Goal: Task Accomplishment & Management: Use online tool/utility

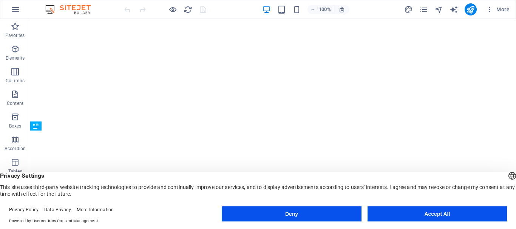
click at [320, 213] on button "Deny" at bounding box center [291, 214] width 139 height 15
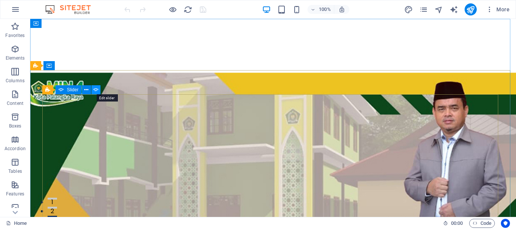
click at [94, 91] on icon at bounding box center [95, 90] width 5 height 8
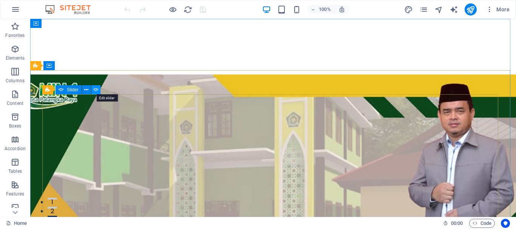
select select "ms"
select select "s"
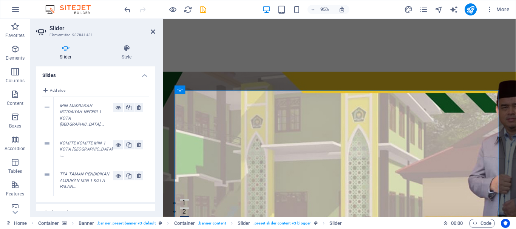
drag, startPoint x: 155, startPoint y: 98, endPoint x: 151, endPoint y: 140, distance: 42.2
click at [151, 139] on div "Slider Style Slides Add slide 1 MIN MADRASAH IBTIDAIYAH NEGERI 1 KOTA [GEOGRAPH…" at bounding box center [95, 128] width 131 height 179
click at [116, 108] on icon at bounding box center [118, 107] width 5 height 9
click at [156, 170] on div "Slider Style Slides Add slide 1 MIN MADRASAH IBTIDAIYAH NEGERI 1 KOTA [GEOGRAPH…" at bounding box center [95, 128] width 131 height 179
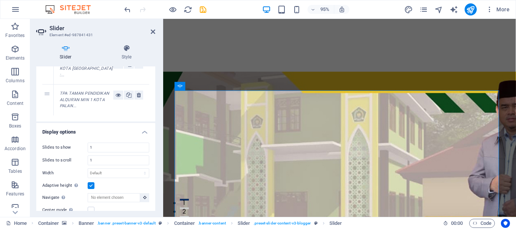
scroll to position [80, 0]
click at [156, 87] on div "Slider Style Slides Add slide 1 MIN MADRASAH IBTIDAIYAH NEGERI 1 KOTA [GEOGRAPH…" at bounding box center [95, 128] width 131 height 179
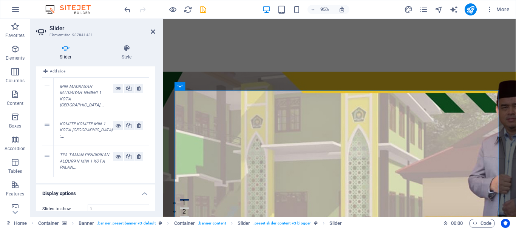
scroll to position [0, 0]
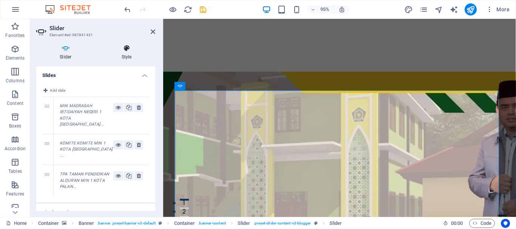
click at [127, 46] on icon at bounding box center [126, 49] width 57 height 8
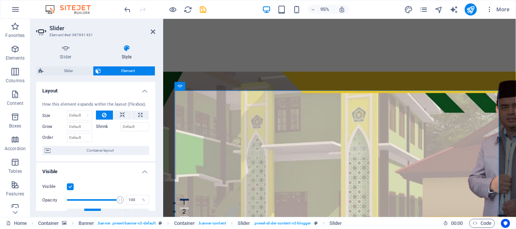
click at [156, 142] on div "Slider Style Slides Add slide 1 MIN MADRASAH IBTIDAIYAH NEGERI 1 KOTA [GEOGRAPH…" at bounding box center [95, 128] width 131 height 179
click at [156, 144] on div "Slider Style Slides Add slide 1 MIN MADRASAH IBTIDAIYAH NEGERI 1 KOTA [GEOGRAPH…" at bounding box center [95, 128] width 131 height 179
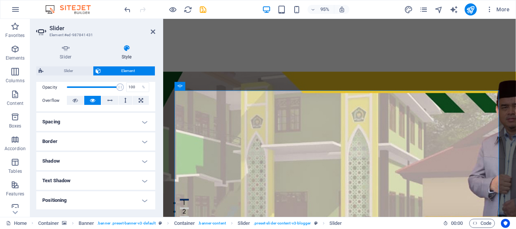
click at [141, 140] on h4 "Border" at bounding box center [95, 142] width 119 height 18
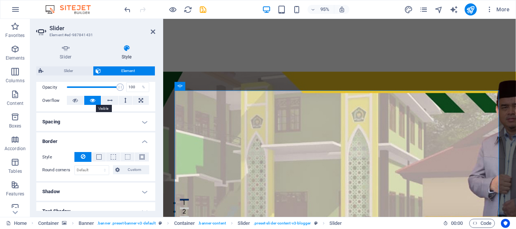
click at [91, 99] on icon at bounding box center [92, 100] width 5 height 9
click at [94, 102] on icon at bounding box center [92, 100] width 5 height 9
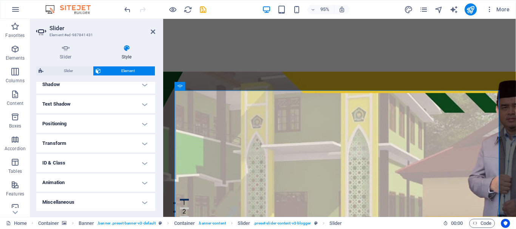
scroll to position [221, 0]
click at [127, 102] on h4 "Text Shadow" at bounding box center [95, 104] width 119 height 18
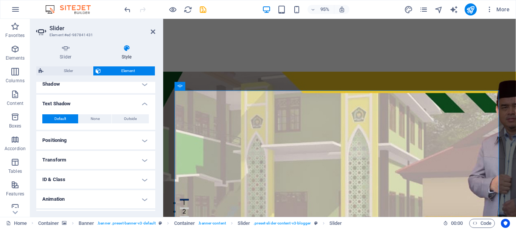
click at [122, 167] on h4 "Transform" at bounding box center [95, 160] width 119 height 18
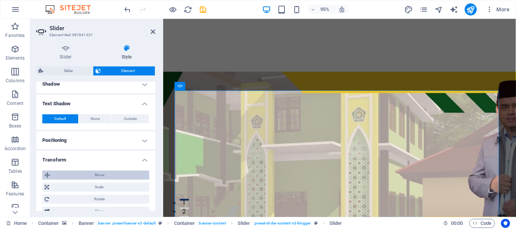
click at [130, 176] on span "Move" at bounding box center [99, 175] width 95 height 9
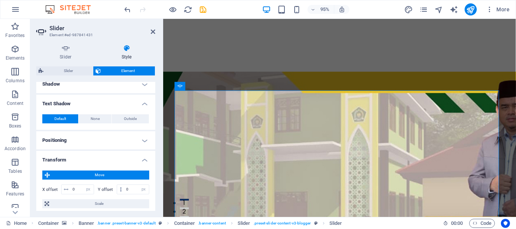
click at [153, 200] on div "Move X offset 0 px rem % em vh vw Y offset 0 px rem % em vh vw Scale Zoom 100 %…" at bounding box center [95, 202] width 119 height 74
click at [156, 196] on div "Slider Style Slides Add slide 1 MIN MADRASAH IBTIDAIYAH NEGERI 1 KOTA [GEOGRAPH…" at bounding box center [95, 128] width 131 height 179
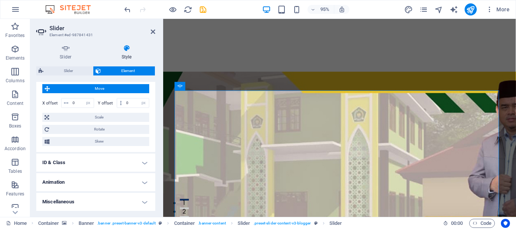
click at [155, 119] on div "Slider Style Slides Add slide 1 MIN MADRASAH IBTIDAIYAH NEGERI 1 KOTA [GEOGRAPH…" at bounding box center [95, 128] width 131 height 179
click at [156, 113] on div "Slider Style Slides Add slide 1 MIN MADRASAH IBTIDAIYAH NEGERI 1 KOTA [GEOGRAPH…" at bounding box center [95, 128] width 131 height 179
click at [156, 122] on div "Slider Style Slides Add slide 1 MIN MADRASAH IBTIDAIYAH NEGERI 1 KOTA [GEOGRAPH…" at bounding box center [95, 128] width 131 height 179
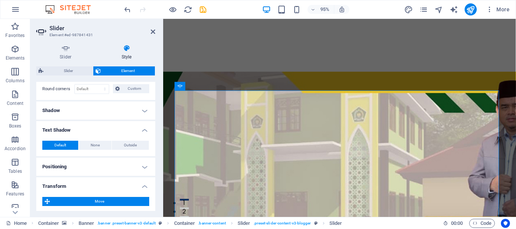
click at [156, 121] on div "Slider Style Slides Add slide 1 MIN MADRASAH IBTIDAIYAH NEGERI 1 KOTA [GEOGRAPH…" at bounding box center [95, 128] width 131 height 179
click at [156, 108] on div "Slider Style Slides Add slide 1 MIN MADRASAH IBTIDAIYAH NEGERI 1 KOTA [GEOGRAPH…" at bounding box center [95, 128] width 131 height 179
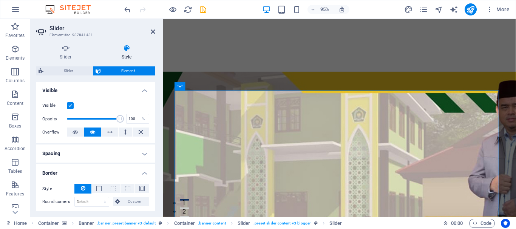
click at [70, 105] on label at bounding box center [70, 105] width 7 height 7
click at [0, 0] on input "Visible" at bounding box center [0, 0] width 0 height 0
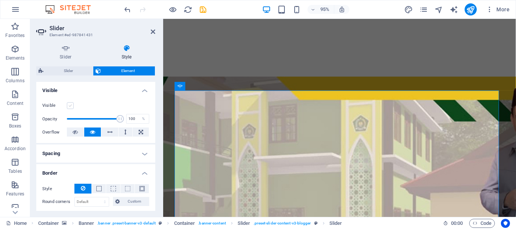
click at [71, 104] on label at bounding box center [70, 105] width 7 height 7
click at [0, 0] on input "Visible" at bounding box center [0, 0] width 0 height 0
click at [71, 104] on label at bounding box center [70, 105] width 7 height 7
click at [0, 0] on input "Visible" at bounding box center [0, 0] width 0 height 0
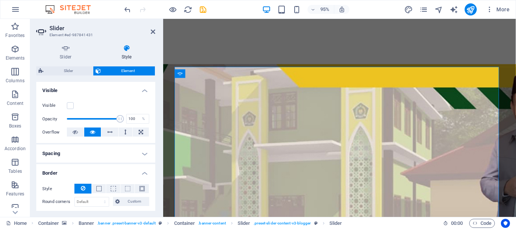
scroll to position [15, 0]
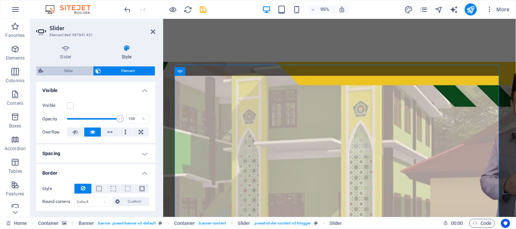
click at [79, 71] on span "Slider" at bounding box center [68, 71] width 45 height 9
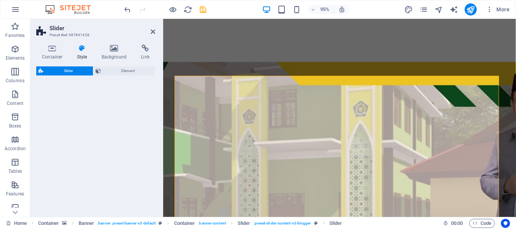
select select "rem"
select select "px"
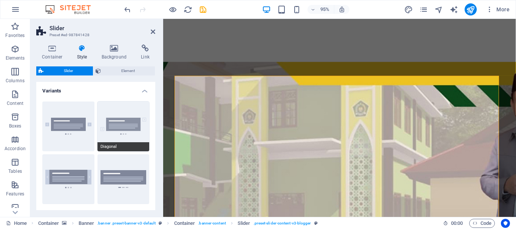
click at [119, 122] on button "Diagonal" at bounding box center [123, 127] width 52 height 50
type input "1"
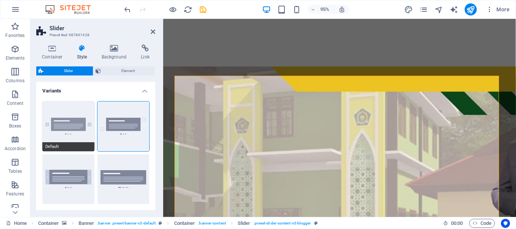
click at [73, 124] on button "Default" at bounding box center [68, 127] width 52 height 50
type input "0"
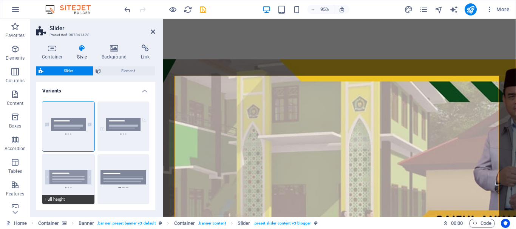
click at [64, 171] on button "Full height" at bounding box center [68, 180] width 52 height 50
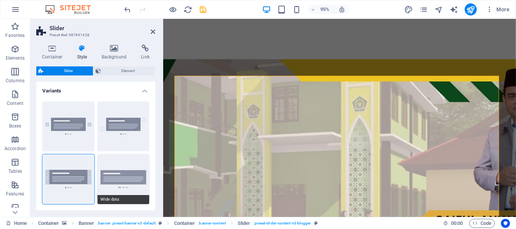
click at [111, 173] on button "Wide dots" at bounding box center [123, 180] width 52 height 50
type input "2"
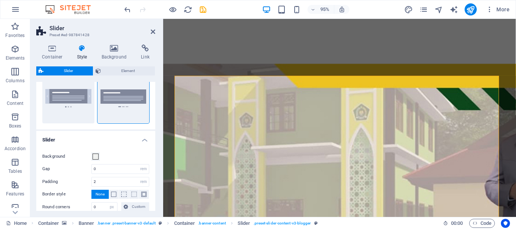
scroll to position [82, 0]
click at [123, 195] on span at bounding box center [123, 193] width 5 height 5
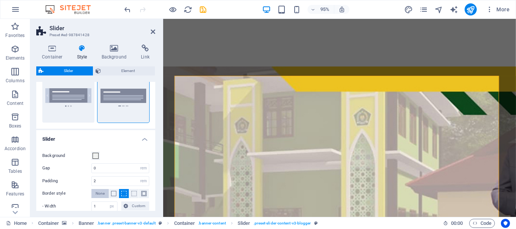
click at [98, 193] on span "None" at bounding box center [100, 193] width 9 height 9
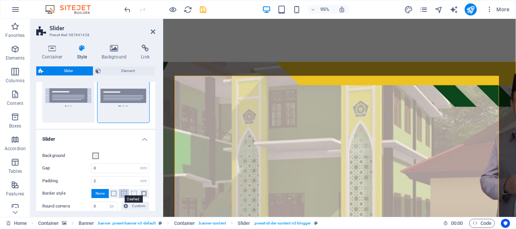
click at [123, 195] on span at bounding box center [123, 193] width 5 height 5
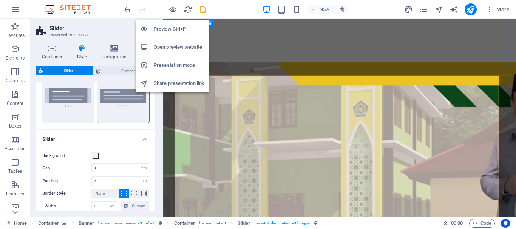
click at [173, 28] on h6 "Preview Ctrl+P" at bounding box center [179, 29] width 51 height 9
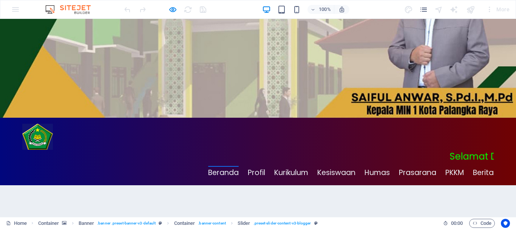
scroll to position [0, 0]
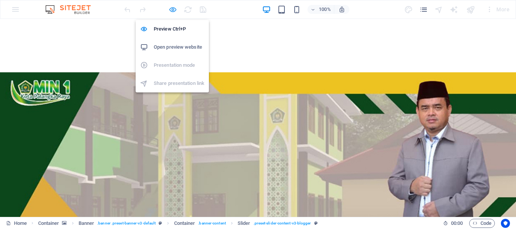
click at [170, 10] on icon "button" at bounding box center [173, 9] width 9 height 9
select select "rem"
select select "px"
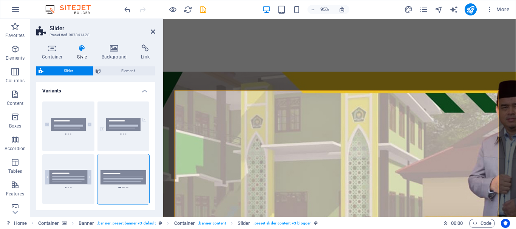
click at [156, 153] on div "Container Style Background Link Size Height Default px rem % vh vw Min. height …" at bounding box center [95, 128] width 131 height 179
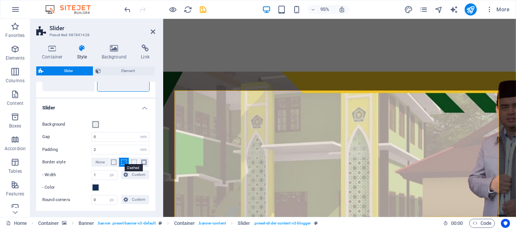
click at [123, 162] on span at bounding box center [123, 162] width 5 height 5
click at [203, 11] on icon "save" at bounding box center [203, 9] width 9 height 9
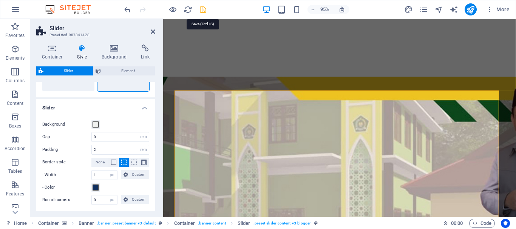
checkbox input "false"
select select "rem"
select select "px"
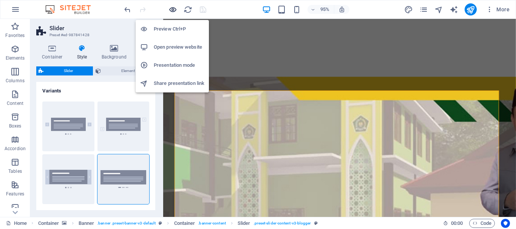
click at [171, 9] on icon "button" at bounding box center [173, 9] width 9 height 9
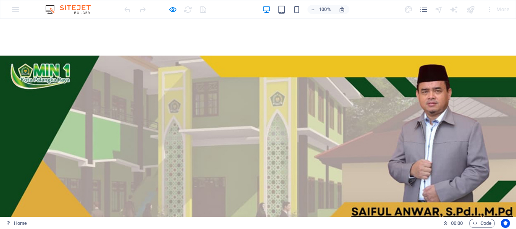
scroll to position [6, 0]
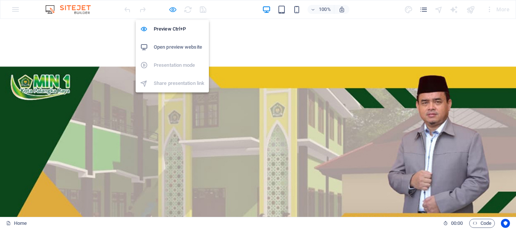
click at [170, 10] on icon "button" at bounding box center [173, 9] width 9 height 9
select select "rem"
select select "px"
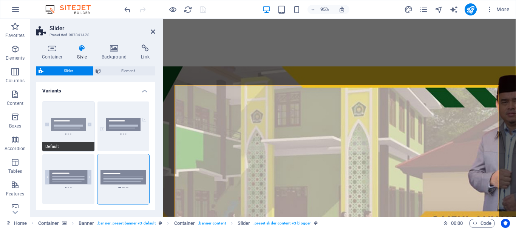
click at [69, 131] on button "Default" at bounding box center [68, 127] width 52 height 50
type input "1"
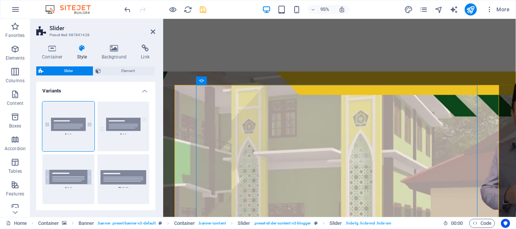
click at [153, 154] on div "Default Diagonal Full height Wide dots" at bounding box center [95, 153] width 119 height 115
click at [155, 159] on div "Container Style Background Link Size Height Default px rem % vh vw Min. height …" at bounding box center [95, 128] width 131 height 179
click at [153, 158] on div "Default Diagonal Full height Wide dots" at bounding box center [95, 153] width 119 height 115
click at [125, 72] on span "Element" at bounding box center [127, 71] width 49 height 9
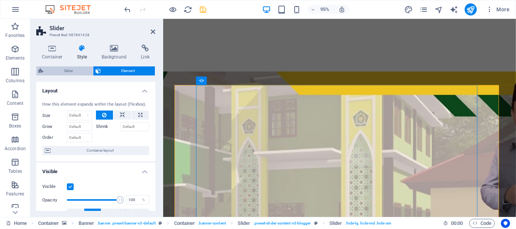
click at [78, 68] on span "Slider" at bounding box center [68, 71] width 45 height 9
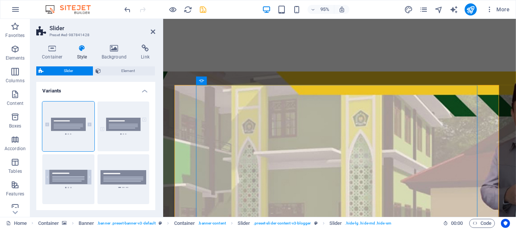
click at [155, 159] on div "Container Style Background Link Size Height Default px rem % vh vw Min. height …" at bounding box center [95, 128] width 131 height 179
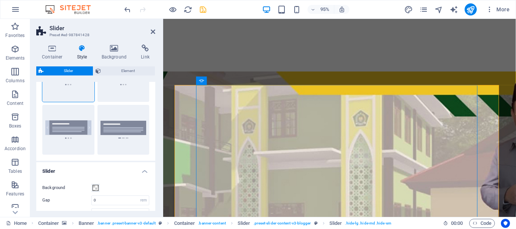
scroll to position [113, 0]
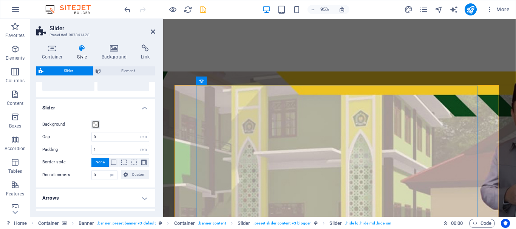
click at [155, 196] on div "Container Style Background Link Size Height Default px rem % vh vw Min. height …" at bounding box center [95, 128] width 131 height 179
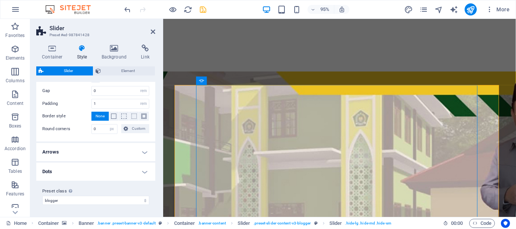
click at [145, 153] on h4 "Arrows" at bounding box center [95, 152] width 119 height 18
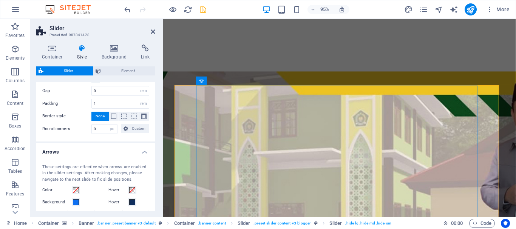
click at [145, 153] on h4 "Arrows" at bounding box center [95, 150] width 119 height 14
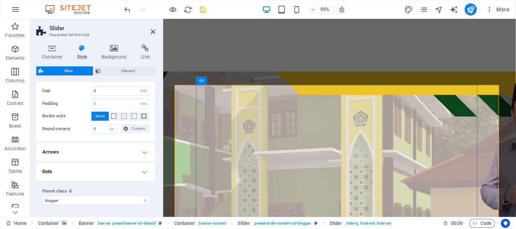
click at [133, 149] on h4 "Arrows" at bounding box center [95, 152] width 119 height 18
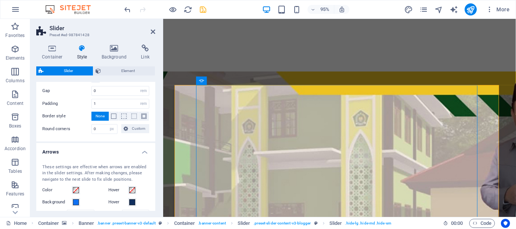
click at [133, 149] on h4 "Arrows" at bounding box center [95, 150] width 119 height 14
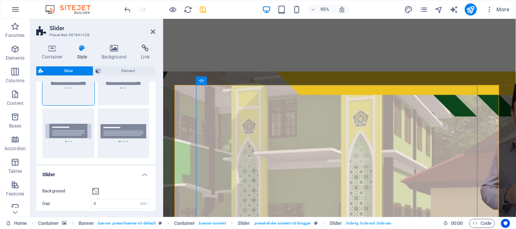
scroll to position [0, 0]
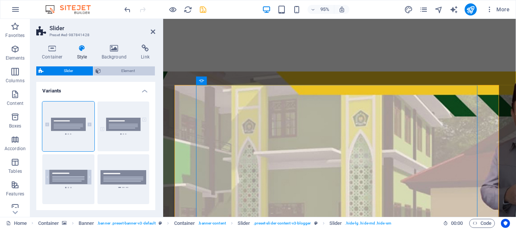
click at [128, 70] on span "Element" at bounding box center [127, 71] width 49 height 9
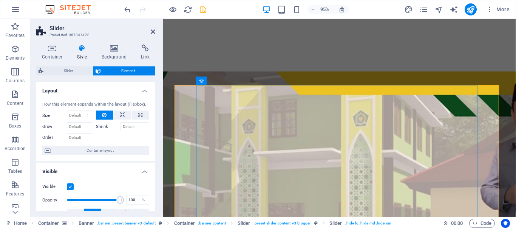
click at [128, 70] on span "Element" at bounding box center [127, 71] width 49 height 9
click at [121, 53] on h4 "Background" at bounding box center [116, 53] width 40 height 16
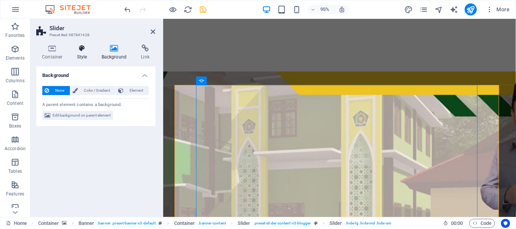
click at [87, 53] on h4 "Style" at bounding box center [83, 53] width 25 height 16
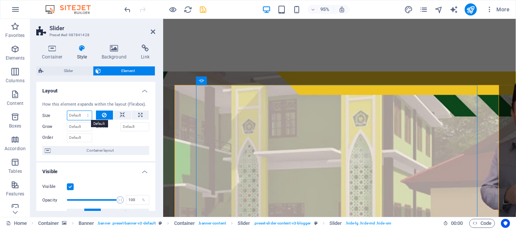
click at [82, 114] on select "Default auto px % 1/1 1/2 1/3 1/4 1/5 1/6 1/7 1/8 1/9 1/10" at bounding box center [79, 115] width 25 height 9
click at [136, 114] on button at bounding box center [140, 115] width 17 height 9
type input "100"
select select "%"
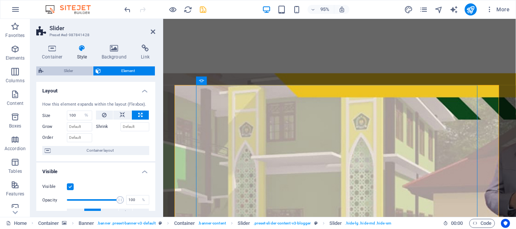
click at [73, 71] on span "Slider" at bounding box center [68, 71] width 45 height 9
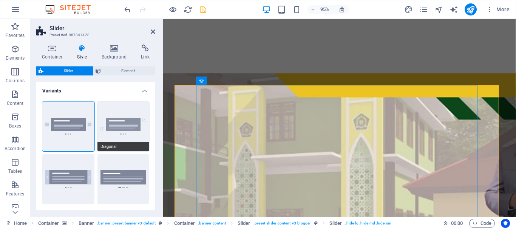
click at [114, 130] on button "Diagonal" at bounding box center [123, 127] width 52 height 50
type input "10"
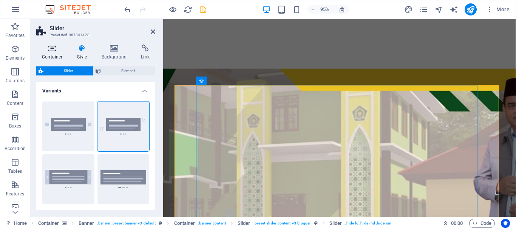
click at [53, 50] on icon at bounding box center [52, 49] width 32 height 8
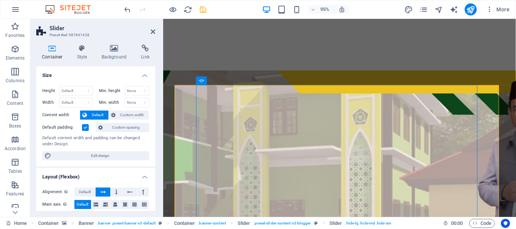
click at [157, 190] on div "Container Style Background Link Size Height Default px rem % vh vw Min. height …" at bounding box center [95, 128] width 131 height 179
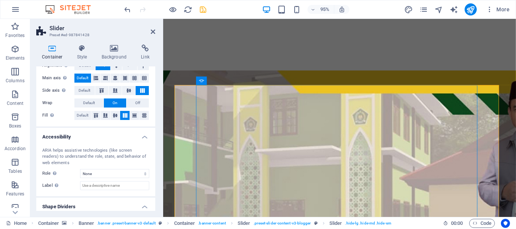
click at [155, 204] on div "Container Style Background Link Size Height Default px rem % vh vw Min. height …" at bounding box center [95, 128] width 131 height 179
click at [204, 10] on icon "save" at bounding box center [203, 9] width 9 height 9
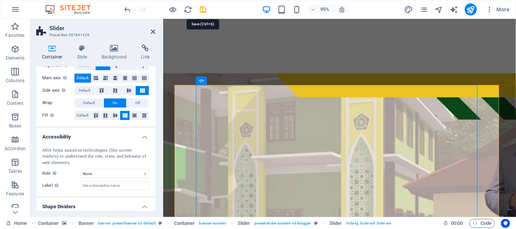
checkbox input "false"
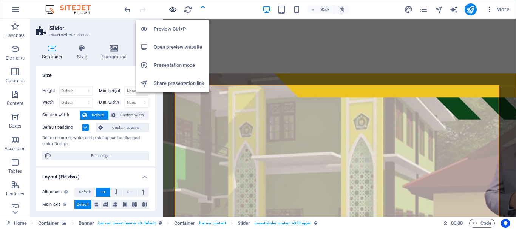
click at [173, 11] on icon "button" at bounding box center [173, 9] width 9 height 9
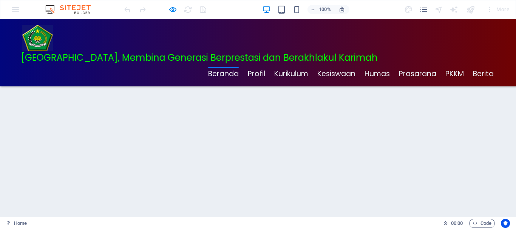
scroll to position [6, 0]
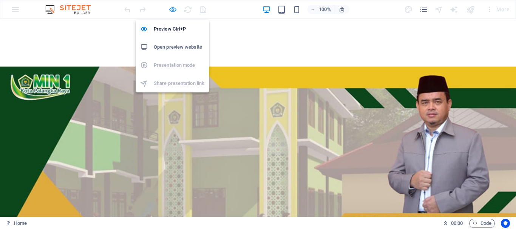
click at [172, 10] on icon "button" at bounding box center [173, 9] width 9 height 9
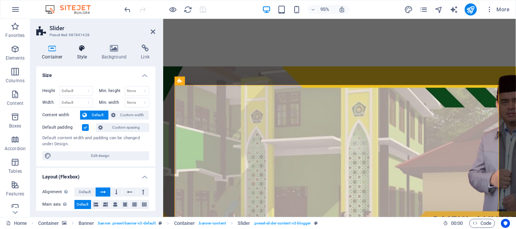
click at [77, 49] on icon at bounding box center [82, 49] width 22 height 8
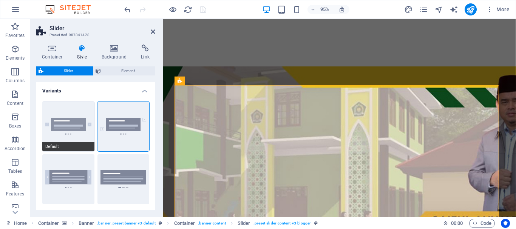
click at [69, 123] on button "Default" at bounding box center [68, 127] width 52 height 50
type input "0"
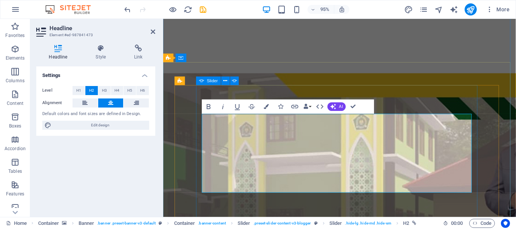
click at [204, 81] on icon at bounding box center [201, 81] width 5 height 9
select select "px"
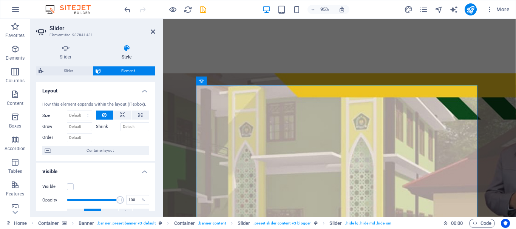
click at [155, 155] on div "Slider Style Slides Add slide 1 MIN MADRASAH IBTIDAIYAH NEGERI 1 KOTA [GEOGRAPH…" at bounding box center [95, 128] width 131 height 179
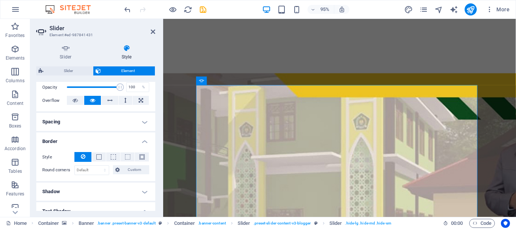
click at [153, 173] on div "Style - Width 1 auto px rem % vh vw Custom Custom 1 auto px rem % vh vw 1 auto …" at bounding box center [95, 163] width 119 height 35
click at [156, 175] on div "Slider Style Slides Add slide 1 MIN MADRASAH IBTIDAIYAH NEGERI 1 KOTA [GEOGRAPH…" at bounding box center [95, 128] width 131 height 179
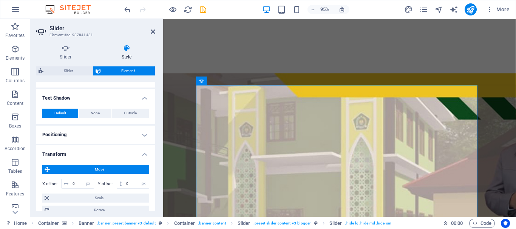
click at [128, 167] on span "Move" at bounding box center [99, 169] width 95 height 9
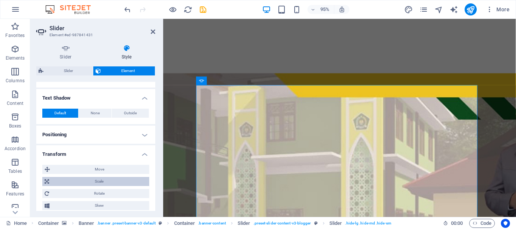
click at [100, 182] on span "Scale" at bounding box center [99, 181] width 96 height 9
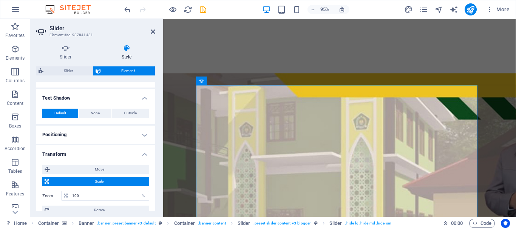
click at [100, 182] on span "Scale" at bounding box center [99, 181] width 96 height 9
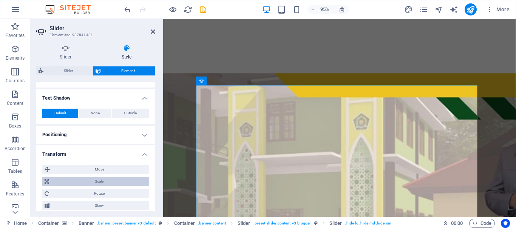
click at [100, 182] on span "Scale" at bounding box center [99, 181] width 96 height 9
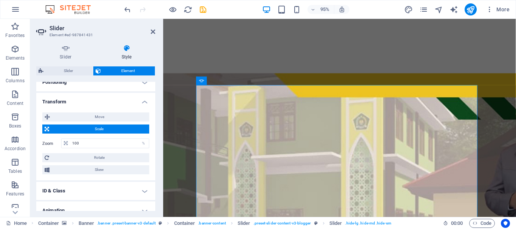
scroll to position [307, 0]
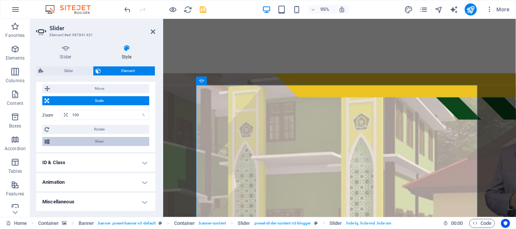
click at [99, 143] on span "Skew" at bounding box center [99, 141] width 95 height 9
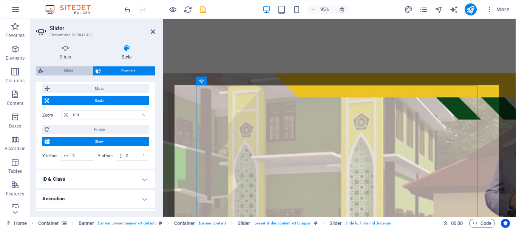
click at [70, 71] on span "Slider" at bounding box center [68, 71] width 45 height 9
select select "rem"
select select "px"
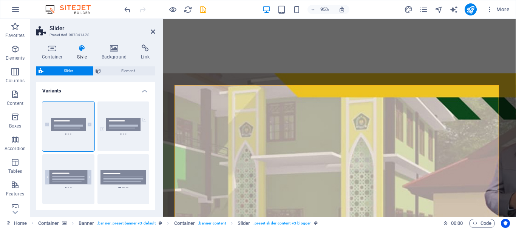
click at [156, 156] on div "Container Style Background Link Size Height Default px rem % vh vw Min. height …" at bounding box center [95, 128] width 131 height 179
click at [153, 158] on div "Default Diagonal Full height Wide dots" at bounding box center [95, 153] width 119 height 115
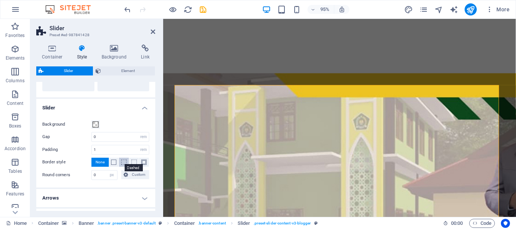
click at [124, 162] on span at bounding box center [123, 162] width 5 height 5
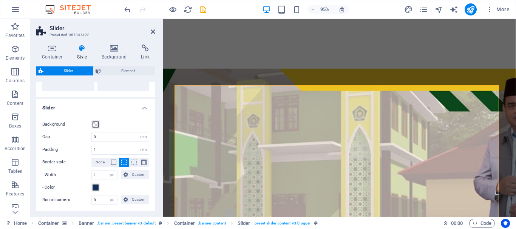
click at [124, 162] on span at bounding box center [123, 162] width 5 height 5
click at [141, 163] on span at bounding box center [143, 162] width 5 height 5
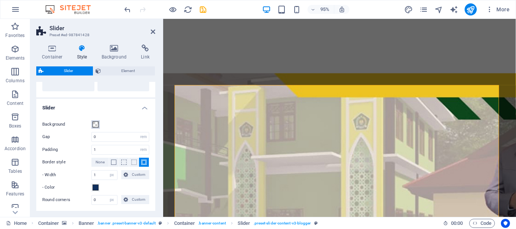
click at [94, 127] on span at bounding box center [96, 125] width 6 height 6
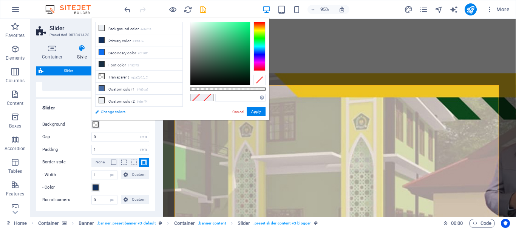
click at [118, 114] on link "Change colors" at bounding box center [135, 111] width 88 height 9
select select "ease-in-out"
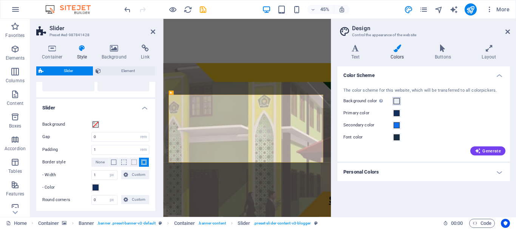
click at [398, 100] on span at bounding box center [397, 101] width 6 height 6
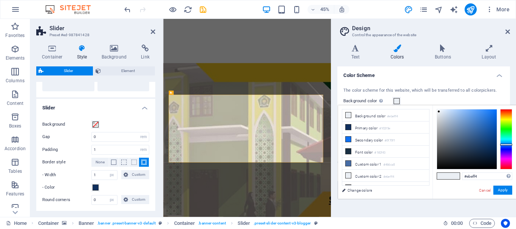
click at [398, 100] on span at bounding box center [397, 101] width 6 height 6
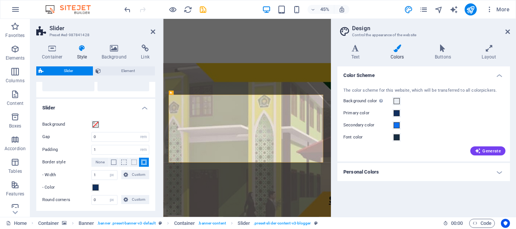
scroll to position [184, 0]
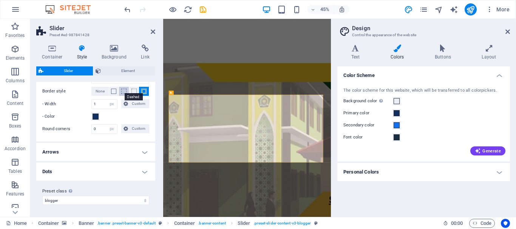
click at [122, 91] on span at bounding box center [123, 91] width 5 height 5
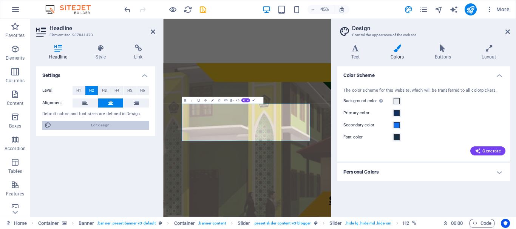
click at [102, 122] on span "Edit design" at bounding box center [100, 125] width 93 height 9
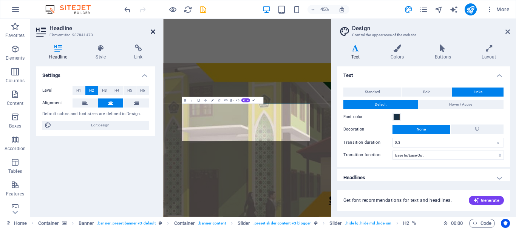
click at [152, 31] on icon at bounding box center [153, 32] width 5 height 6
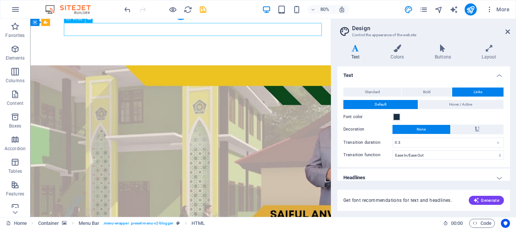
drag, startPoint x: 246, startPoint y: 29, endPoint x: 119, endPoint y: 38, distance: 127.3
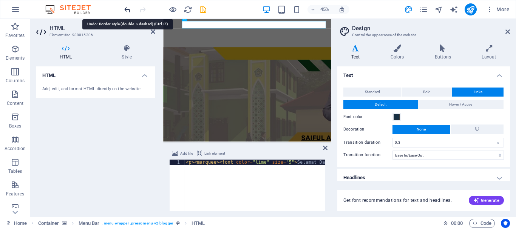
click at [125, 9] on icon "undo" at bounding box center [127, 9] width 9 height 9
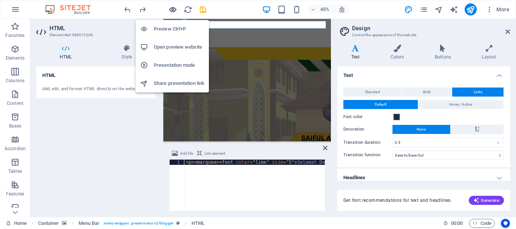
click at [172, 8] on icon "button" at bounding box center [173, 9] width 9 height 9
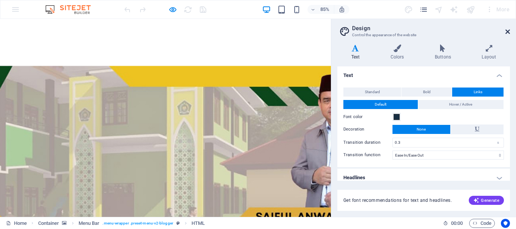
click at [507, 29] on icon at bounding box center [508, 32] width 5 height 6
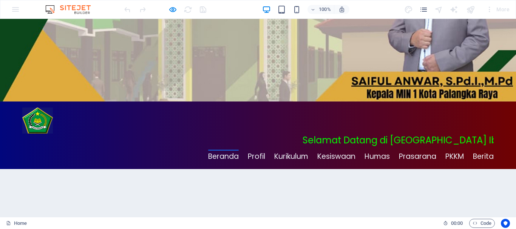
scroll to position [0, 0]
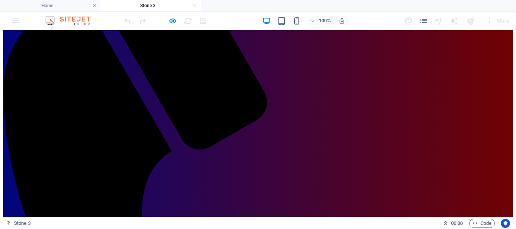
scroll to position [114, 0]
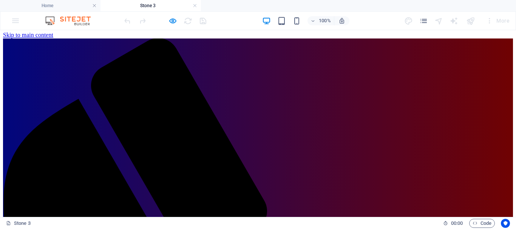
scroll to position [143, 0]
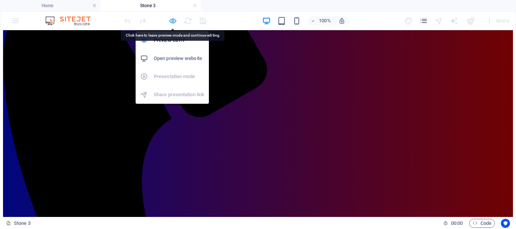
click at [172, 20] on icon "button" at bounding box center [173, 21] width 9 height 9
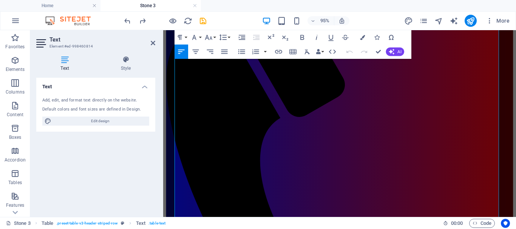
scroll to position [106, 0]
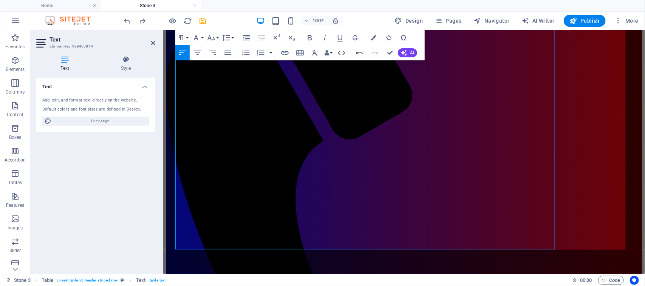
scroll to position [69, 2]
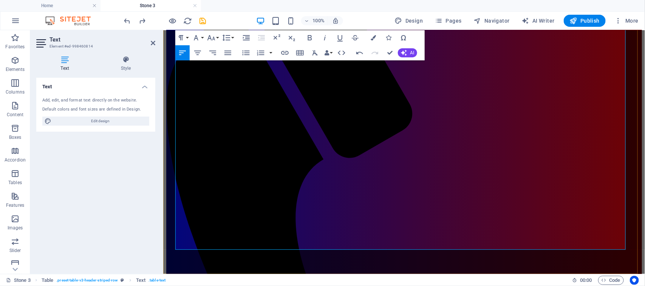
drag, startPoint x: 633, startPoint y: 37, endPoint x: 418, endPoint y: 190, distance: 264.6
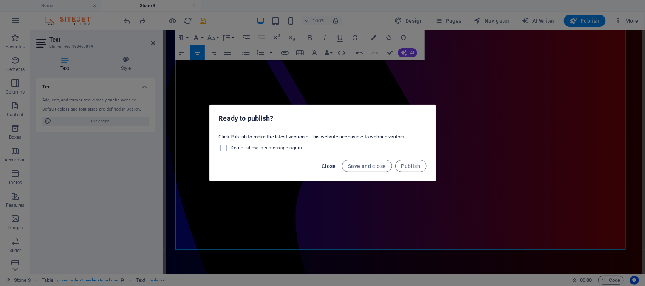
click at [323, 165] on span "Close" at bounding box center [329, 166] width 14 height 6
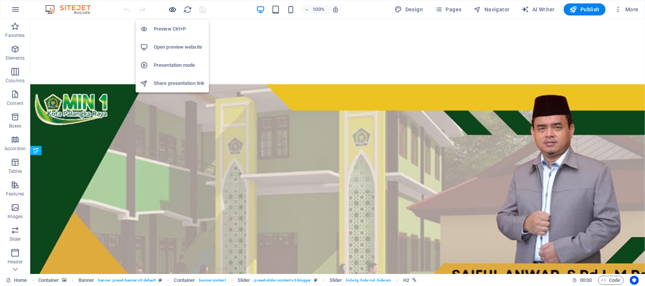
click at [172, 7] on icon "button" at bounding box center [173, 9] width 9 height 9
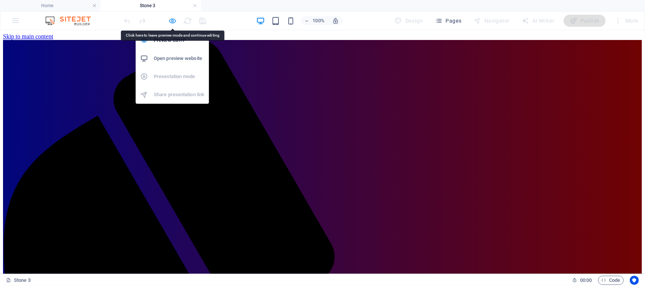
click at [169, 21] on icon "button" at bounding box center [173, 21] width 9 height 9
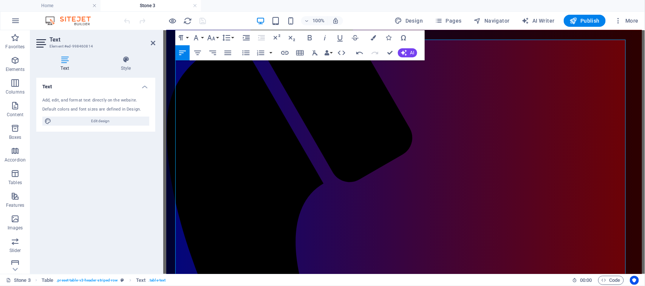
scroll to position [66, 0]
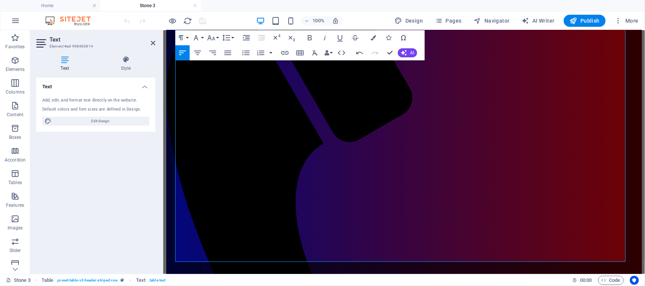
scroll to position [111, 0]
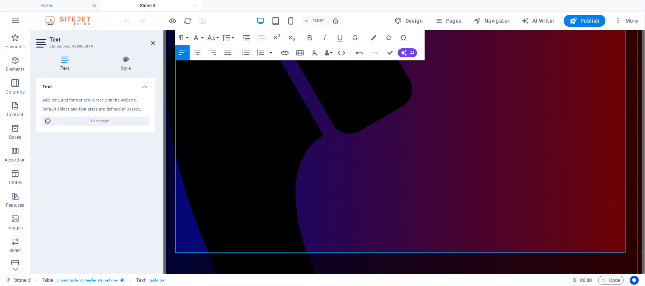
drag, startPoint x: 607, startPoint y: 129, endPoint x: 613, endPoint y: 128, distance: 5.7
drag, startPoint x: 606, startPoint y: 128, endPoint x: 623, endPoint y: 128, distance: 17.0
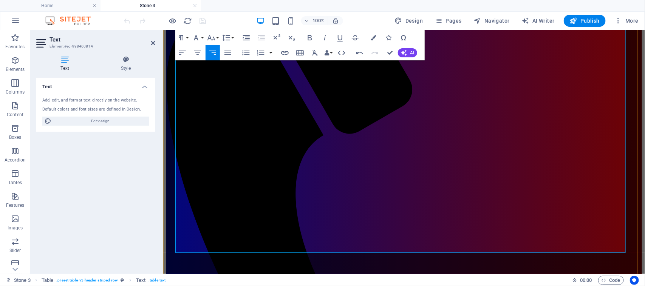
click at [102, 123] on span "Edit design" at bounding box center [100, 121] width 93 height 9
select select "ease-in-out"
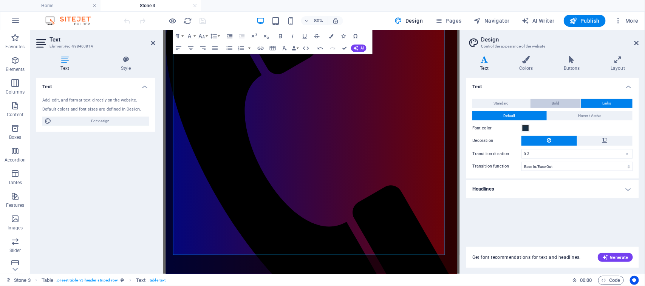
scroll to position [80, 0]
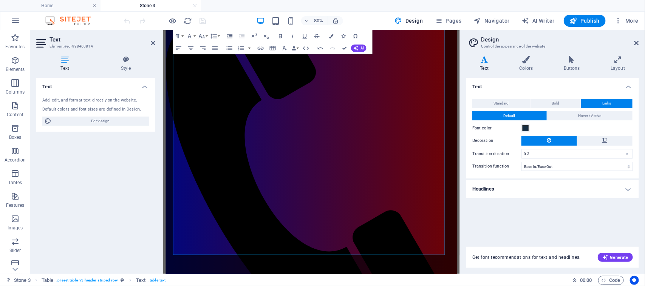
click at [598, 103] on button "Links" at bounding box center [606, 103] width 51 height 9
click at [605, 102] on span "Links" at bounding box center [607, 103] width 9 height 9
click at [610, 104] on span "Links" at bounding box center [607, 103] width 9 height 9
click at [526, 126] on span at bounding box center [526, 128] width 6 height 6
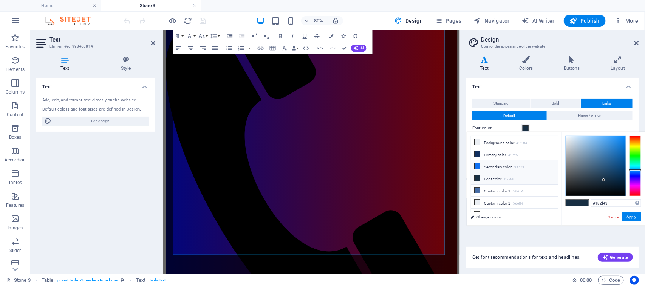
click at [496, 166] on li "Secondary color #0f70f1" at bounding box center [514, 167] width 87 height 12
type input "#0f70f1"
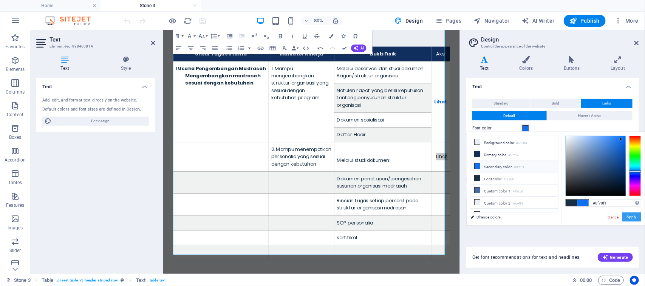
click at [629, 218] on button "Apply" at bounding box center [631, 217] width 19 height 9
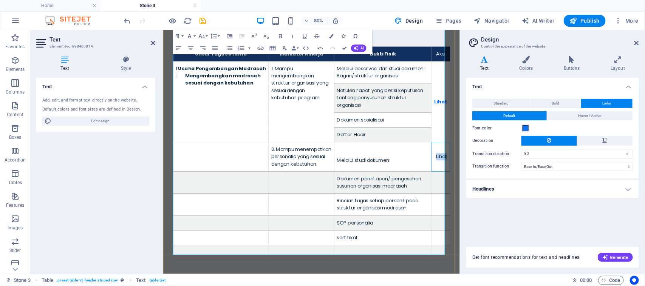
click at [507, 178] on td "Lihat" at bounding box center [509, 188] width 23 height 37
drag, startPoint x: 496, startPoint y: 178, endPoint x: 510, endPoint y: 176, distance: 14.9
click at [510, 176] on td "Lihat" at bounding box center [509, 188] width 23 height 37
click at [552, 101] on span "Bold" at bounding box center [556, 103] width 8 height 9
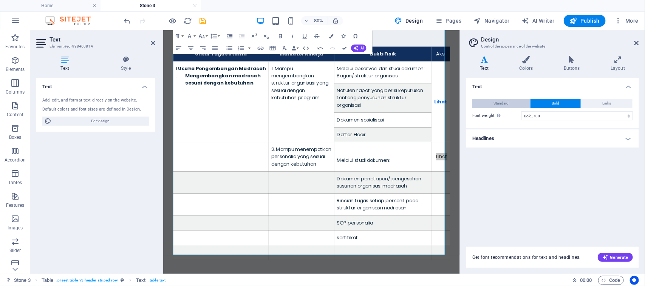
click at [501, 105] on span "Standard" at bounding box center [501, 103] width 15 height 9
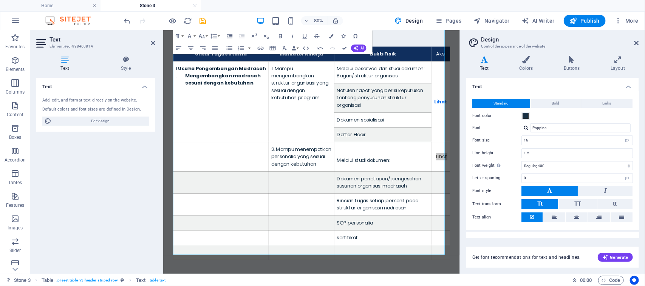
click at [532, 116] on div "Font color" at bounding box center [552, 115] width 161 height 9
click at [527, 116] on span at bounding box center [526, 116] width 6 height 6
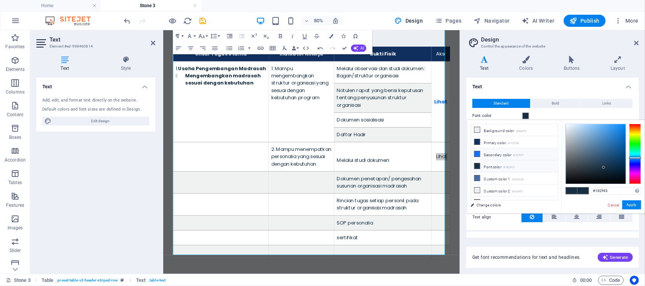
click at [509, 155] on li "Secondary color #0f70f1" at bounding box center [514, 154] width 87 height 12
click at [631, 203] on button "Apply" at bounding box center [631, 205] width 19 height 9
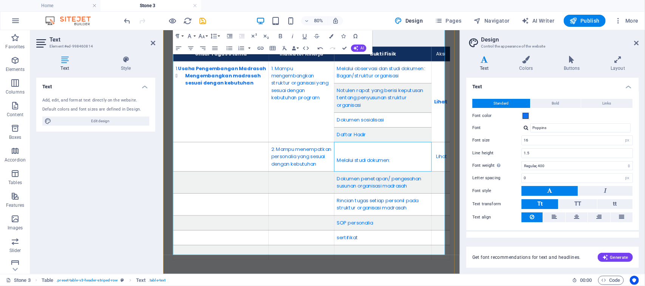
click at [473, 183] on td "Melalui studi dokumen:" at bounding box center [438, 188] width 122 height 37
click at [403, 111] on div "Notulen rapat yang berisi keputusan tentang penyusunan struktur organisasi" at bounding box center [437, 114] width 115 height 27
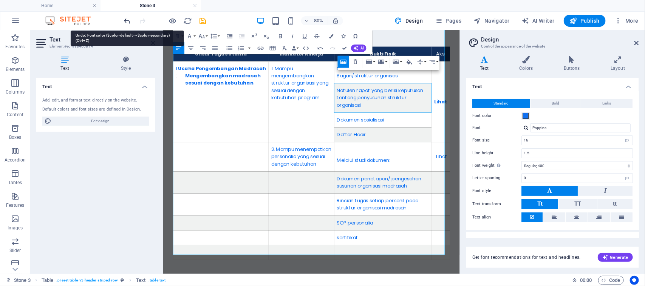
click at [127, 19] on icon "undo" at bounding box center [127, 21] width 9 height 9
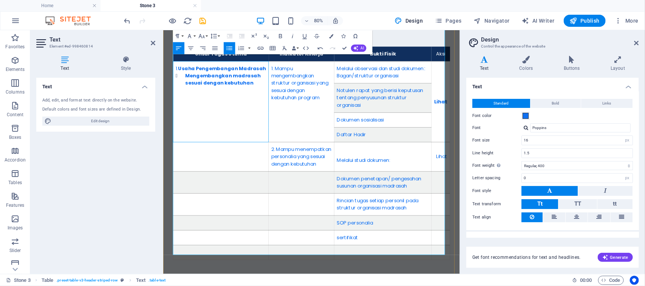
click at [283, 118] on td "1. U s a h a P enge m b an g an Madra s ah Mengembangkan madrasah sesuai dengan…" at bounding box center [234, 119] width 119 height 101
click at [311, 119] on td "1. Mampu mengembangkan struktur organisasi yang sesuai dengan kebutuhan program" at bounding box center [336, 119] width 82 height 101
click at [410, 175] on td "Melalui studi dokumen:" at bounding box center [438, 188] width 122 height 37
drag, startPoint x: 498, startPoint y: 176, endPoint x: 512, endPoint y: 177, distance: 14.4
click at [512, 177] on td "Lihat" at bounding box center [509, 188] width 23 height 37
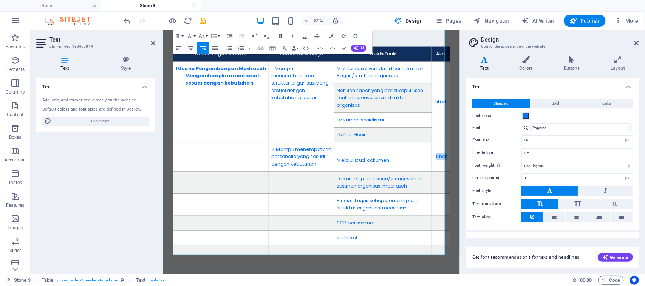
click at [280, 34] on icon "button" at bounding box center [280, 36] width 3 height 4
click at [502, 197] on td "Lihat" at bounding box center [509, 188] width 23 height 37
click at [336, 170] on td "2. Mampu menempatkan personalia yang sesuai dengan kebutuhan" at bounding box center [336, 188] width 82 height 37
click at [557, 101] on span "Bold" at bounding box center [556, 103] width 8 height 9
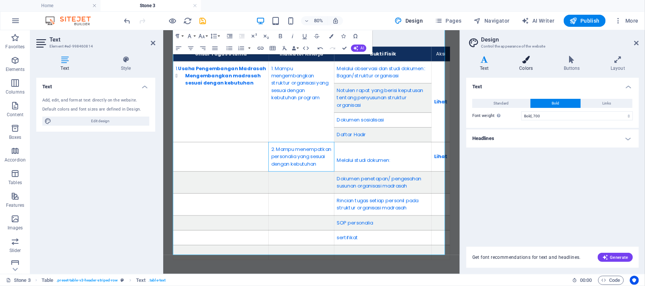
click at [526, 62] on icon at bounding box center [526, 60] width 41 height 8
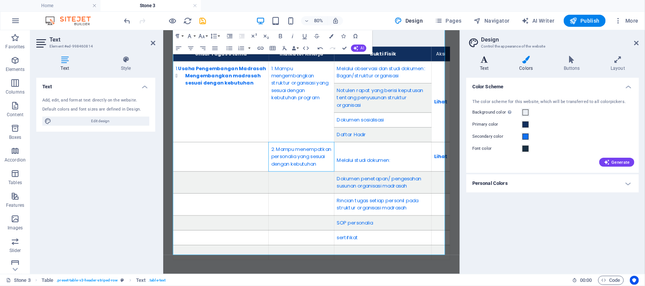
click at [487, 65] on h4 "Text" at bounding box center [485, 64] width 39 height 16
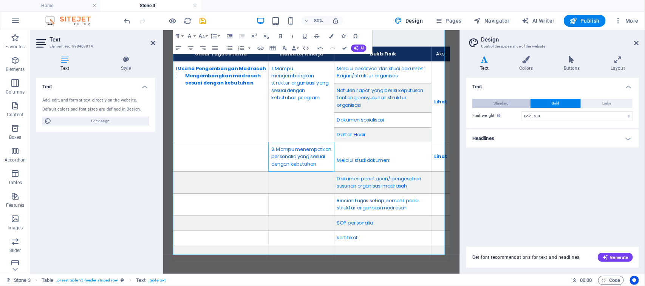
click at [492, 99] on button "Standard" at bounding box center [501, 103] width 58 height 9
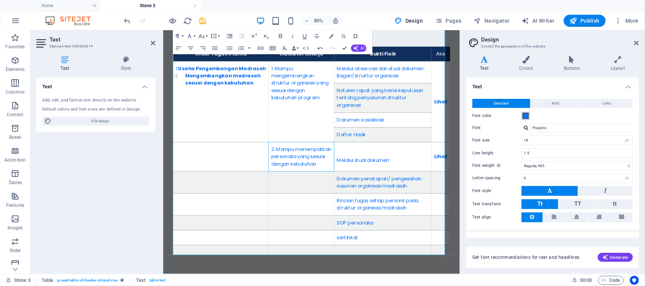
click at [526, 116] on span at bounding box center [526, 116] width 6 height 6
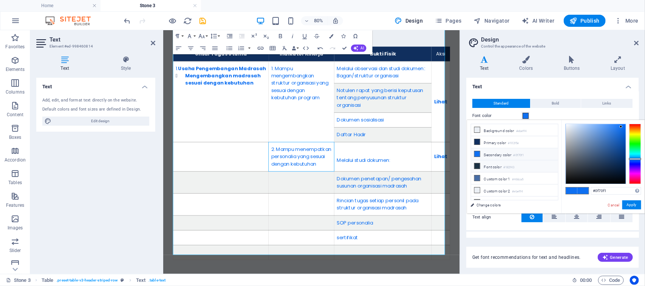
click at [477, 167] on icon at bounding box center [477, 166] width 5 height 5
click at [607, 178] on div at bounding box center [596, 154] width 60 height 60
click at [636, 203] on button "Apply" at bounding box center [631, 205] width 19 height 9
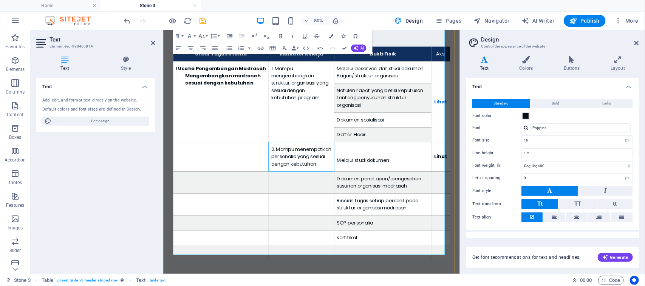
click at [421, 170] on td "Melalui studi dokumen:" at bounding box center [438, 188] width 122 height 37
click at [306, 82] on td "1. Mampu mengembangkan struktur organisasi yang sesuai dengan kebutuhan program" at bounding box center [336, 119] width 82 height 101
drag, startPoint x: 316, startPoint y: 75, endPoint x: 435, endPoint y: 206, distance: 176.8
click at [435, 206] on tbody "1. U s a h a P enge m b an g an Madra s ah Mengembangkan madrasah sesuai dengan…" at bounding box center [348, 193] width 346 height 249
click at [273, 134] on td "1. U s a h a P enge m b an g an Madra s ah Mengembangkan madrasah sesuai dengan…" at bounding box center [234, 119] width 119 height 101
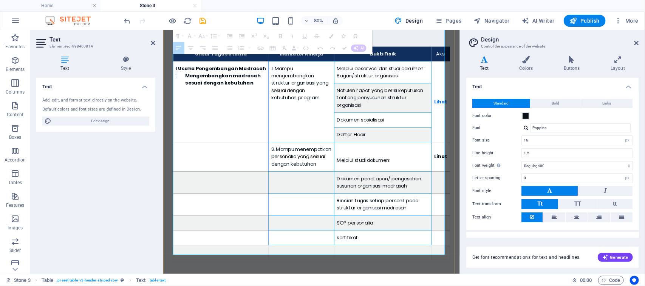
drag, startPoint x: 308, startPoint y: 88, endPoint x: 433, endPoint y: 279, distance: 229.2
click at [433, 279] on tbody "1. U s a h a P enge m b an g an Madra s ah Mengembangkan madrasah sesuai dengan…" at bounding box center [348, 193] width 346 height 249
click at [526, 117] on span at bounding box center [526, 116] width 6 height 6
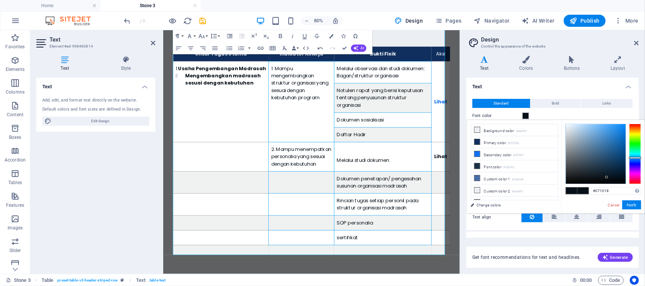
click at [575, 190] on span at bounding box center [571, 191] width 11 height 6
click at [632, 203] on button "Apply" at bounding box center [631, 205] width 19 height 9
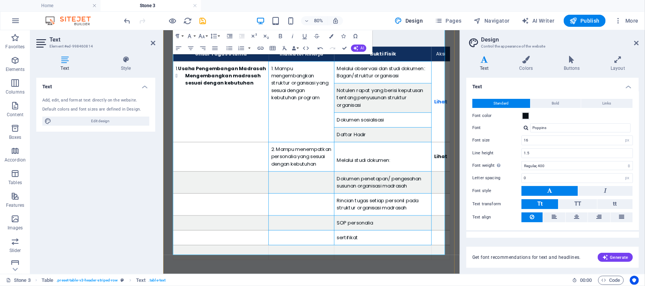
click at [412, 170] on td "Melalui studi dokumen:" at bounding box center [438, 188] width 122 height 37
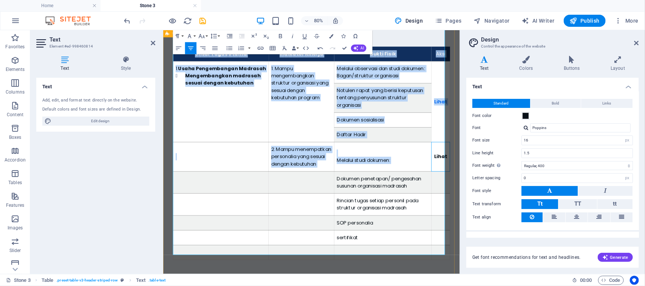
drag, startPoint x: 495, startPoint y: 178, endPoint x: 515, endPoint y: 178, distance: 19.3
click at [515, 178] on div "​ U n su r T u gas U ta m a I n d ik ator K i ne rj a B u k ti Fis i k Aksi 1. …" at bounding box center [348, 179] width 371 height 325
click at [500, 183] on td "Lihat" at bounding box center [509, 188] width 23 height 37
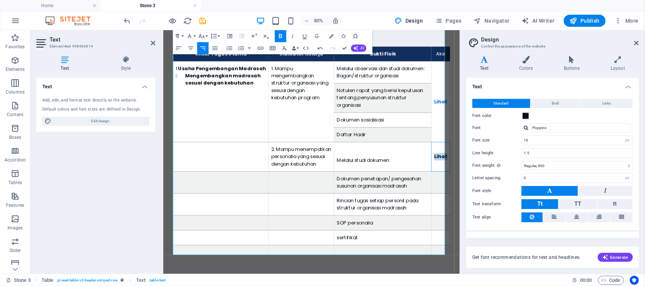
drag, startPoint x: 495, startPoint y: 178, endPoint x: 510, endPoint y: 177, distance: 15.2
click at [510, 177] on td "Lihat" at bounding box center [509, 188] width 23 height 37
click at [540, 115] on div "Font color" at bounding box center [552, 115] width 161 height 9
click at [523, 114] on span at bounding box center [526, 116] width 6 height 6
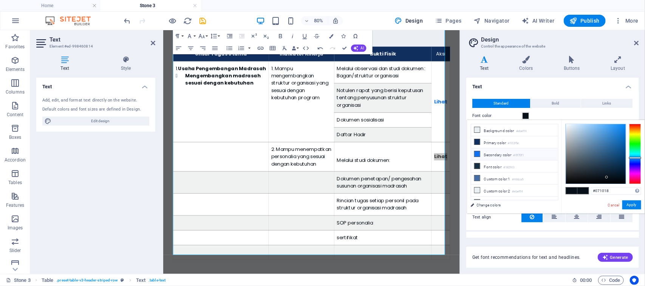
click at [499, 155] on li "Secondary color #0f70f1" at bounding box center [514, 154] width 87 height 12
click at [630, 204] on button "Apply" at bounding box center [631, 205] width 19 height 9
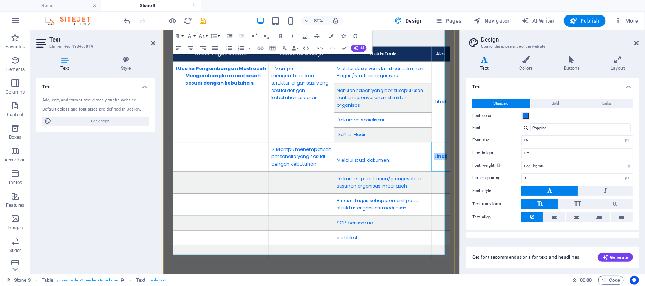
click at [498, 183] on td "Lihat" at bounding box center [509, 188] width 23 height 37
click at [125, 21] on icon "undo" at bounding box center [127, 21] width 9 height 9
click at [475, 173] on td "Melalui studi dokumen:" at bounding box center [438, 188] width 122 height 37
click at [504, 184] on strong "Lihat" at bounding box center [509, 188] width 17 height 9
drag, startPoint x: 496, startPoint y: 174, endPoint x: 513, endPoint y: 176, distance: 17.5
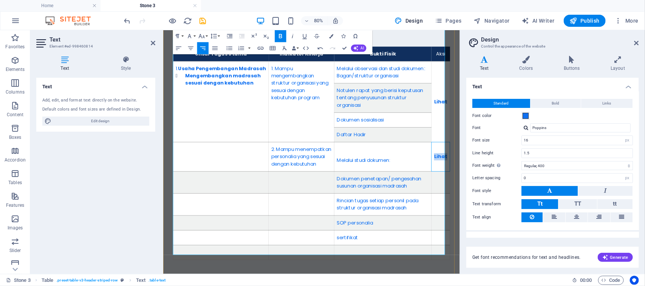
click at [513, 178] on td "Lihat" at bounding box center [509, 188] width 23 height 37
click at [126, 21] on icon "undo" at bounding box center [127, 21] width 9 height 9
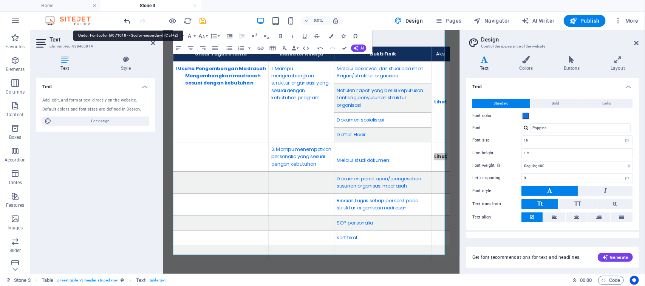
click at [127, 22] on icon "undo" at bounding box center [127, 21] width 9 height 9
click at [124, 17] on icon "undo" at bounding box center [127, 21] width 9 height 9
click at [462, 177] on td "Melalui studi dokumen:" at bounding box center [438, 188] width 122 height 37
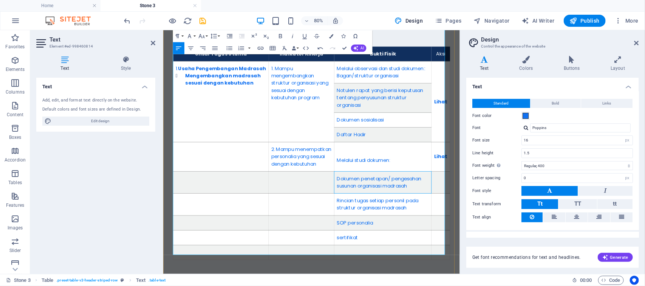
click at [433, 207] on td "Dokumen penetapan/ pengesahan susunan organisasi madrasah" at bounding box center [438, 221] width 122 height 28
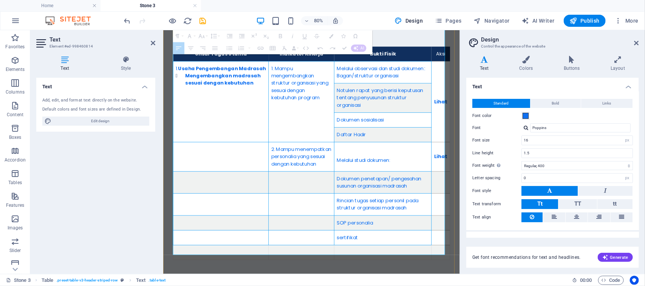
drag, startPoint x: 185, startPoint y: 62, endPoint x: 432, endPoint y: 282, distance: 331.0
click at [432, 282] on tbody "1. U s a h a P enge m b an g an Madra s ah Mengembangkan madrasah sesuai dengan…" at bounding box center [348, 193] width 346 height 249
click at [535, 114] on div "Font color" at bounding box center [552, 115] width 161 height 9
click at [531, 118] on div "Font color" at bounding box center [552, 115] width 161 height 9
click at [525, 114] on span at bounding box center [526, 116] width 6 height 6
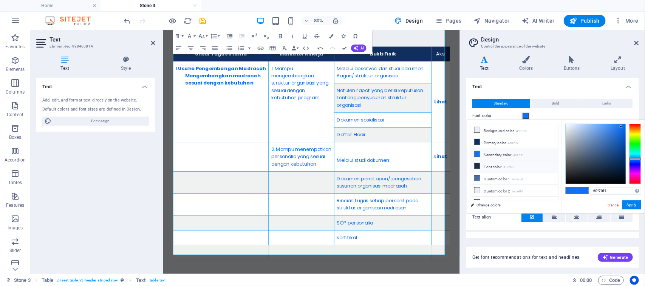
click at [495, 166] on li "Font color #182f43" at bounding box center [514, 167] width 87 height 12
type input "#182f43"
click at [629, 207] on button "Apply" at bounding box center [631, 205] width 19 height 9
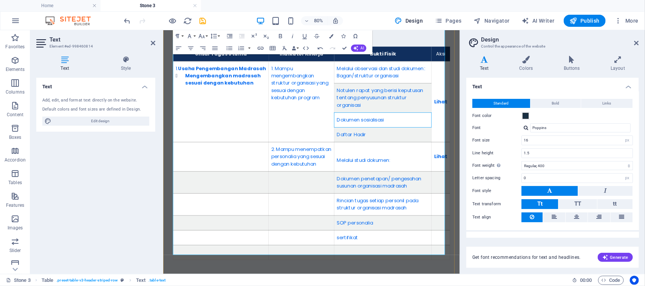
click at [405, 138] on div "Dokumen sosialisasi" at bounding box center [437, 142] width 115 height 9
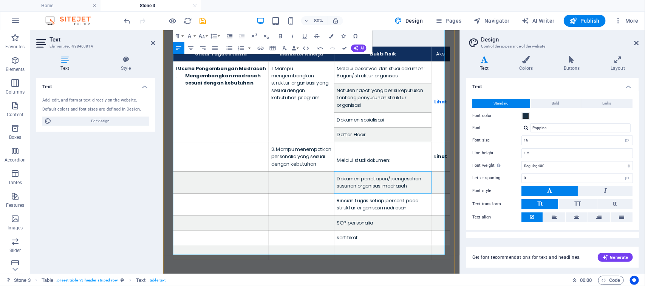
click at [403, 209] on td "Dokumen penetapan/ pengesahan susunan organisasi madrasah" at bounding box center [438, 221] width 122 height 28
drag, startPoint x: 497, startPoint y: 177, endPoint x: 512, endPoint y: 177, distance: 15.9
click at [512, 177] on td "Lihat" at bounding box center [509, 188] width 23 height 37
click at [503, 184] on strong "Lihat" at bounding box center [509, 188] width 17 height 9
click at [503, 115] on strong "Lihat" at bounding box center [509, 119] width 17 height 9
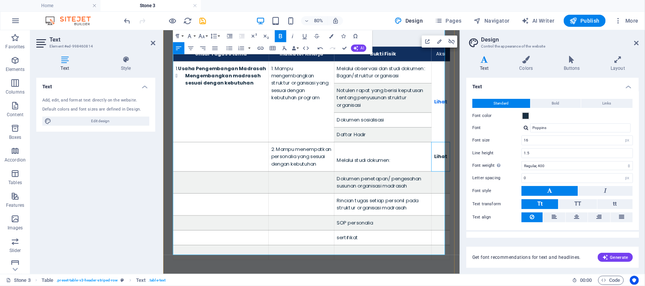
click at [504, 184] on strong "Lihat" at bounding box center [509, 188] width 17 height 9
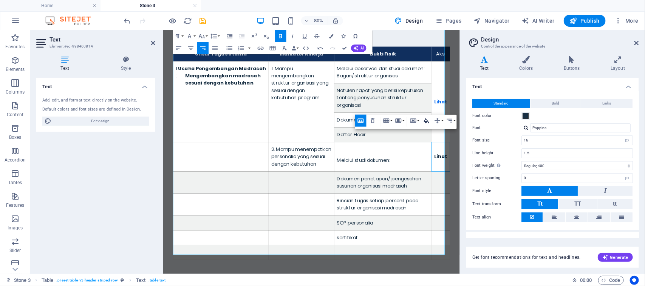
click at [427, 123] on icon "button" at bounding box center [426, 121] width 7 height 7
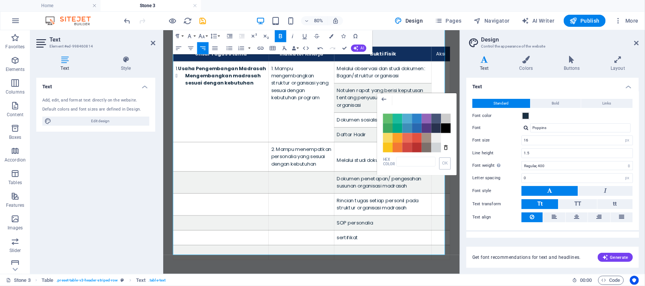
click at [446, 127] on span "Color #000000" at bounding box center [446, 129] width 10 height 10
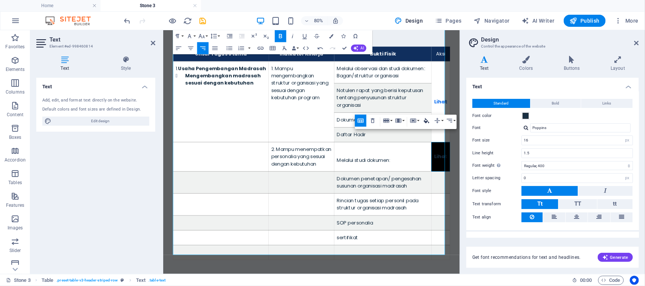
type input "#000000"
click at [426, 121] on icon "button" at bounding box center [426, 120] width 5 height 5
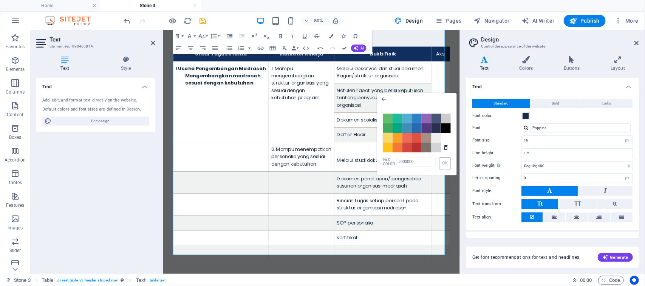
click at [386, 136] on span "Color #F7DA64" at bounding box center [388, 138] width 10 height 10
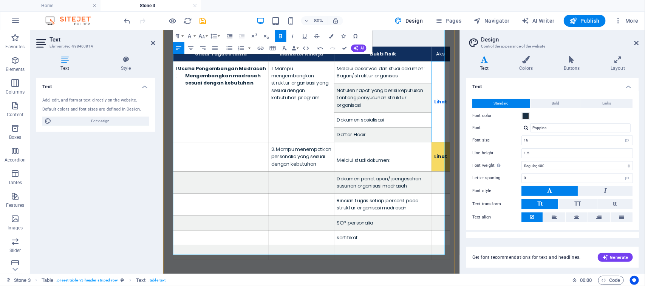
click at [502, 93] on td "Lihat" at bounding box center [509, 119] width 23 height 101
click at [505, 115] on strong "Lihat" at bounding box center [509, 119] width 17 height 9
click at [504, 115] on strong "Lihat" at bounding box center [509, 119] width 17 height 9
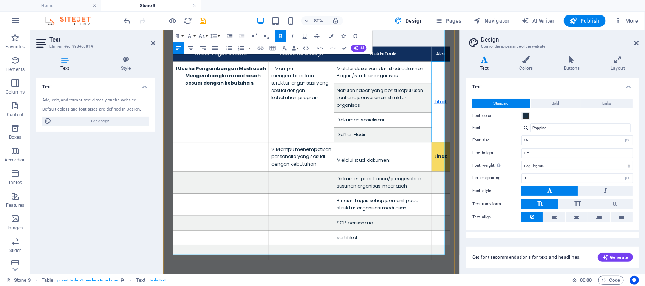
click at [507, 115] on strong "Lihat" at bounding box center [509, 119] width 17 height 9
click at [501, 115] on strong "Lihat" at bounding box center [509, 119] width 17 height 9
click at [438, 42] on icon "button" at bounding box center [440, 42] width 4 height 4
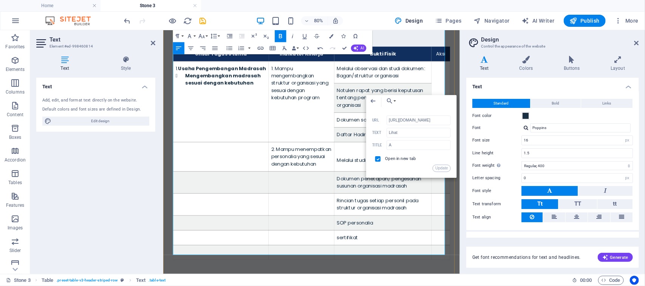
scroll to position [0, 5]
click at [414, 119] on input "https://fliphtml5.com/bookcase/iuhhs" at bounding box center [419, 121] width 64 height 10
click at [373, 103] on icon "button" at bounding box center [373, 100] width 7 height 7
click at [371, 100] on icon "button" at bounding box center [373, 100] width 7 height 7
click at [370, 99] on icon "button" at bounding box center [373, 100] width 7 height 7
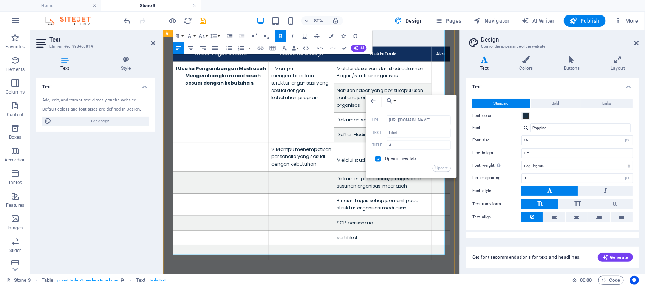
scroll to position [0, 0]
click at [523, 243] on div "​ U n su r T u gas U ta m a I n d ik ator K i ne rj a B u k ti Fis i k Aksi 1. …" at bounding box center [348, 179] width 371 height 325
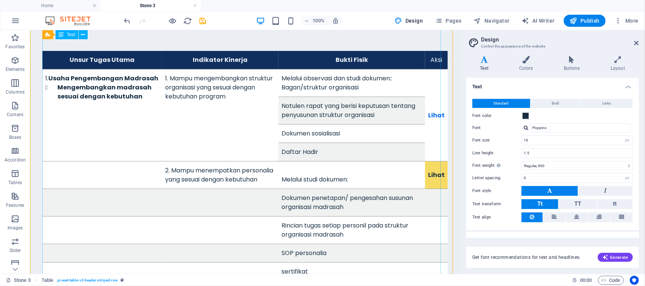
click at [433, 147] on div "​ U n su r T u gas U ta m a I n d ik ator K i ne rj a B u k ti Fis i k Aksi 1. …" at bounding box center [244, 171] width 405 height 258
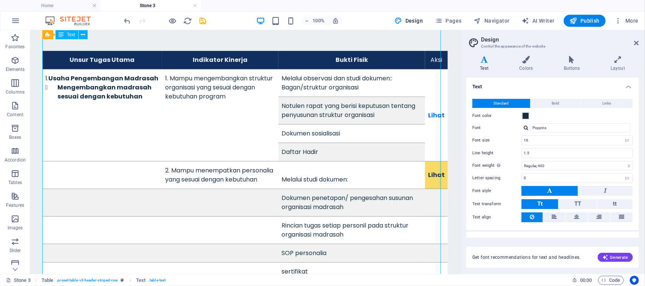
click at [431, 163] on div "​ U n su r T u gas U ta m a I n d ik ator K i ne rj a B u k ti Fis i k Aksi 1. …" at bounding box center [244, 171] width 405 height 258
click at [429, 163] on div "​ U n su r T u gas U ta m a I n d ik ator K i ne rj a B u k ti Fis i k Aksi 1. …" at bounding box center [244, 171] width 405 height 258
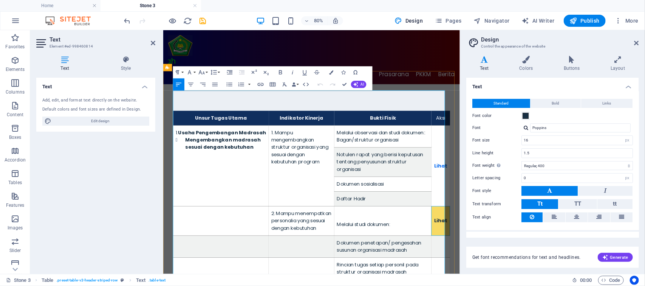
click at [501, 264] on strong "Lihat" at bounding box center [509, 268] width 17 height 9
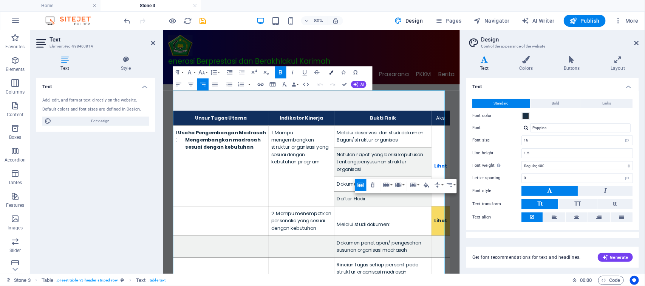
click at [331, 72] on icon "button" at bounding box center [331, 73] width 4 height 4
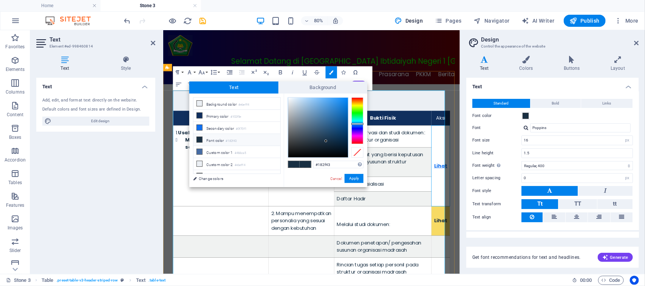
click at [504, 195] on strong "Lihat" at bounding box center [509, 199] width 17 height 9
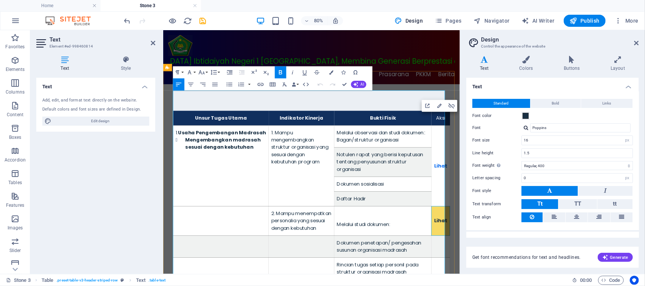
click at [503, 264] on strong "Li hat" at bounding box center [509, 268] width 17 height 9
click at [501, 264] on strong "Li hat" at bounding box center [509, 268] width 17 height 9
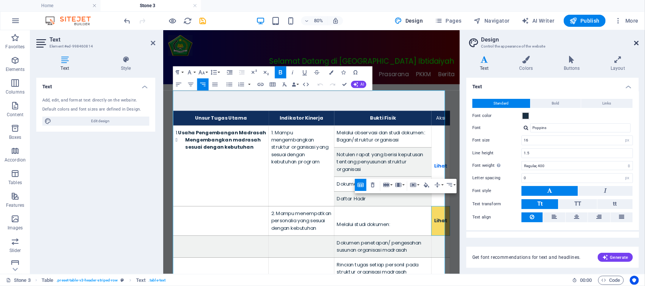
click at [637, 41] on icon at bounding box center [636, 43] width 5 height 6
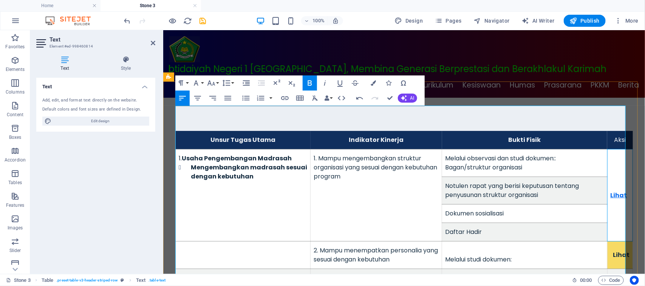
click at [610, 191] on strong "Lihat" at bounding box center [618, 195] width 17 height 9
click at [611, 191] on strong "Lihat" at bounding box center [618, 195] width 17 height 9
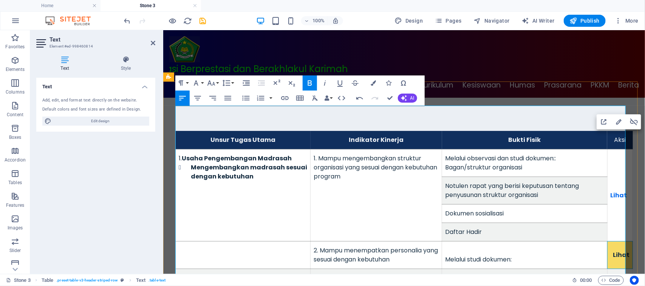
click at [613, 251] on strong "Li hat" at bounding box center [621, 255] width 17 height 9
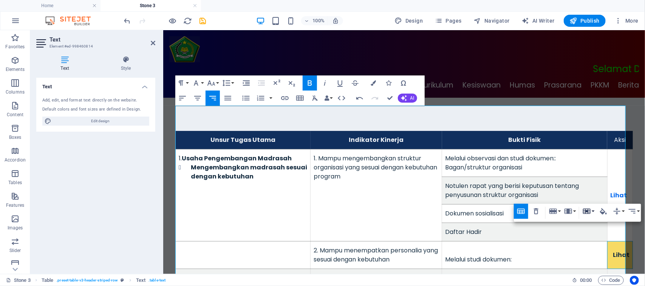
click at [594, 211] on button "Cell" at bounding box center [588, 211] width 14 height 15
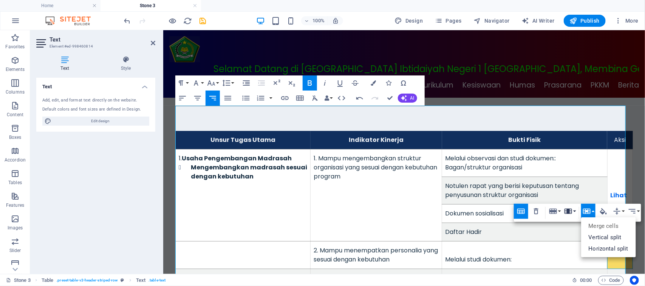
click at [575, 210] on button "Column" at bounding box center [570, 211] width 14 height 15
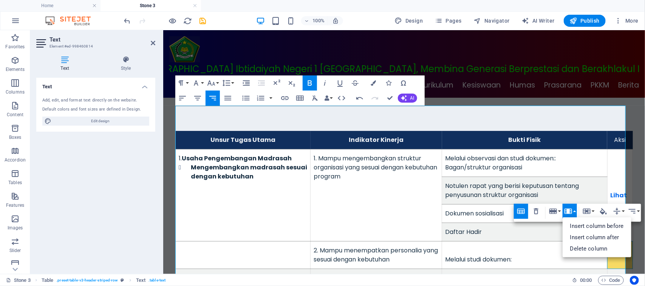
click at [576, 210] on button "Column" at bounding box center [570, 211] width 14 height 15
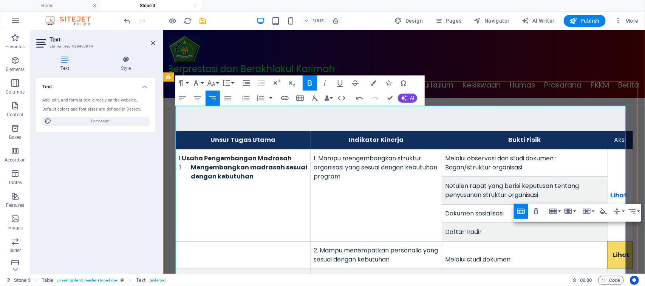
click at [620, 187] on td "Lihat" at bounding box center [619, 195] width 25 height 92
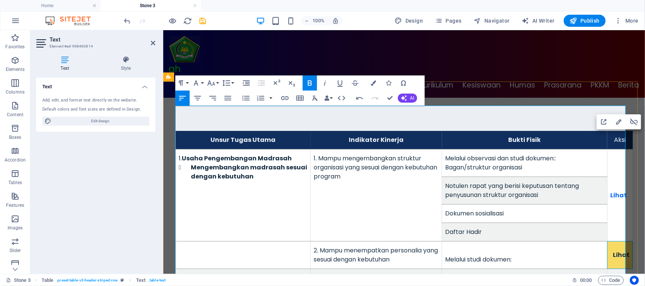
click at [613, 251] on strong "Li hat" at bounding box center [621, 255] width 17 height 9
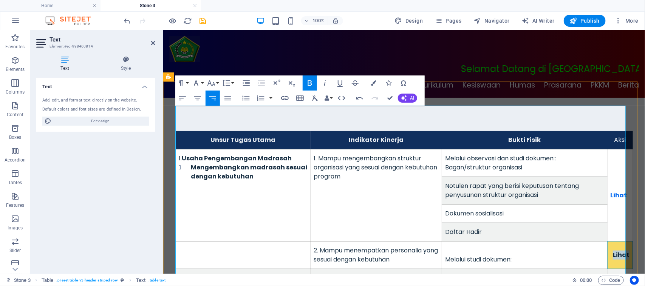
drag, startPoint x: 605, startPoint y: 239, endPoint x: 622, endPoint y: 238, distance: 16.7
click at [622, 241] on td "Li hat" at bounding box center [619, 255] width 25 height 28
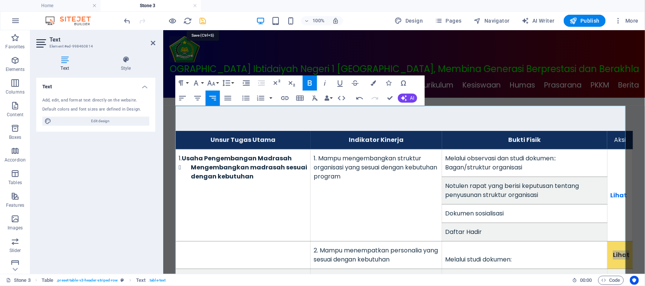
click at [201, 20] on icon "save" at bounding box center [203, 21] width 9 height 9
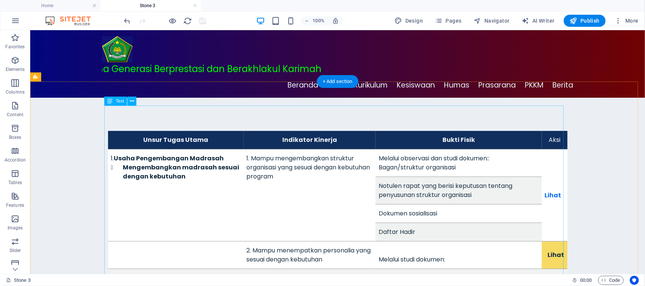
click at [547, 178] on div "​ U n su r T u gas U ta m a I n d ik ator K i ne rj a B u k ti Fis i k Aksi 1. …" at bounding box center [337, 251] width 459 height 258
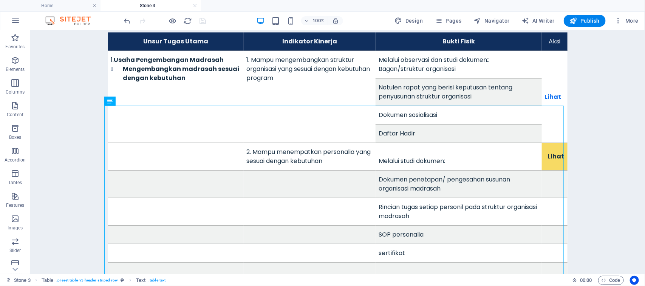
scroll to position [114, 0]
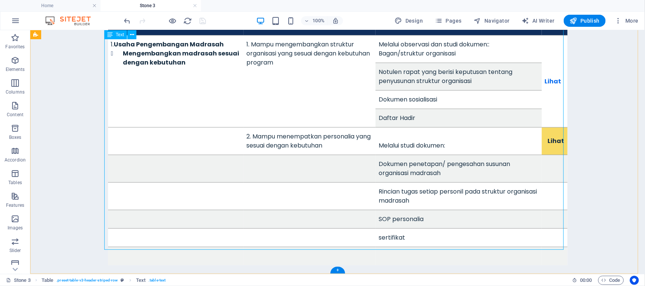
click at [546, 65] on div "​ U n su r T u gas U ta m a I n d ik ator K i ne rj a B u k ti Fis i k Aksi 1. …" at bounding box center [337, 137] width 459 height 258
click at [551, 59] on div "​ U n su r T u gas U ta m a I n d ik ator K i ne rj a B u k ti Fis i k Aksi 1. …" at bounding box center [337, 137] width 459 height 258
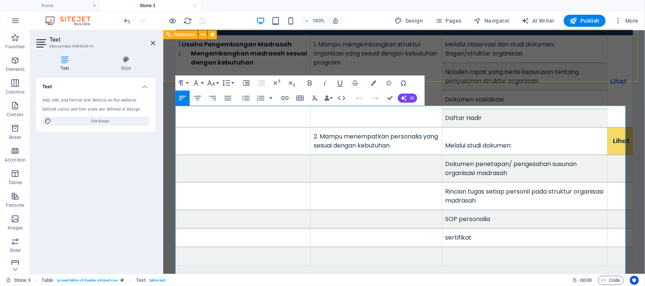
scroll to position [0, 0]
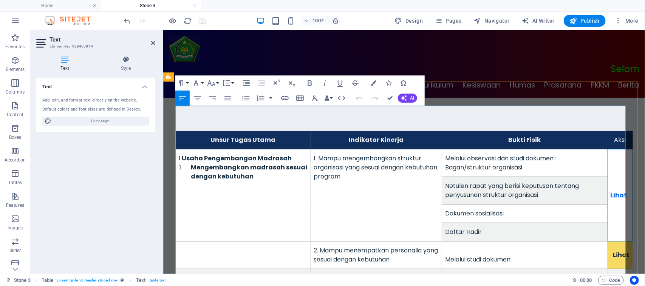
click at [614, 191] on strong "Lihat" at bounding box center [618, 195] width 17 height 9
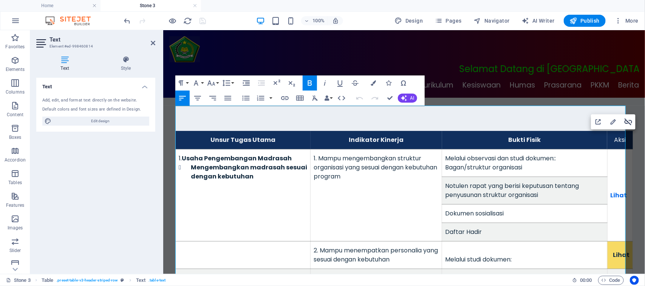
click at [624, 120] on icon "button" at bounding box center [628, 122] width 9 height 9
click at [615, 191] on strong "Lihat" at bounding box center [618, 195] width 17 height 9
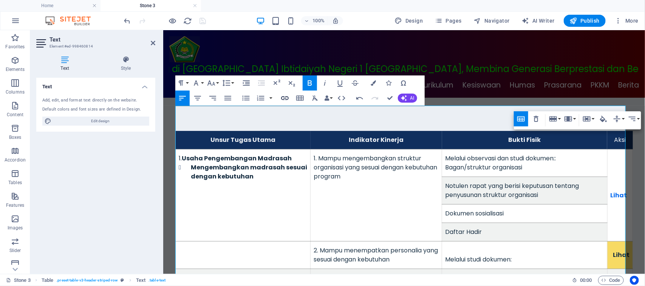
click at [284, 98] on icon "button" at bounding box center [285, 98] width 8 height 4
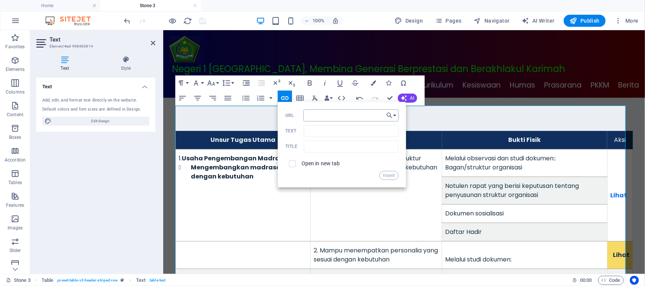
type input "https://fliphtml5.com/bookcase/iuhhs"
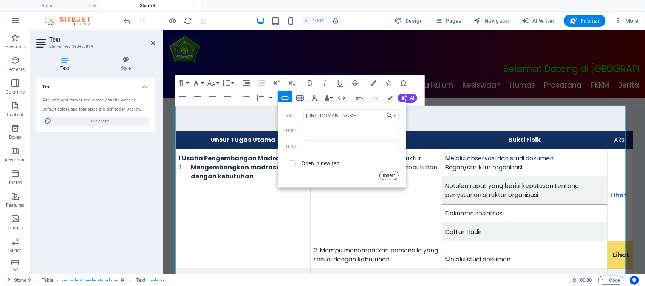
click at [388, 175] on button "Insert" at bounding box center [388, 175] width 19 height 9
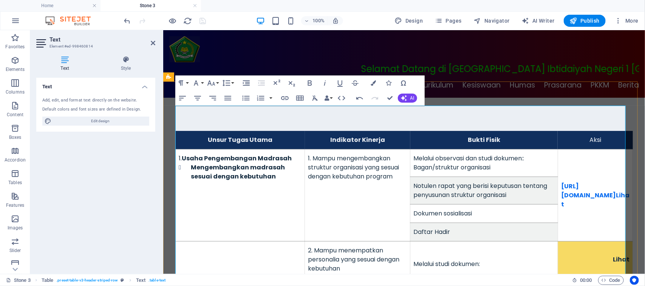
scroll to position [0, 0]
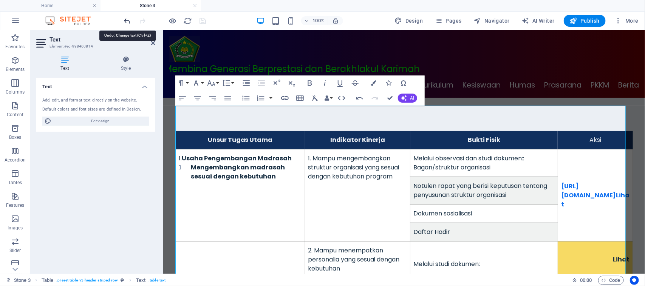
click at [128, 19] on icon "undo" at bounding box center [127, 21] width 9 height 9
click at [125, 18] on icon "undo" at bounding box center [127, 21] width 9 height 9
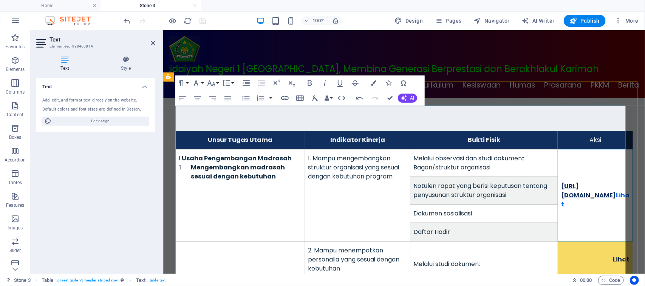
click at [561, 182] on link "https://fliphtml5.com/bookcase/iuhhs" at bounding box center [588, 191] width 55 height 18
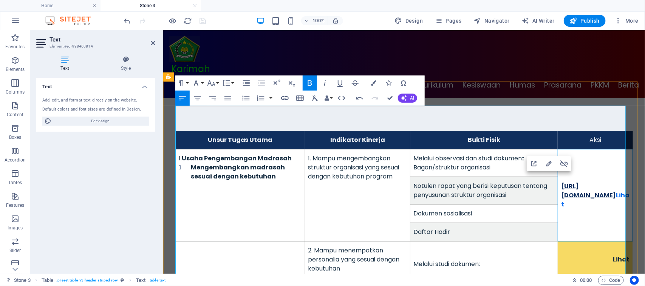
click at [561, 182] on link "https://fliphtml5.com/bookcase/iuhhs" at bounding box center [588, 191] width 55 height 18
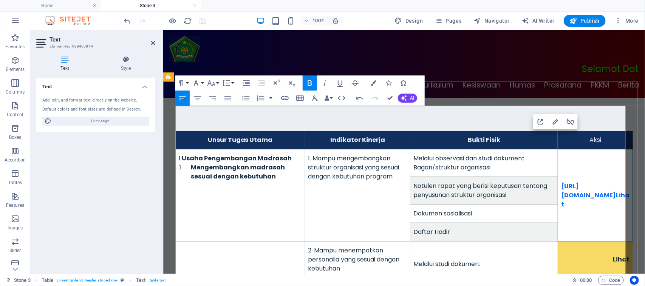
click at [609, 182] on strong "https://fliphtml5.com/bookcase/iuhhs Liha​t" at bounding box center [595, 195] width 68 height 27
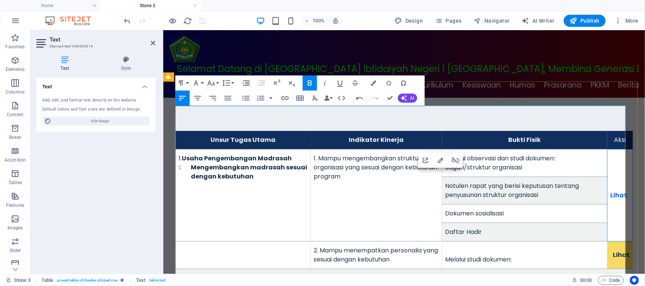
click at [610, 191] on strong "​ Liha​t" at bounding box center [618, 195] width 17 height 9
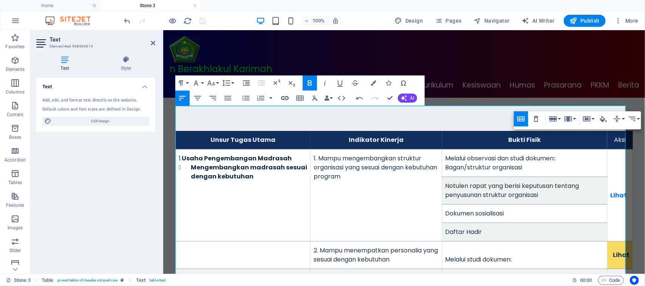
click at [287, 99] on icon "button" at bounding box center [284, 98] width 9 height 9
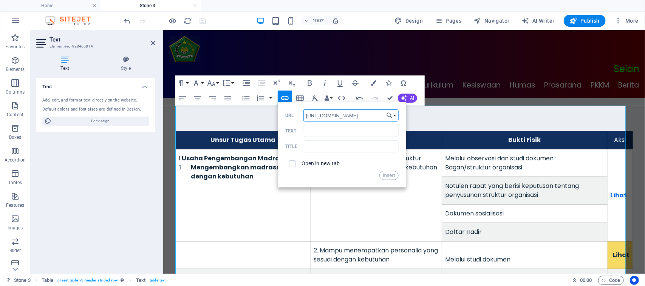
scroll to position [0, 3]
type input "https://fliphtml5.com/bookcase/iuhhs"
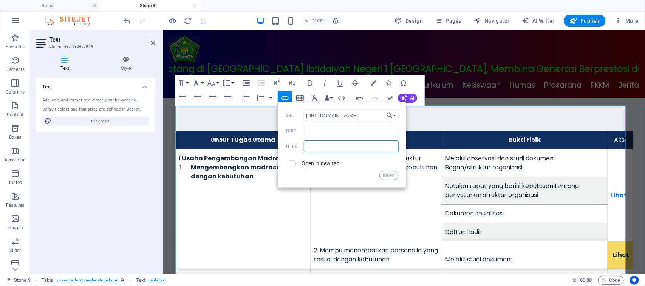
scroll to position [0, 0]
click at [311, 148] on input "text" at bounding box center [351, 147] width 94 height 12
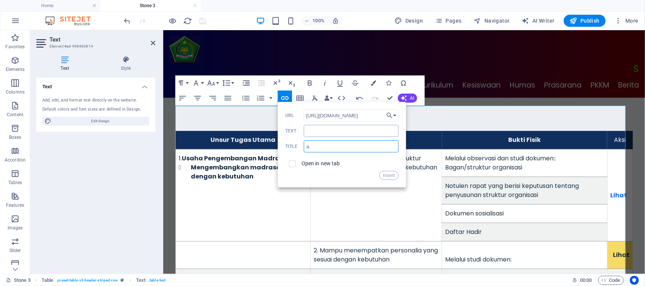
type input "a"
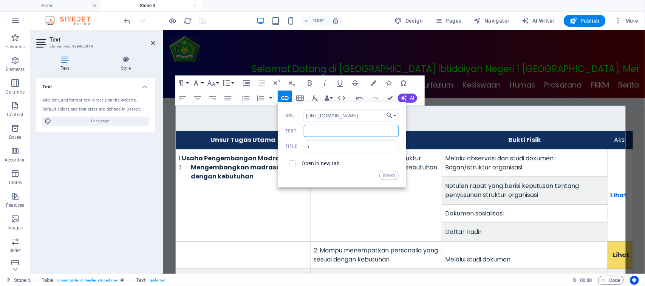
click at [312, 133] on input "Text" at bounding box center [351, 131] width 94 height 12
type input "Lihat"
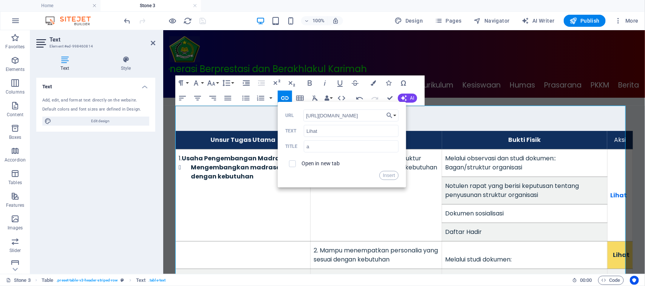
click at [312, 163] on label "Open in new tab" at bounding box center [321, 164] width 39 height 6
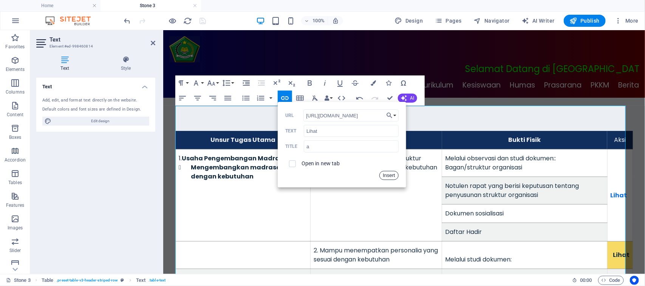
click at [392, 176] on button "Insert" at bounding box center [388, 175] width 19 height 9
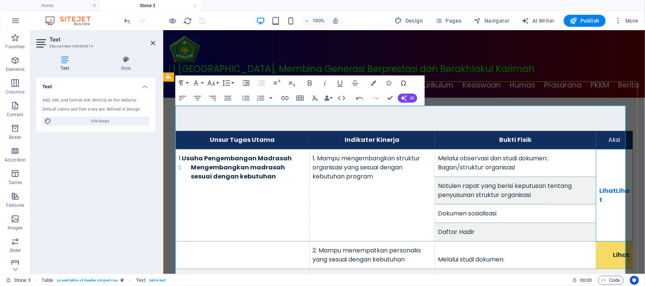
click at [613, 186] on div "Lihat Liha​t" at bounding box center [614, 195] width 30 height 18
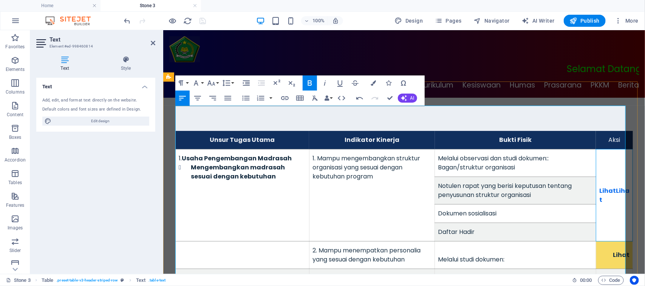
click at [609, 186] on strong "Lihat Liha​t" at bounding box center [614, 195] width 30 height 18
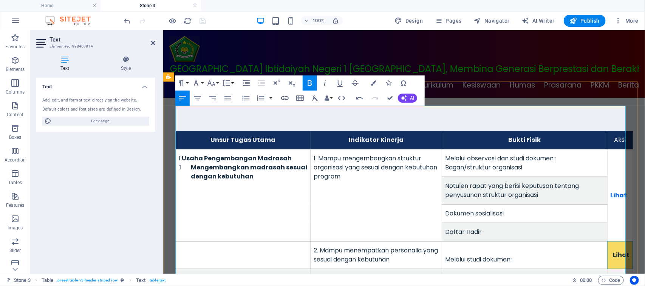
click at [613, 251] on strong "Lihat" at bounding box center [621, 255] width 17 height 9
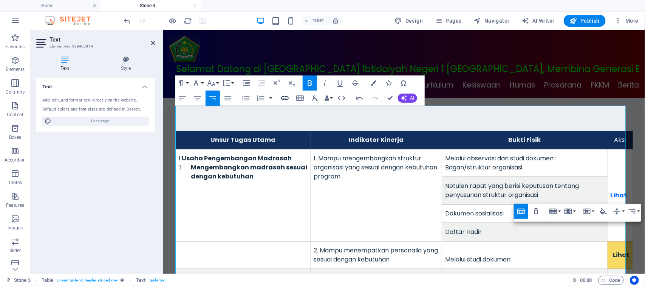
click at [285, 96] on icon "button" at bounding box center [284, 98] width 9 height 9
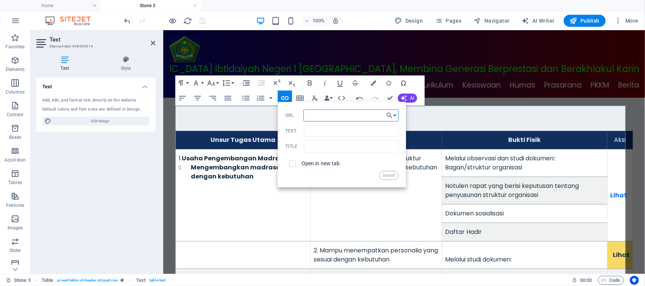
paste input "https://fliphtml5.com/bookcase/iuhhs"
type input "https://fliphtml5.com/bookcase/iuhhs"
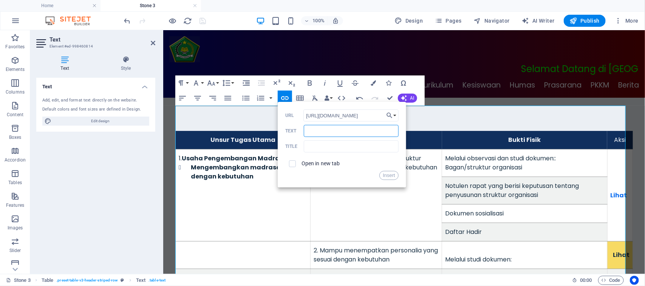
click at [312, 133] on input "Text" at bounding box center [351, 131] width 94 height 12
type input "Lihat"
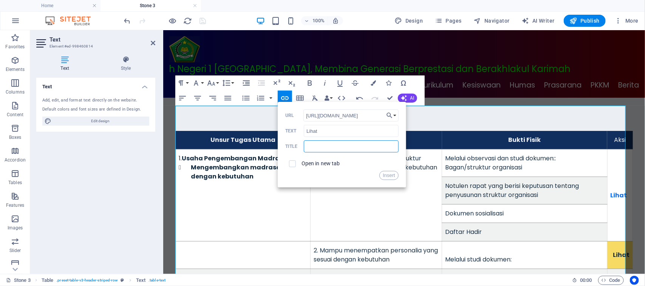
click at [314, 150] on input "text" at bounding box center [351, 147] width 94 height 12
type input "a"
type input "b"
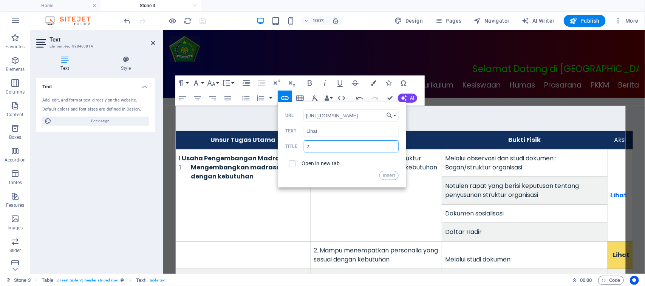
type input "2"
click at [303, 163] on label "Open in new tab" at bounding box center [321, 164] width 39 height 6
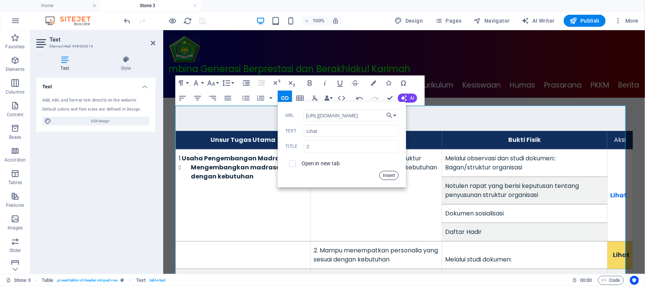
click at [387, 176] on button "Insert" at bounding box center [388, 175] width 19 height 9
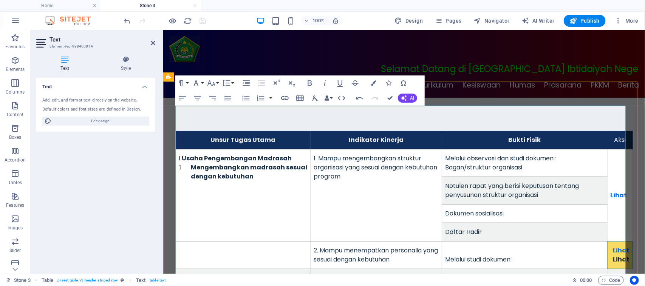
click at [622, 244] on td "Lihat ​Lihat" at bounding box center [619, 255] width 25 height 28
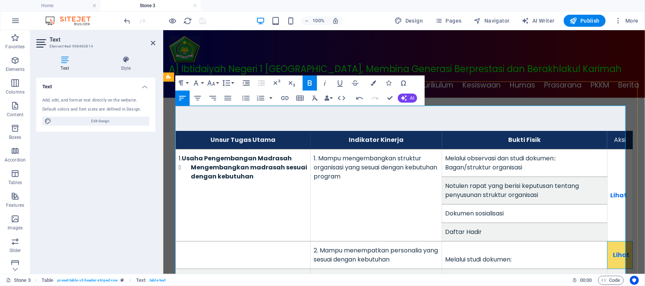
click at [608, 149] on td "Lihat" at bounding box center [619, 195] width 25 height 92
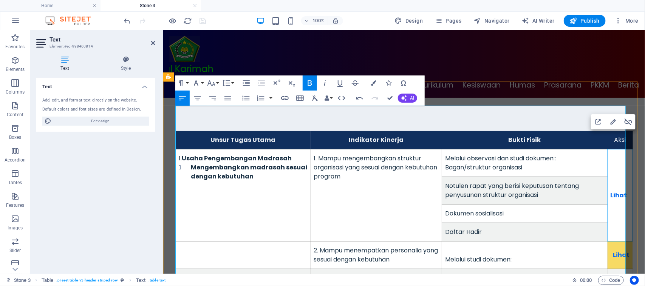
click at [607, 166] on td "Lihat" at bounding box center [619, 195] width 25 height 92
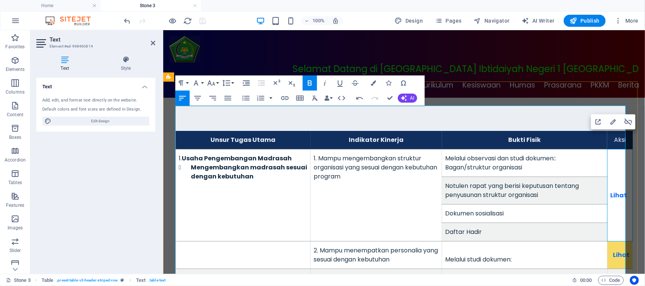
click at [607, 166] on td "Lihat" at bounding box center [619, 195] width 25 height 92
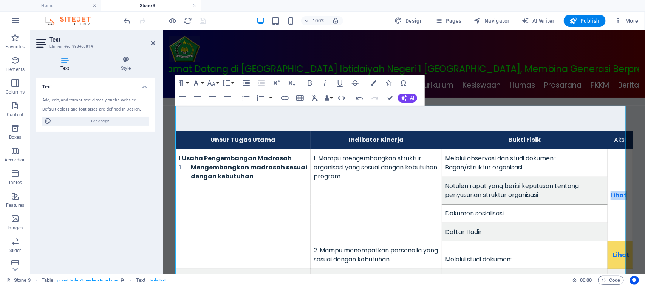
click at [607, 152] on td "Lihat" at bounding box center [619, 195] width 25 height 92
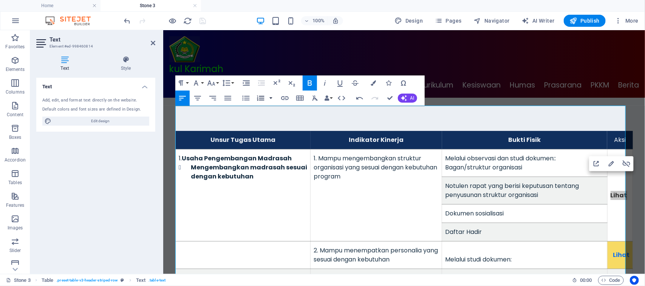
click at [270, 97] on button "button" at bounding box center [271, 98] width 6 height 15
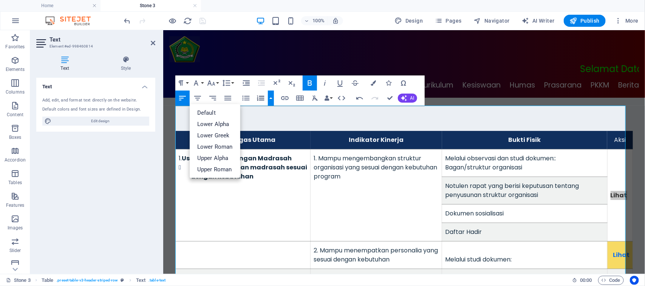
click at [270, 97] on button "button" at bounding box center [271, 98] width 6 height 15
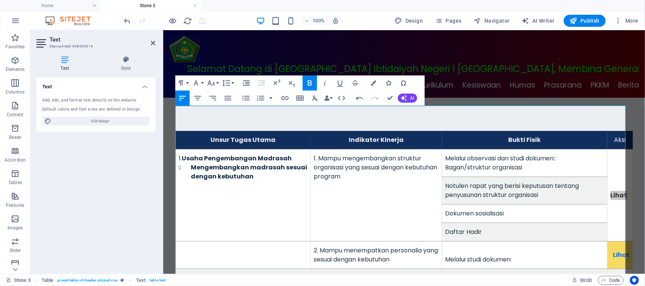
click at [388, 84] on icon "button" at bounding box center [388, 82] width 5 height 5
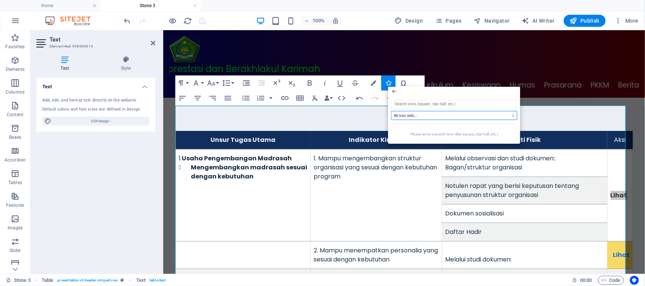
click at [448, 114] on select "All icon sets... IcoFont Ionicons FontAwesome Brands FontAwesome Duotone FontAw…" at bounding box center [454, 115] width 126 height 9
click at [391, 111] on select "All icon sets... IcoFont Ionicons FontAwesome Brands FontAwesome Duotone FontAw…" at bounding box center [454, 115] width 126 height 9
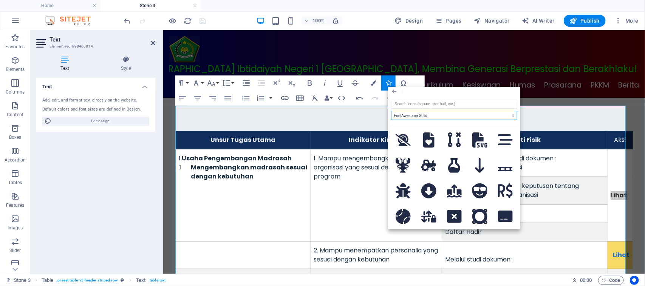
click at [439, 114] on select "All icon sets... IcoFont Ionicons FontAwesome Brands FontAwesome Duotone FontAw…" at bounding box center [454, 115] width 126 height 9
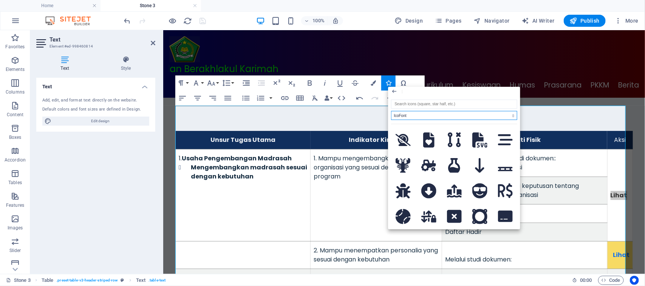
click at [391, 111] on select "All icon sets... IcoFont Ionicons FontAwesome Brands FontAwesome Duotone FontAw…" at bounding box center [454, 115] width 126 height 9
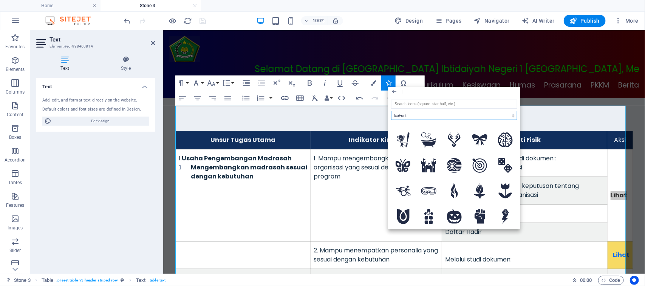
click at [436, 116] on select "All icon sets... IcoFont Ionicons FontAwesome Brands FontAwesome Duotone FontAw…" at bounding box center [454, 115] width 126 height 9
select select "font-awesome-brands"
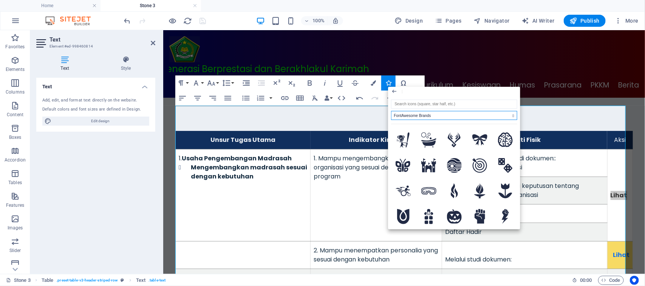
click at [391, 111] on select "All icon sets... IcoFont Ionicons FontAwesome Brands FontAwesome Duotone FontAw…" at bounding box center [454, 115] width 126 height 9
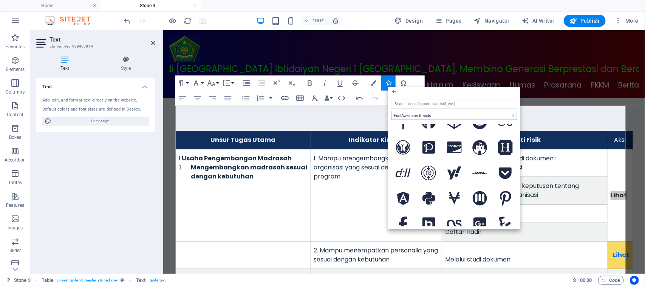
scroll to position [538, 0]
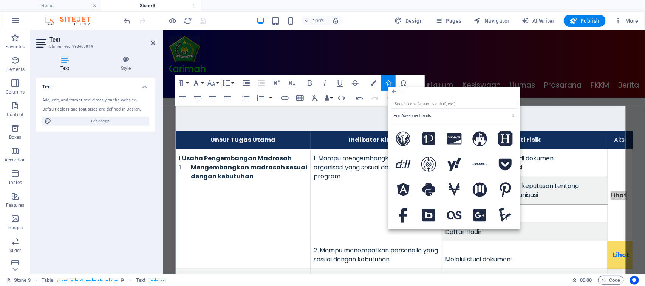
click at [520, 179] on div "All icon sets... IcoFont Ionicons FontAwesome Brands FontAwesome Duotone FontAw…" at bounding box center [454, 163] width 132 height 133
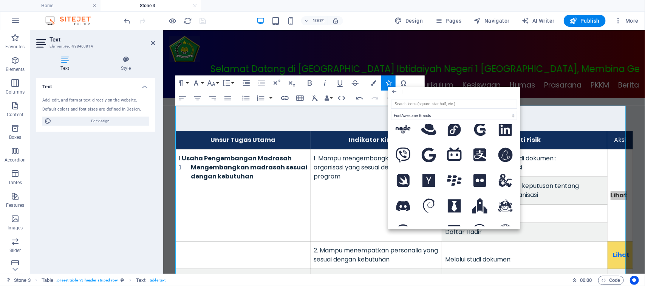
scroll to position [1255, 0]
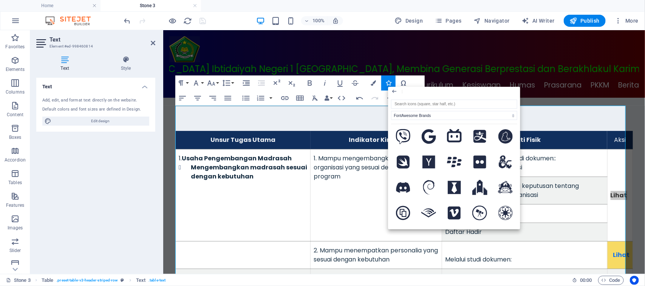
click at [518, 190] on div "All icon sets... IcoFont Ionicons FontAwesome Brands FontAwesome Duotone FontAw…" at bounding box center [454, 163] width 132 height 133
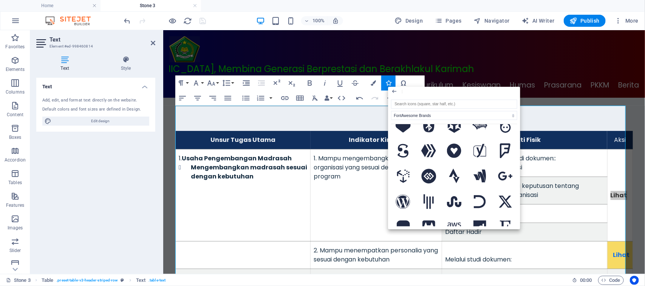
scroll to position [2152, 0]
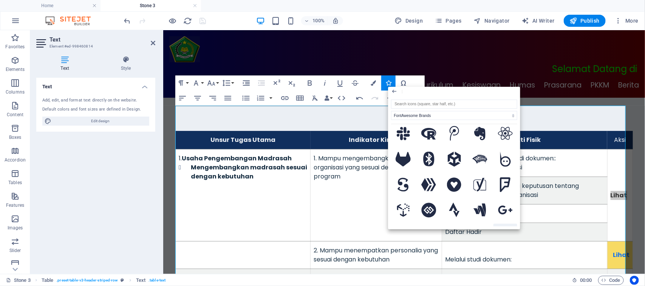
click at [515, 224] on button at bounding box center [505, 236] width 24 height 24
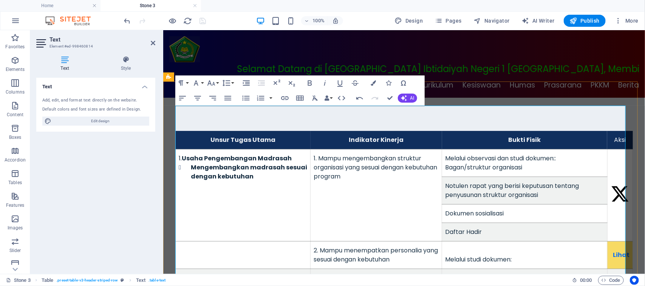
click at [610, 180] on icon at bounding box center [619, 194] width 19 height 39
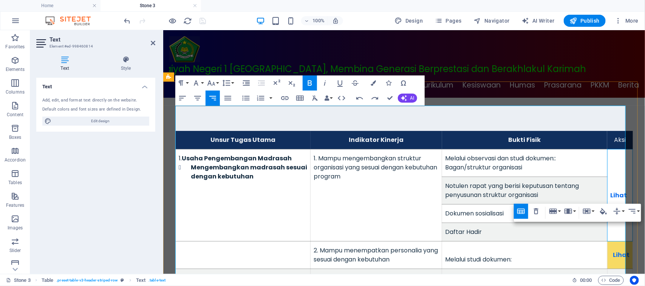
click at [612, 154] on td "Lihat" at bounding box center [619, 195] width 25 height 92
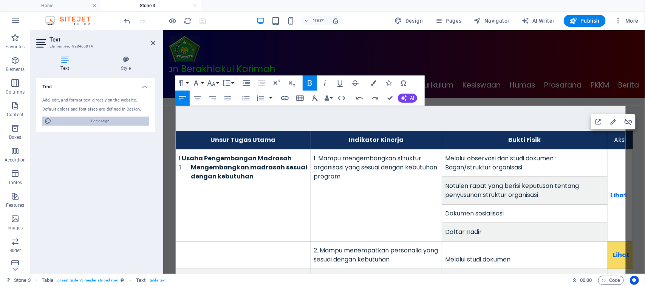
click at [97, 119] on span "Edit design" at bounding box center [100, 121] width 93 height 9
select select "px"
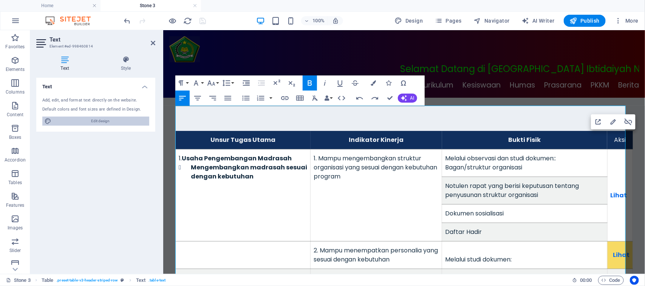
select select "400"
select select "px"
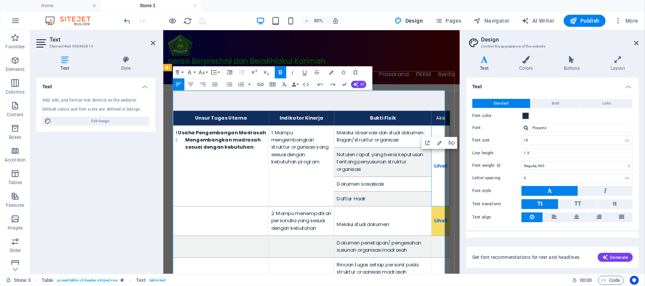
click at [503, 151] on td "Lihat" at bounding box center [509, 199] width 23 height 101
click at [504, 197] on td "Lihat" at bounding box center [509, 199] width 23 height 101
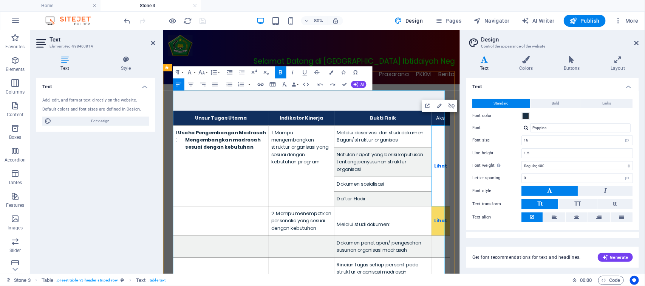
click at [502, 213] on td "Lihat" at bounding box center [509, 199] width 23 height 101
click at [502, 214] on td "Lihat" at bounding box center [509, 199] width 23 height 101
click at [567, 67] on h4 "Buttons" at bounding box center [573, 64] width 47 height 16
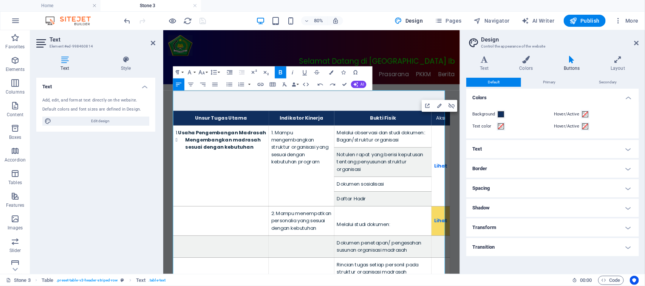
click at [558, 167] on h4 "Border" at bounding box center [552, 169] width 173 height 18
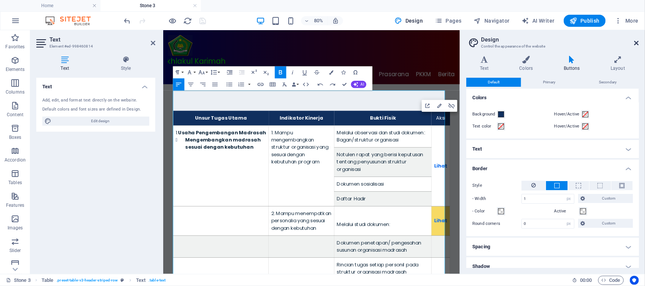
click at [636, 42] on icon at bounding box center [636, 43] width 5 height 6
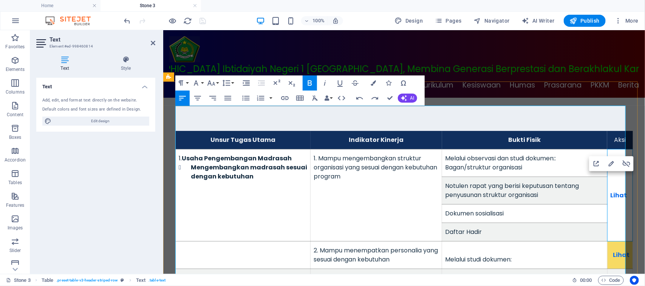
click at [608, 149] on td "Lihat" at bounding box center [619, 195] width 25 height 92
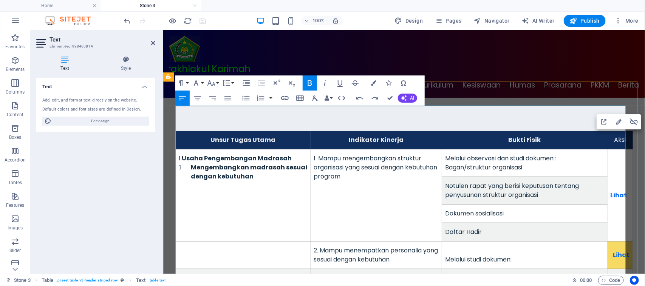
click at [608, 149] on td "Lihat" at bounding box center [619, 195] width 25 height 92
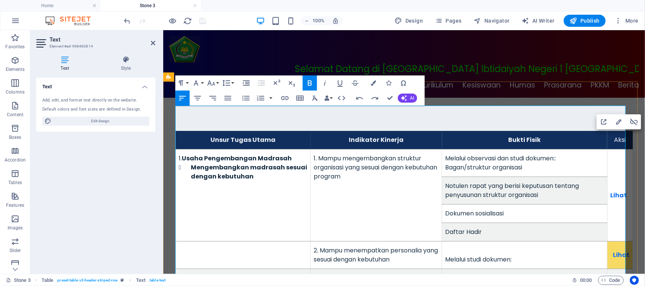
click at [608, 149] on td "Lihat" at bounding box center [619, 195] width 25 height 92
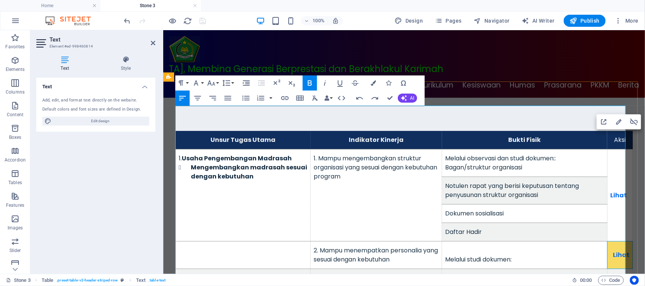
click at [615, 241] on td "Lihat" at bounding box center [619, 255] width 25 height 28
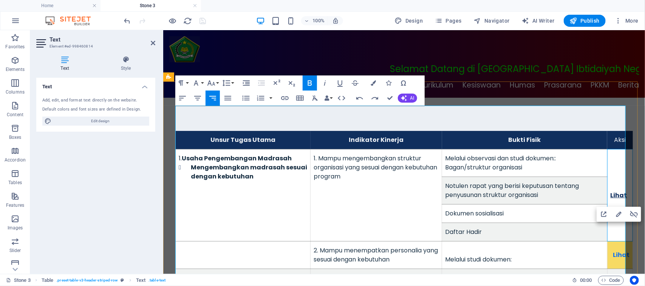
click at [610, 191] on link "Lihat" at bounding box center [618, 195] width 17 height 9
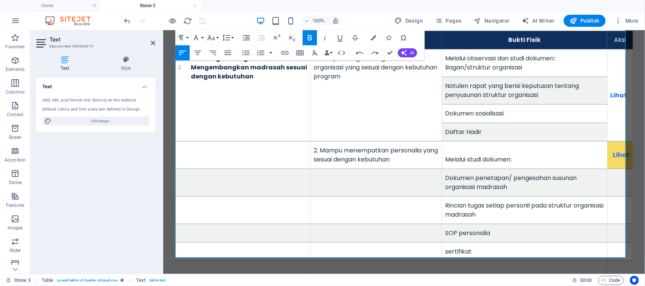
scroll to position [122, 0]
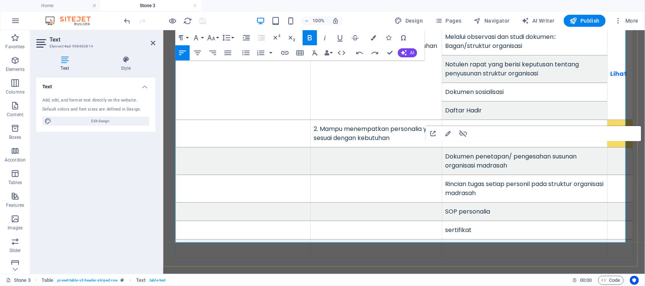
click at [607, 120] on td "Lihat" at bounding box center [619, 134] width 25 height 28
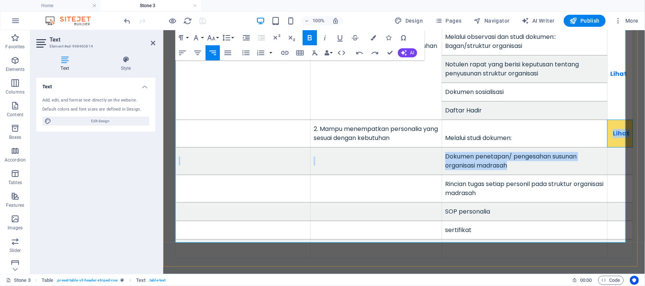
click at [608, 128] on td "Lihat" at bounding box center [619, 134] width 25 height 28
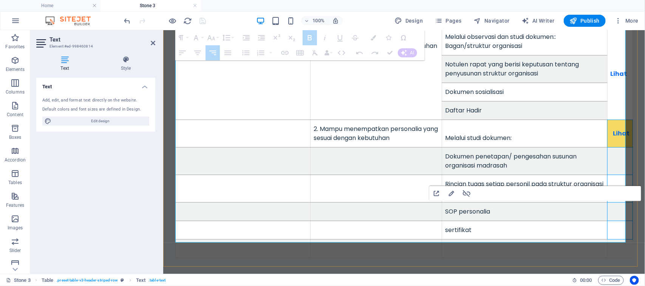
drag, startPoint x: 607, startPoint y: 125, endPoint x: 617, endPoint y: 212, distance: 88.3
click at [617, 212] on tbody "1. U s a h a P enge m b an g an Madra s ah Mengembangkan madrasah sesuai dengan…" at bounding box center [403, 143] width 457 height 230
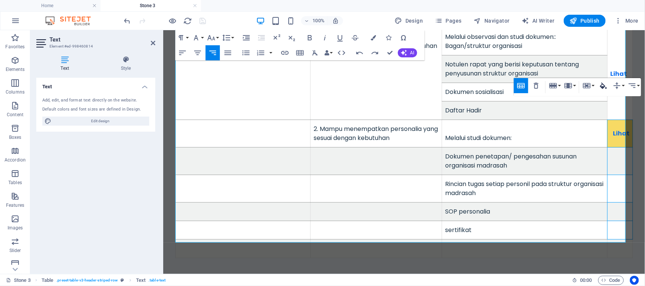
click at [605, 88] on icon "button" at bounding box center [603, 85] width 9 height 9
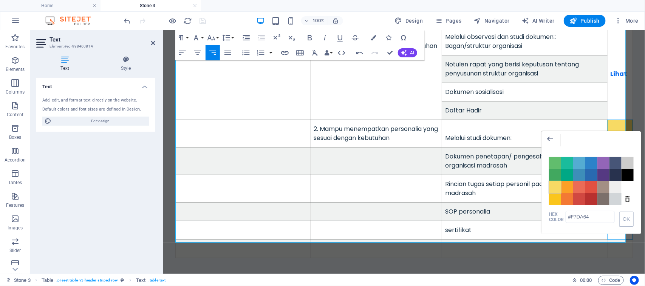
click at [554, 189] on span "Color #F7DA64" at bounding box center [555, 187] width 12 height 12
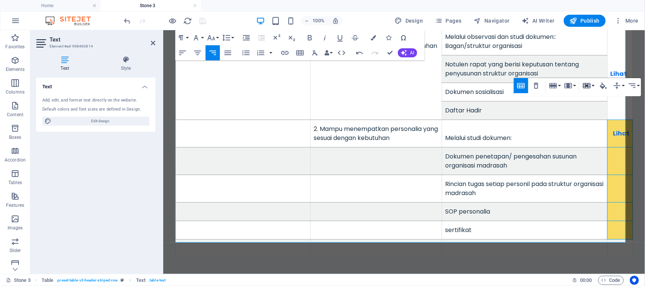
click at [586, 85] on icon "button" at bounding box center [587, 85] width 8 height 5
click at [594, 101] on link "Merge cells" at bounding box center [608, 100] width 55 height 11
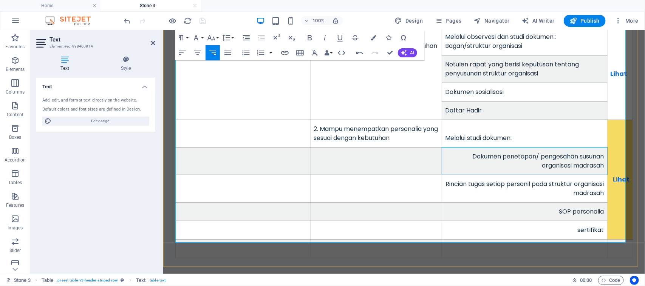
click at [498, 147] on td "Dokumen penetapan/ pengesahan susunan organisasi madrasah" at bounding box center [524, 161] width 165 height 28
click at [181, 51] on icon "button" at bounding box center [182, 53] width 7 height 5
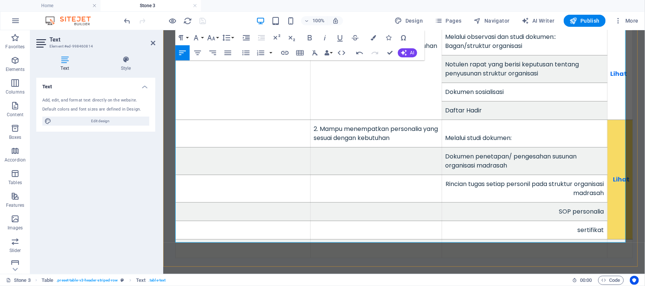
click at [453, 175] on td "Rincian tugas setiap personil pada struktur organisasi madrasah" at bounding box center [524, 189] width 165 height 28
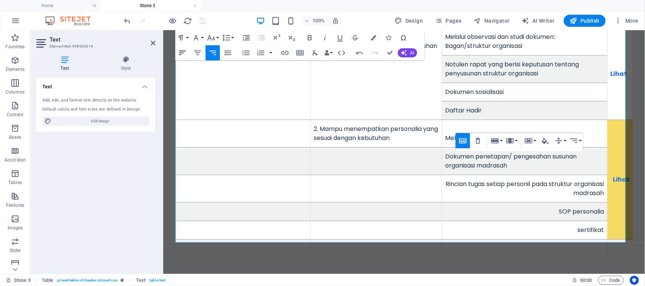
click at [181, 51] on icon "button" at bounding box center [182, 52] width 9 height 9
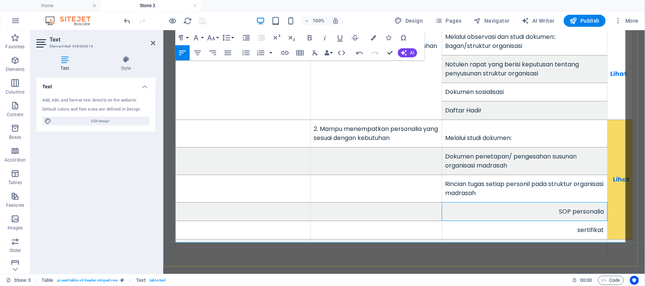
click at [484, 203] on td "SOP personalia" at bounding box center [524, 212] width 165 height 19
click at [182, 52] on icon "button" at bounding box center [182, 52] width 9 height 9
click at [448, 221] on td "sertifikat" at bounding box center [524, 230] width 165 height 19
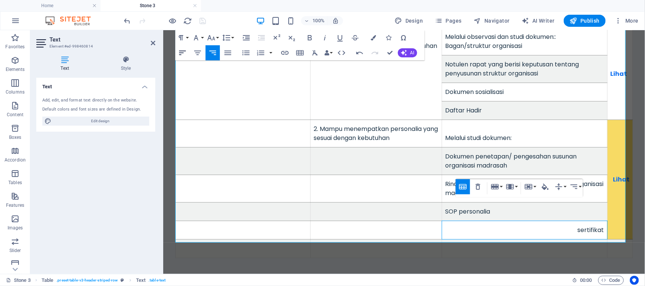
click at [178, 50] on icon "button" at bounding box center [182, 52] width 9 height 9
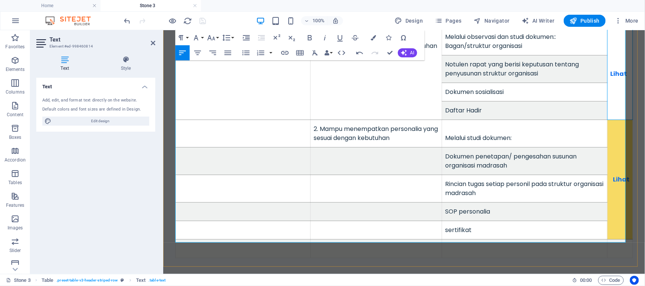
click at [614, 80] on td "Lihat" at bounding box center [619, 74] width 25 height 92
click at [609, 73] on td "Lihat" at bounding box center [619, 74] width 25 height 92
click at [265, 147] on td at bounding box center [242, 161] width 135 height 28
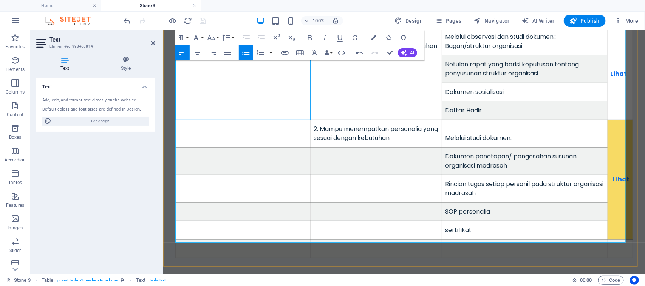
click at [255, 91] on td "1. U s a h a P enge m b an g an Madra s ah Mengembangkan madrasah sesuai dengan…" at bounding box center [242, 74] width 135 height 92
click at [349, 89] on td "1. Mampu mengembangkan struktur organisasi yang sesuai dengan kebutuhan program" at bounding box center [375, 74] width 131 height 92
click at [200, 21] on div at bounding box center [165, 21] width 85 height 12
click at [153, 45] on icon at bounding box center [153, 43] width 5 height 6
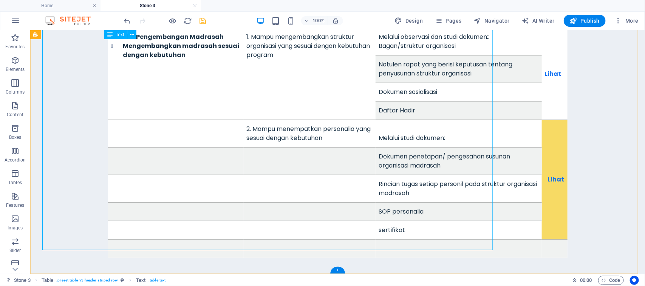
scroll to position [114, 0]
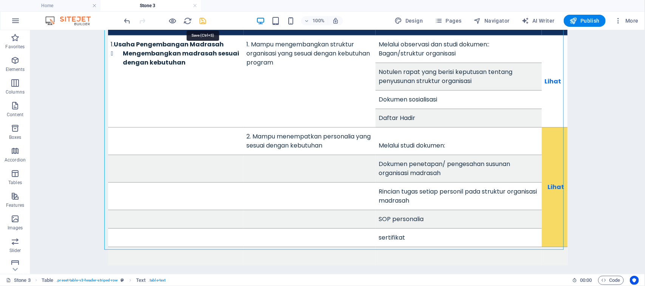
click at [203, 20] on icon "save" at bounding box center [203, 21] width 9 height 9
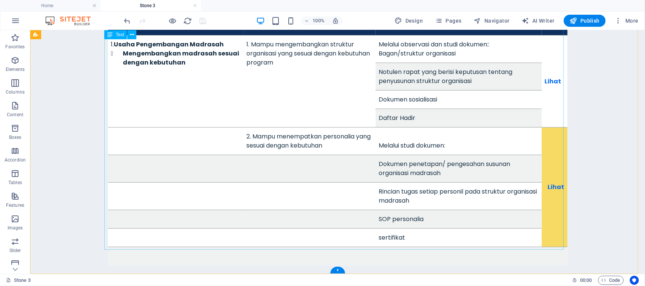
click at [256, 65] on div "​ U n su r T u gas U ta m a I n d ik ator K i ne rj a B u k ti Fis i k Aksi 1. …" at bounding box center [337, 137] width 459 height 258
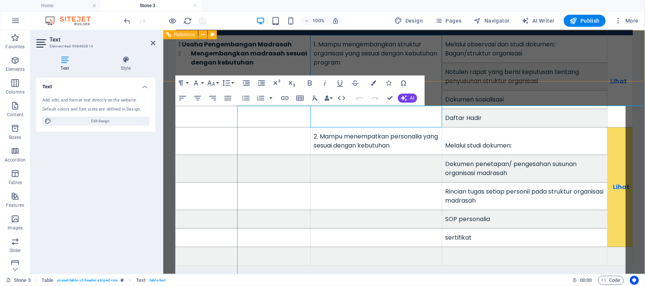
scroll to position [0, 0]
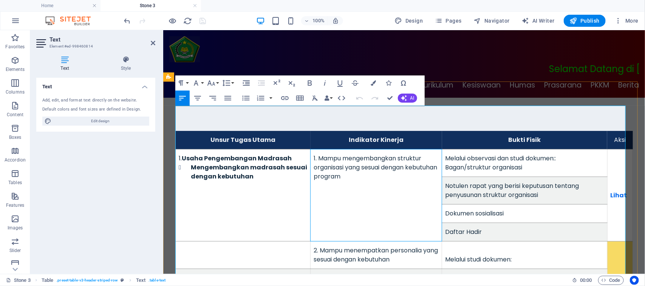
click at [349, 178] on td "1. Mampu mengembangkan struktur organisasi yang sesuai dengan kebutuhan program" at bounding box center [375, 195] width 131 height 92
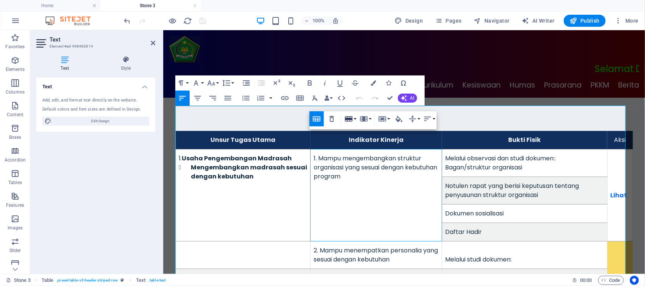
click at [355, 119] on button "Row" at bounding box center [350, 118] width 14 height 15
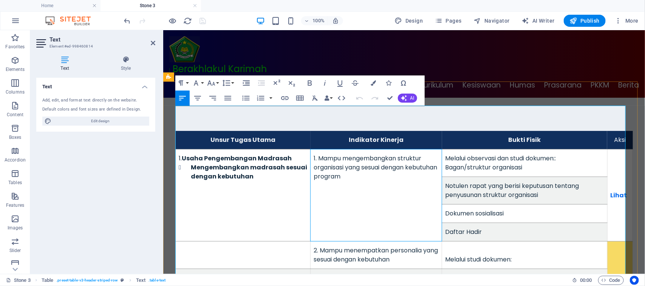
click at [338, 176] on td "1. Mampu mengembangkan struktur organisasi yang sesuai dengan kebutuhan program" at bounding box center [375, 195] width 131 height 92
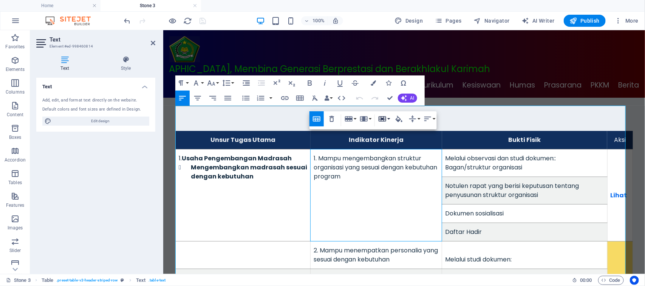
click at [388, 118] on button "Cell" at bounding box center [384, 118] width 14 height 15
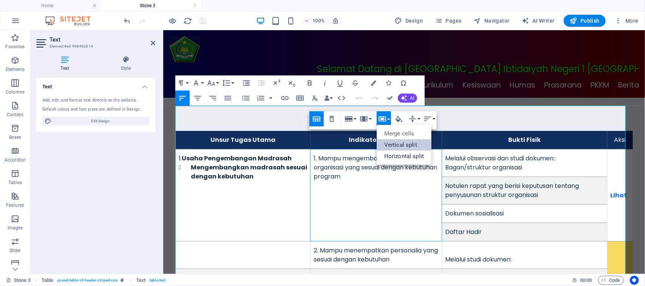
click at [391, 146] on link "Vertical split" at bounding box center [404, 144] width 55 height 11
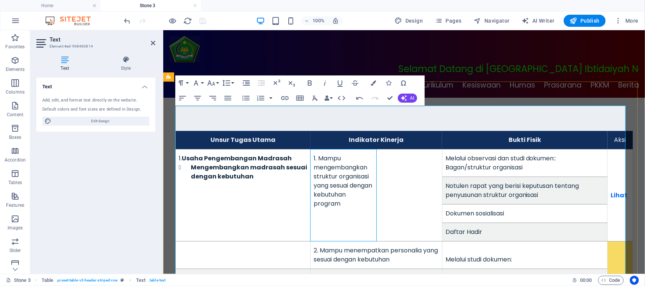
click at [340, 155] on td "1. Mampu mengembangkan struktur organisasi yang sesuai dengan kebutuhan program" at bounding box center [343, 195] width 66 height 92
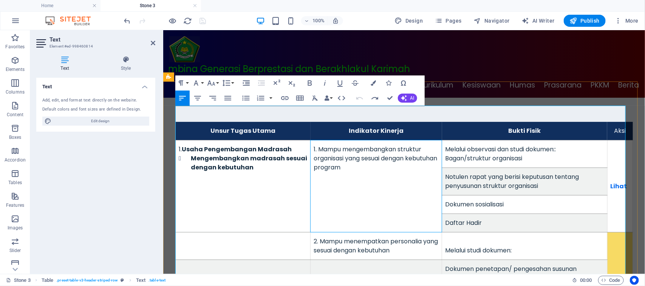
click at [340, 155] on td "1. Mampu mengembangkan struktur organisasi yang sesuai dengan kebutuhan program" at bounding box center [375, 186] width 131 height 92
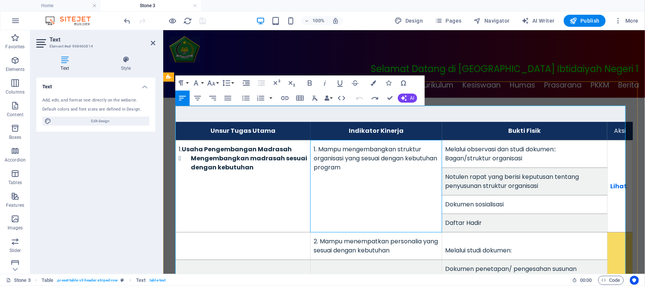
click at [336, 142] on td "1. Mampu mengembangkan struktur organisasi yang sesuai dengan kebutuhan program" at bounding box center [375, 186] width 131 height 92
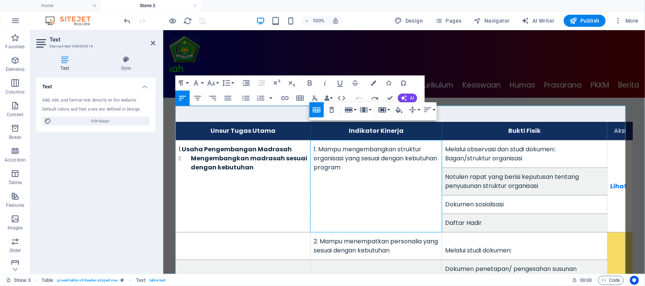
click at [388, 109] on button "Cell" at bounding box center [384, 109] width 14 height 15
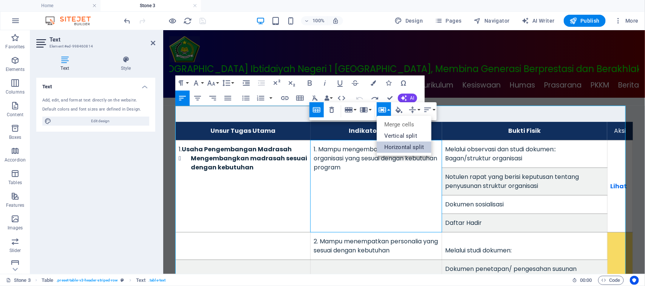
click at [393, 145] on link "Horizontal split" at bounding box center [404, 147] width 55 height 11
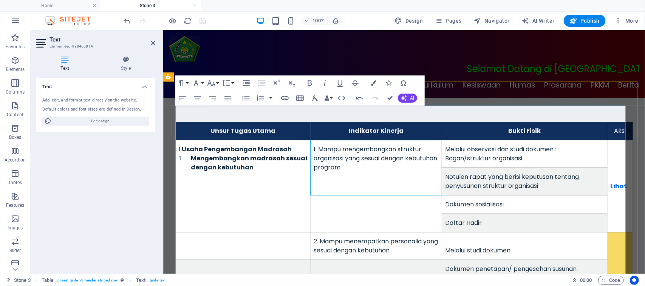
click at [374, 141] on td "1. Mampu mengembangkan struktur organisasi yang sesuai dengan kebutuhan program" at bounding box center [375, 167] width 131 height 55
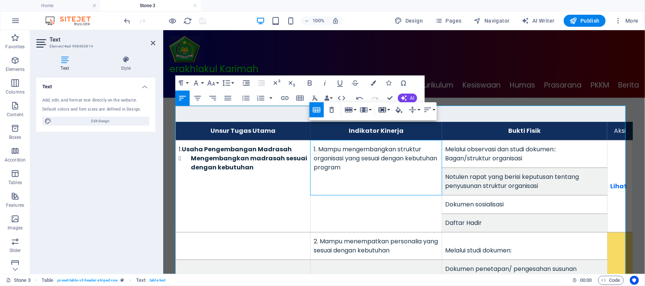
click at [388, 110] on button "Cell" at bounding box center [384, 109] width 14 height 15
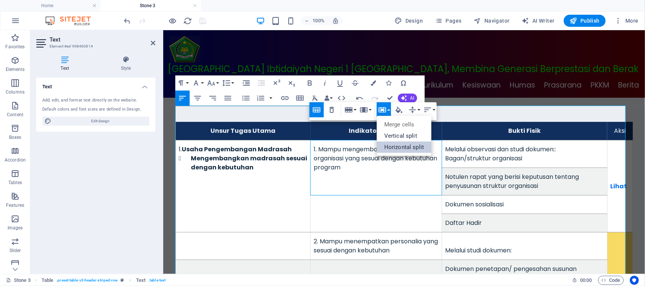
click at [395, 144] on link "Horizontal split" at bounding box center [404, 147] width 55 height 11
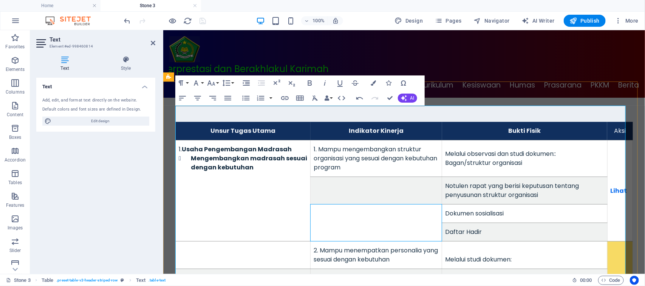
click at [393, 204] on td at bounding box center [375, 222] width 131 height 37
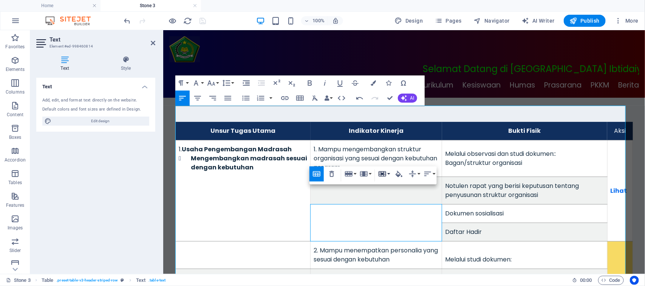
click at [388, 176] on button "Cell" at bounding box center [384, 174] width 14 height 15
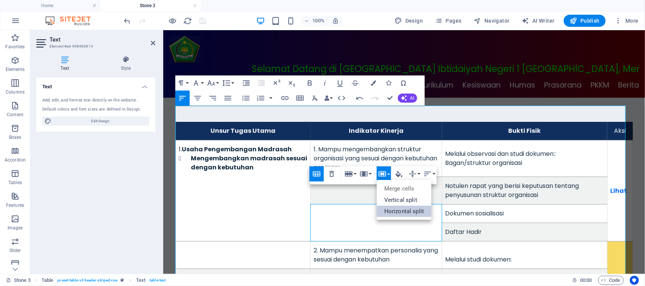
click at [396, 212] on link "Horizontal split" at bounding box center [404, 211] width 55 height 11
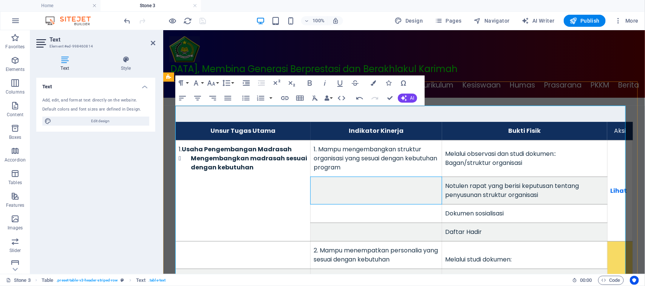
click at [375, 181] on td at bounding box center [375, 191] width 131 height 28
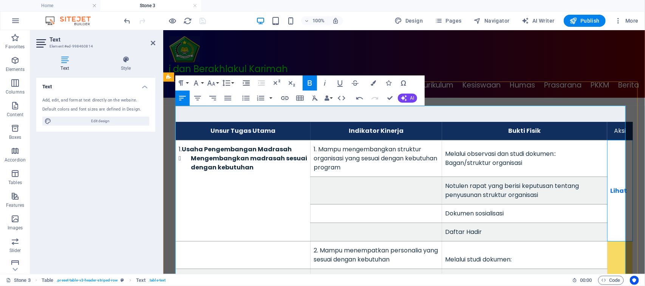
click at [613, 140] on td "Lihat" at bounding box center [619, 190] width 25 height 101
click at [610, 140] on td "Lihat" at bounding box center [619, 190] width 25 height 101
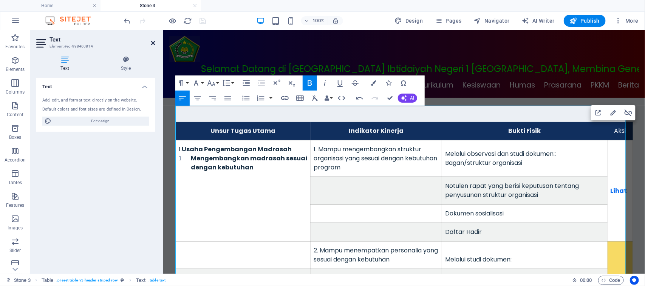
click at [152, 42] on icon at bounding box center [153, 43] width 5 height 6
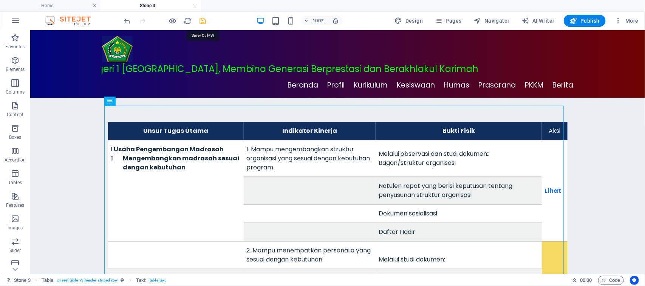
click at [203, 19] on icon "save" at bounding box center [203, 21] width 9 height 9
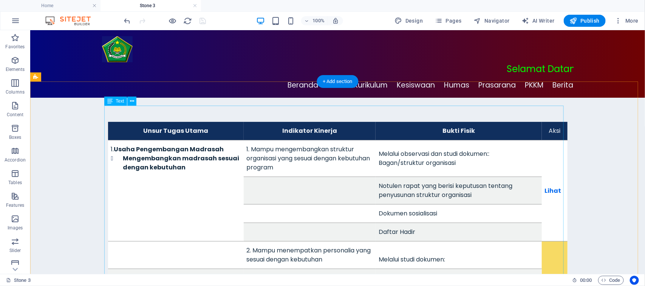
click at [548, 175] on div "U n su r T u gas U ta m a I n d ik ator K i ne rj a B u k ti Fis i k Aksi 1. U …" at bounding box center [337, 251] width 459 height 258
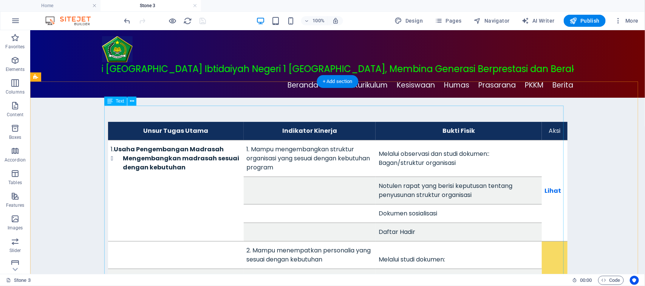
click at [548, 175] on div "U n su r T u gas U ta m a I n d ik ator K i ne rj a B u k ti Fis i k Aksi 1. U …" at bounding box center [337, 251] width 459 height 258
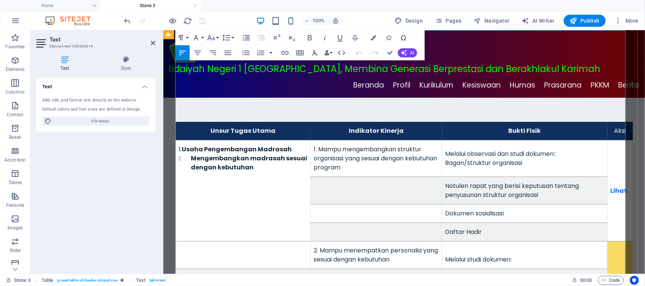
scroll to position [76, 0]
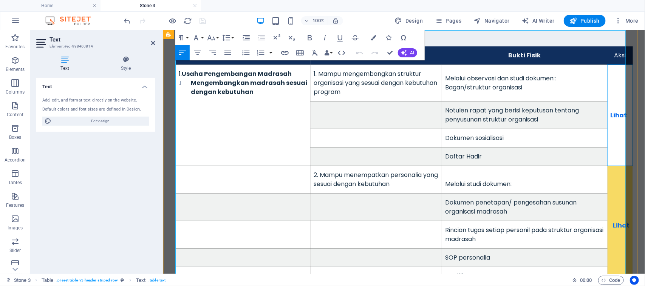
click at [616, 80] on td "Lihat" at bounding box center [619, 115] width 25 height 101
click at [610, 85] on td "Lihat" at bounding box center [619, 115] width 25 height 101
click at [617, 179] on td "Lihat" at bounding box center [619, 226] width 25 height 120
click at [608, 74] on td "Lihat" at bounding box center [619, 115] width 25 height 101
click at [607, 99] on td "Lihat" at bounding box center [619, 115] width 25 height 101
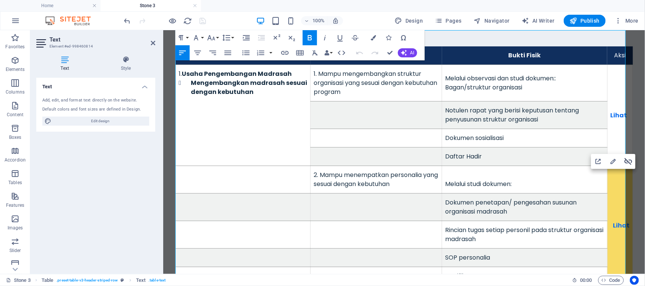
click at [628, 159] on icon "button" at bounding box center [628, 161] width 9 height 9
click at [610, 111] on strong "Lihat" at bounding box center [618, 115] width 17 height 9
click at [605, 158] on icon "button" at bounding box center [603, 157] width 9 height 9
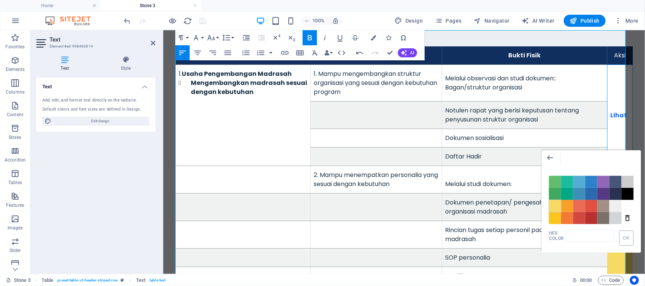
click at [552, 205] on span "Color #F7DA64" at bounding box center [555, 206] width 12 height 12
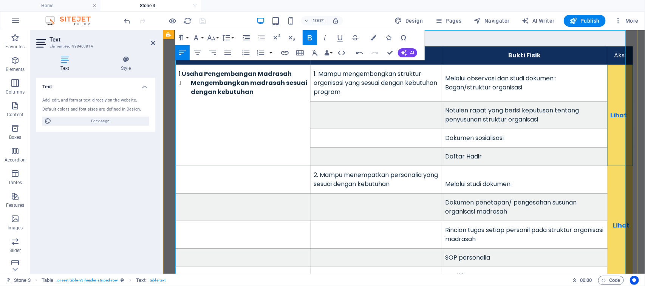
click at [610, 111] on strong "Lihat" at bounding box center [618, 115] width 17 height 9
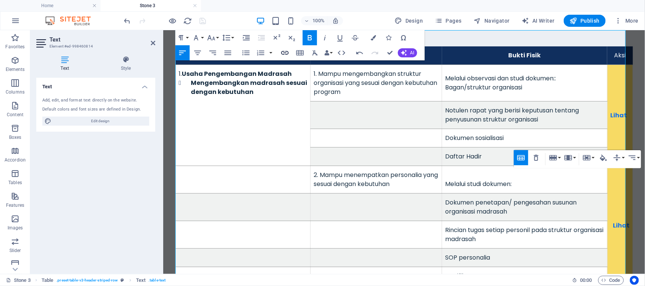
click at [283, 51] on icon "button" at bounding box center [284, 52] width 9 height 9
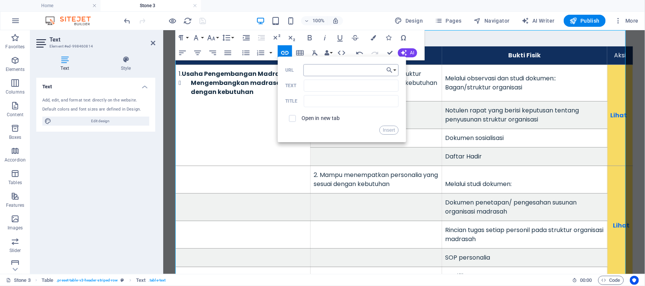
click at [324, 71] on input "URL" at bounding box center [350, 70] width 95 height 12
type input "https://fliphtml5.com/bookcase/iuhhs"
click at [318, 99] on input "text" at bounding box center [351, 101] width 94 height 12
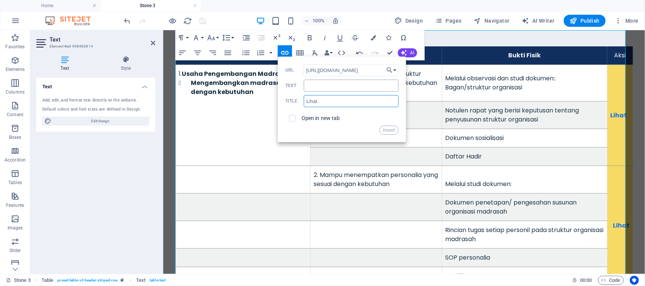
type input "Lihat"
click at [315, 89] on input "Text" at bounding box center [351, 86] width 94 height 12
type input "Lihat"
click at [338, 101] on input "Lihat" at bounding box center [351, 101] width 94 height 12
type input "L"
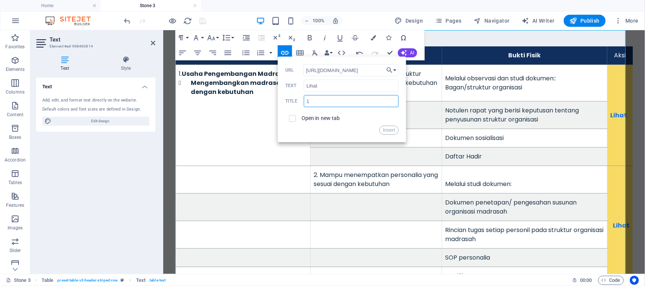
type input "1"
click at [306, 119] on label "Open in new tab" at bounding box center [321, 118] width 39 height 6
click at [384, 131] on button "Insert" at bounding box center [388, 130] width 19 height 9
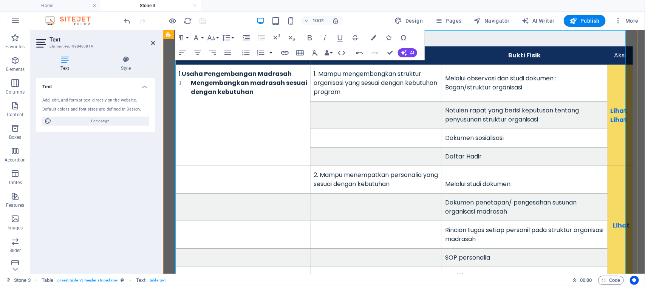
click at [616, 111] on td "Lihat ​Lihat" at bounding box center [619, 115] width 25 height 101
click at [619, 106] on div "Lihat ​Lihat" at bounding box center [619, 115] width 19 height 18
click at [561, 133] on div "Dokumen sosialisasi" at bounding box center [524, 137] width 159 height 9
click at [614, 111] on link "Lihat" at bounding box center [618, 115] width 17 height 9
click at [153, 43] on icon at bounding box center [153, 43] width 5 height 6
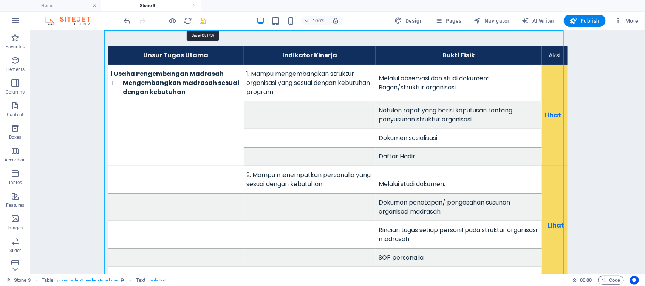
click at [202, 19] on icon "save" at bounding box center [203, 21] width 9 height 9
click at [174, 131] on div "U n su r T u gas U ta m a I n d ik ator K i ne rj a B u k ti Fis i k Aksi 1. U …" at bounding box center [337, 175] width 459 height 258
click at [271, 215] on div "U n su r T u gas U ta m a I n d ik ator K i ne rj a B u k ti Fis i k Aksi 1. U …" at bounding box center [337, 175] width 459 height 258
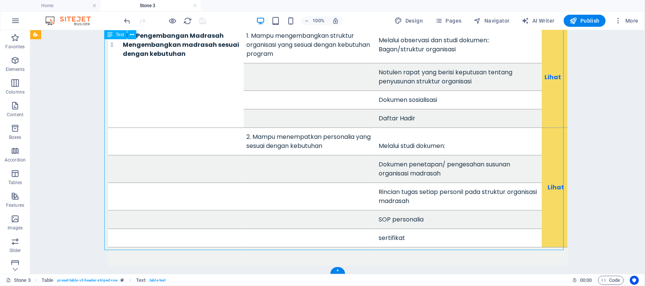
scroll to position [114, 0]
click at [331, 105] on div "U n su r T u gas U ta m a I n d ik ator K i ne rj a B u k ti Fis i k Aksi 1. U …" at bounding box center [337, 137] width 459 height 258
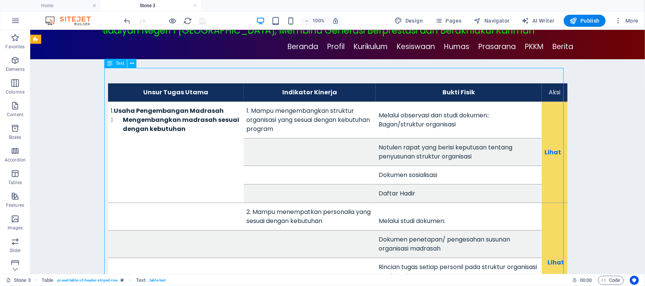
scroll to position [57, 0]
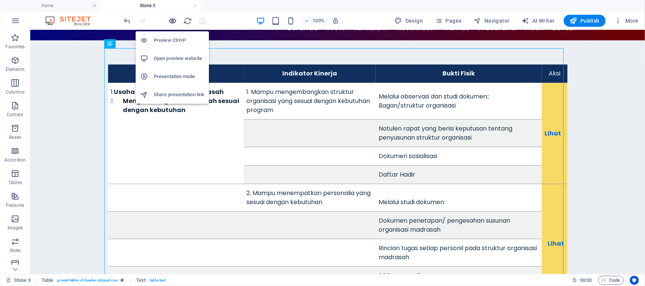
click at [170, 22] on icon "button" at bounding box center [173, 21] width 9 height 9
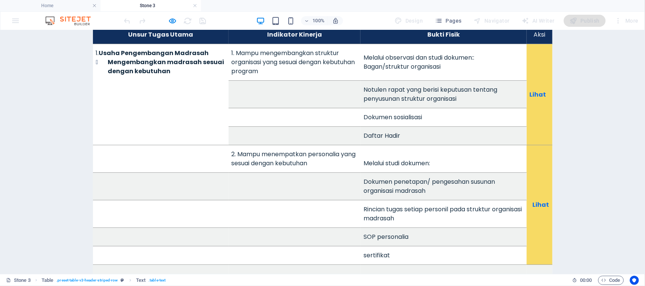
scroll to position [104, 0]
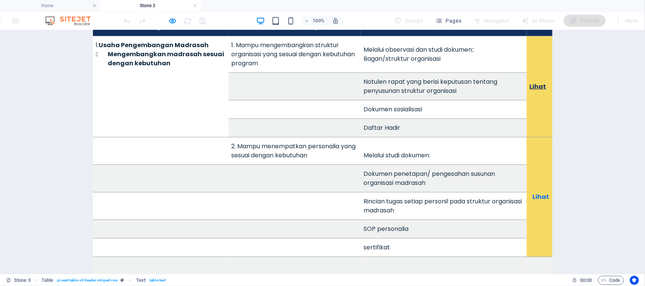
click at [533, 82] on link "Lihat" at bounding box center [538, 86] width 17 height 9
click at [534, 192] on link "Lihat" at bounding box center [541, 196] width 17 height 9
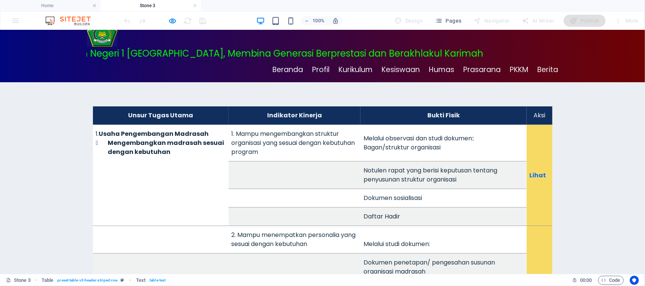
scroll to position [0, 0]
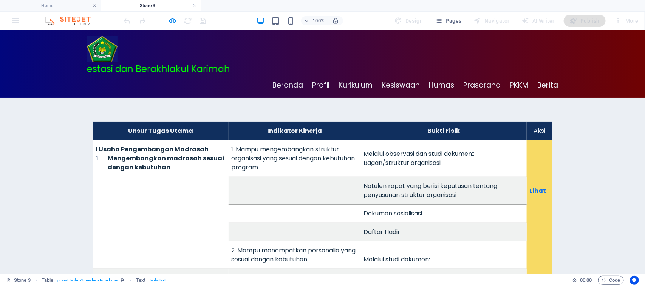
click at [184, 157] on td "1. U s a h a P enge m b an g an Madra s ah Mengembangkan madrasah sesuai dengan…" at bounding box center [161, 190] width 136 height 101
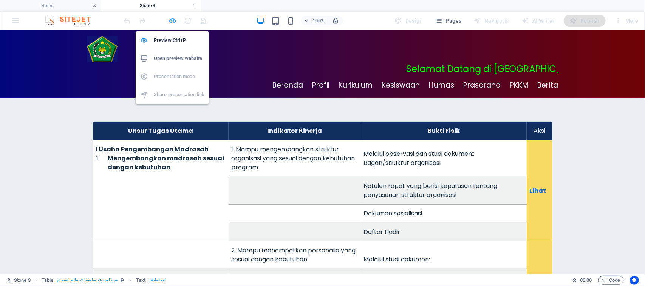
click at [172, 21] on icon "button" at bounding box center [173, 21] width 9 height 9
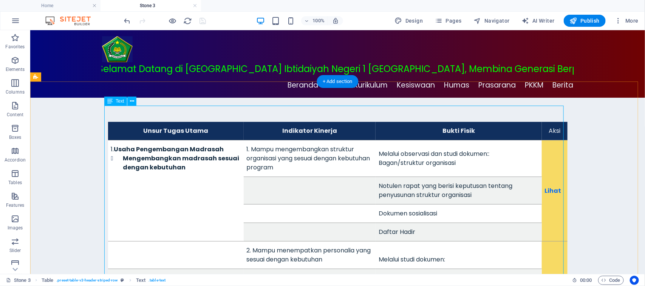
click at [174, 173] on div "U n su r T u gas U ta m a I n d ik ator K i ne rj a B u k ti Fis i k Aksi 1. U …" at bounding box center [337, 251] width 459 height 258
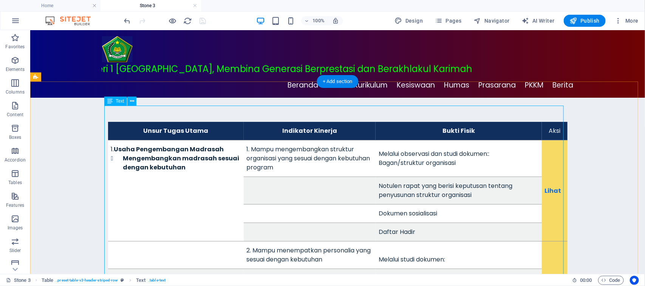
click at [174, 173] on div "U n su r T u gas U ta m a I n d ik ator K i ne rj a B u k ti Fis i k Aksi 1. U …" at bounding box center [337, 251] width 459 height 258
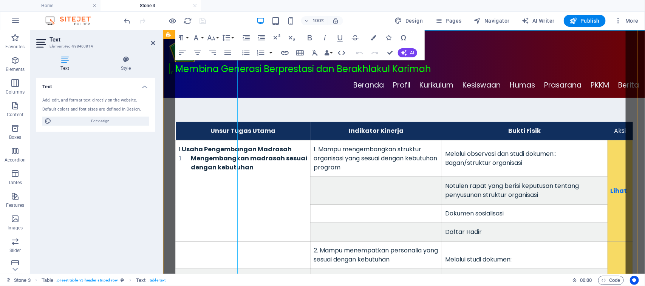
scroll to position [76, 0]
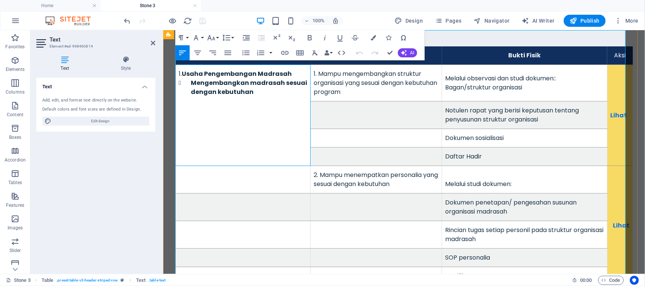
click at [224, 86] on td "1. U s a h a P enge m b an g an Madra s ah Mengembangkan madrasah sesuai dengan…" at bounding box center [242, 115] width 135 height 101
click at [246, 79] on b "Mengembangkan madrasah sesuai dengan kebutuhan" at bounding box center [248, 87] width 116 height 18
click at [257, 159] on button "Cell" at bounding box center [253, 157] width 14 height 15
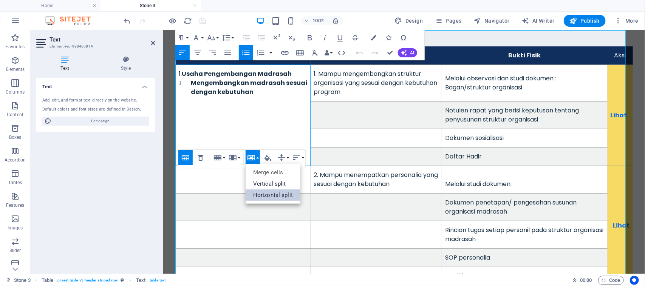
click at [264, 191] on link "Horizontal split" at bounding box center [273, 195] width 55 height 11
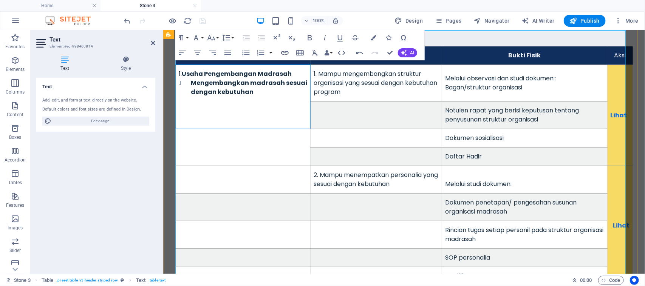
click at [262, 87] on td "1. U s a h a P enge m b an g an Madra s ah Mengembangkan madrasah sesuai dengan…" at bounding box center [242, 97] width 135 height 64
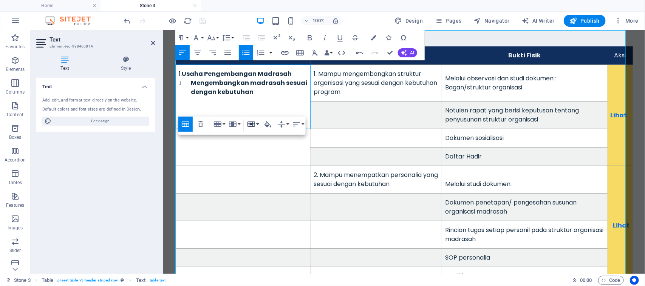
click at [256, 124] on button "Cell" at bounding box center [253, 124] width 14 height 15
click at [260, 162] on link "Horizontal split" at bounding box center [273, 161] width 55 height 11
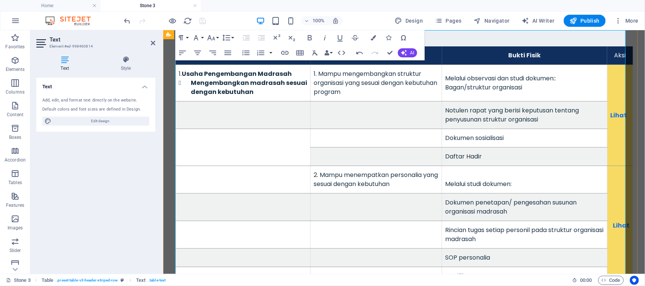
click at [253, 135] on td at bounding box center [242, 147] width 135 height 37
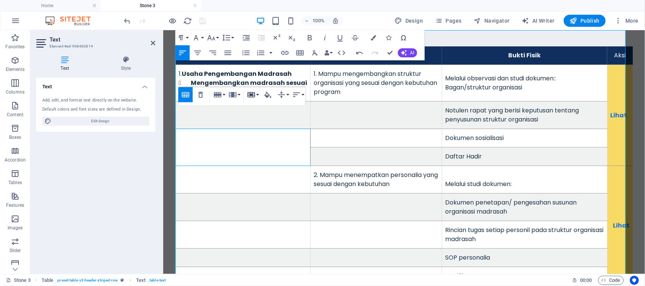
click at [256, 94] on button "Cell" at bounding box center [253, 94] width 14 height 15
click at [262, 126] on link "Vertical split" at bounding box center [273, 120] width 55 height 11
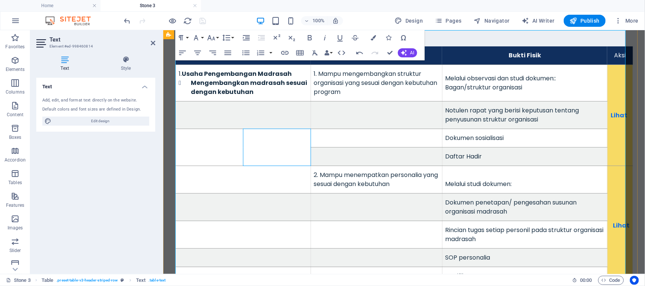
click at [255, 132] on td at bounding box center [277, 147] width 68 height 37
click at [255, 132] on td at bounding box center [242, 147] width 135 height 37
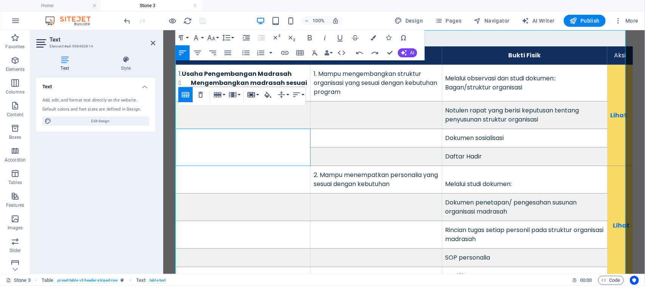
click at [258, 96] on button "Cell" at bounding box center [253, 94] width 14 height 15
click at [266, 133] on link "Horizontal split" at bounding box center [273, 132] width 55 height 11
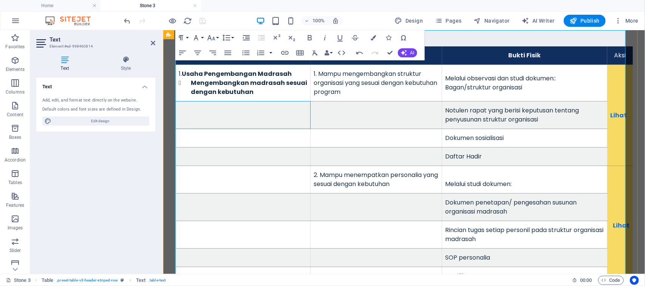
click at [257, 107] on td at bounding box center [242, 115] width 135 height 28
click at [153, 45] on icon at bounding box center [153, 43] width 5 height 6
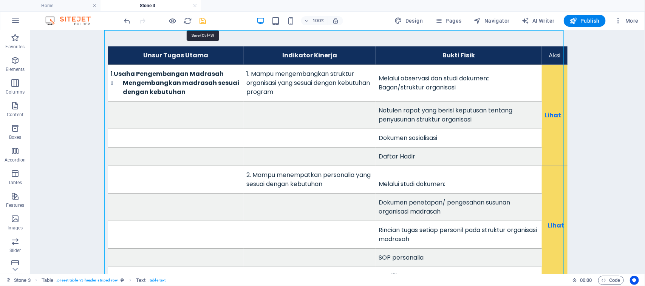
click at [204, 21] on icon "save" at bounding box center [203, 21] width 9 height 9
click at [288, 96] on div "U n su r T u gas U ta m a I n d ik ator K i ne rj a B u k ti Fis i k Aksi 1. U …" at bounding box center [337, 175] width 459 height 258
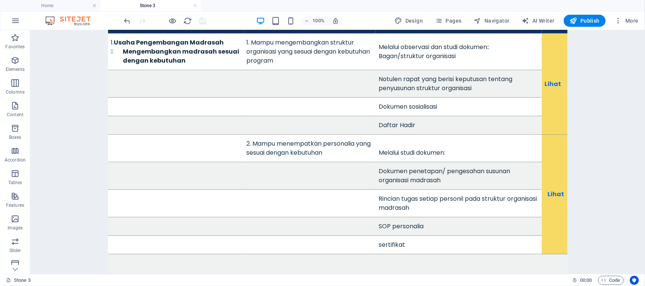
scroll to position [114, 0]
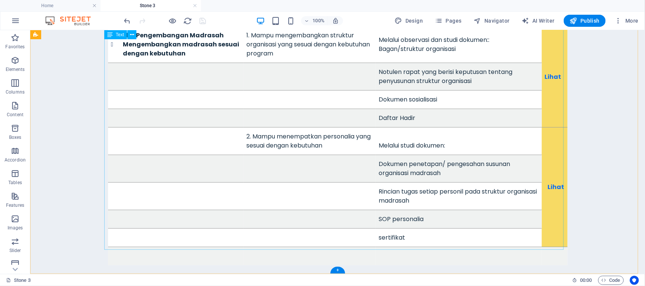
click at [538, 239] on div "U n su r T u gas U ta m a I n d ik ator K i ne rj a B u k ti Fis i k Aksi 1. U …" at bounding box center [337, 137] width 459 height 258
click at [542, 241] on div "U n su r T u gas U ta m a I n d ik ator K i ne rj a B u k ti Fis i k Aksi 1. U …" at bounding box center [337, 137] width 459 height 258
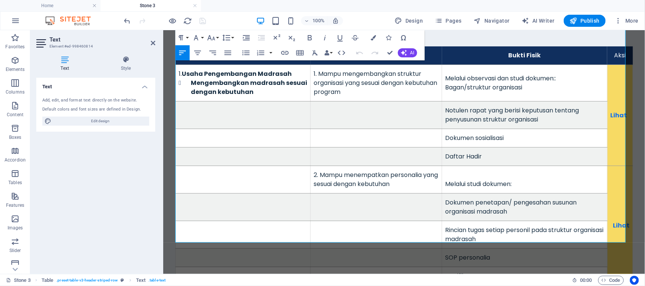
scroll to position [122, 0]
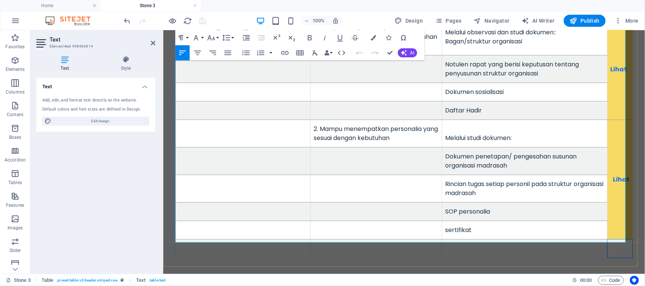
click at [617, 240] on td at bounding box center [619, 249] width 25 height 19
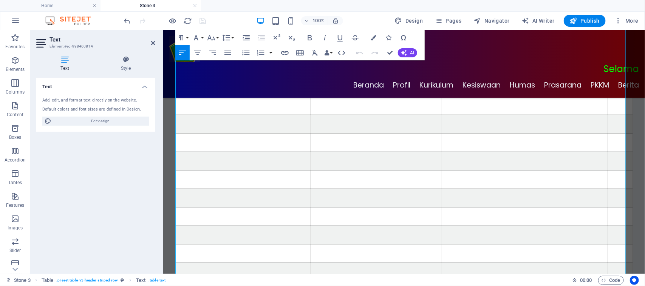
scroll to position [230, 0]
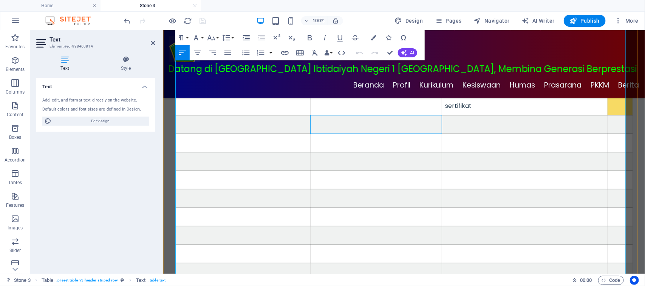
click at [410, 128] on td at bounding box center [375, 124] width 131 height 19
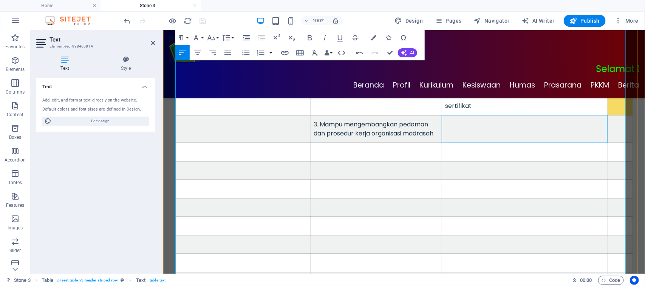
click at [454, 127] on td at bounding box center [524, 129] width 165 height 28
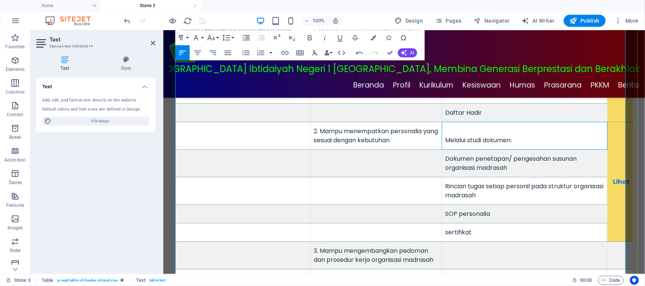
click at [454, 127] on td "Melalui studi dokumen:" at bounding box center [524, 136] width 165 height 28
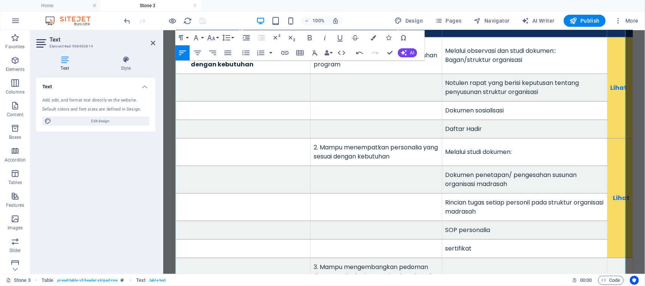
scroll to position [122, 0]
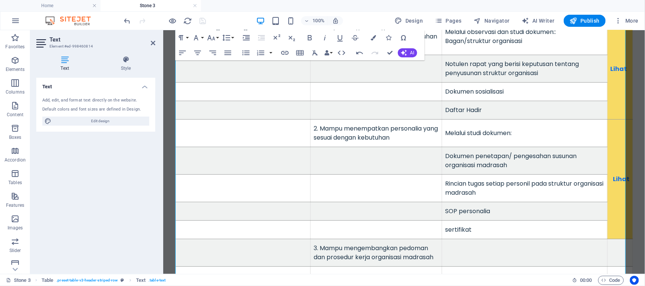
click at [639, 269] on html "Skip to main content Menu Selamat Datang di Madrasah Ibtidaiyah Negeri 1 Kota P…" at bounding box center [404, 192] width 482 height 568
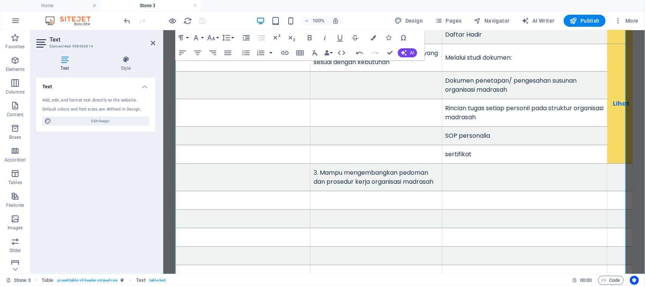
scroll to position [217, 0]
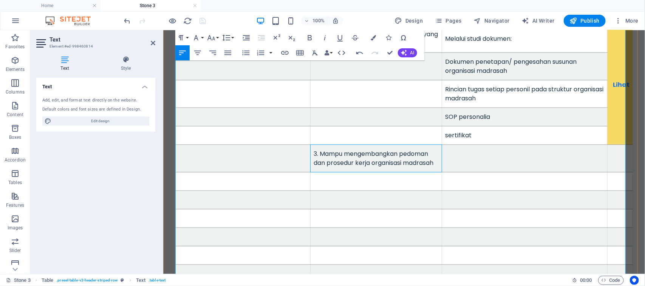
click at [311, 157] on td "3. Mampu mengembangkan pedoman dan prosedur kerja organisasi madrasah" at bounding box center [375, 159] width 131 height 28
click at [310, 148] on td "3. Mampu mengembangkan pedoman dan prosedur kerja organisasi madrasah" at bounding box center [375, 159] width 131 height 28
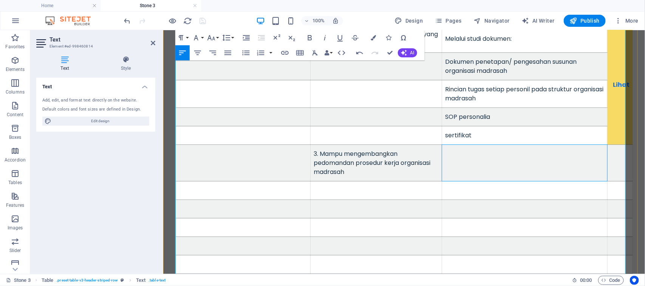
click at [450, 147] on td at bounding box center [524, 163] width 165 height 37
click at [343, 108] on td at bounding box center [375, 117] width 131 height 19
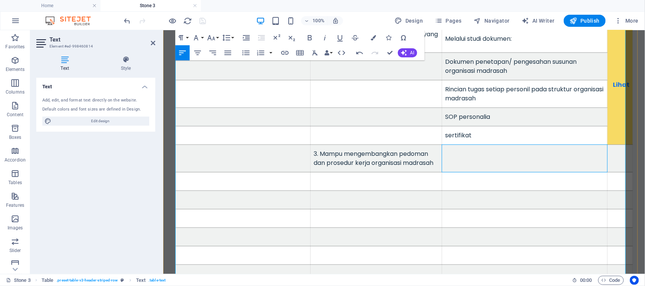
click at [452, 145] on td at bounding box center [524, 159] width 165 height 28
click at [367, 175] on td at bounding box center [375, 181] width 131 height 19
click at [352, 191] on td at bounding box center [375, 200] width 131 height 19
click at [335, 214] on td at bounding box center [375, 218] width 131 height 19
click at [327, 228] on td at bounding box center [375, 237] width 131 height 19
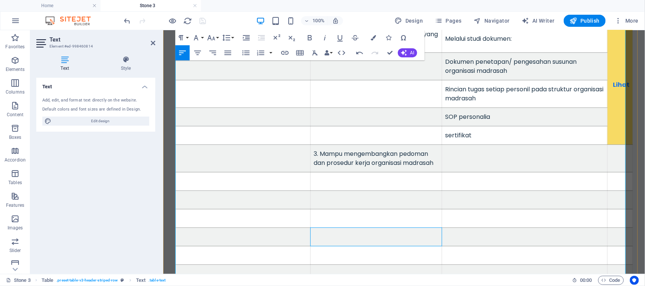
click at [325, 172] on td at bounding box center [375, 181] width 131 height 19
click at [460, 145] on td at bounding box center [524, 159] width 165 height 28
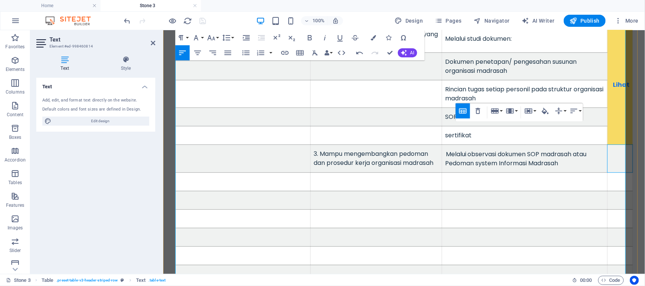
click at [612, 148] on td at bounding box center [619, 159] width 25 height 28
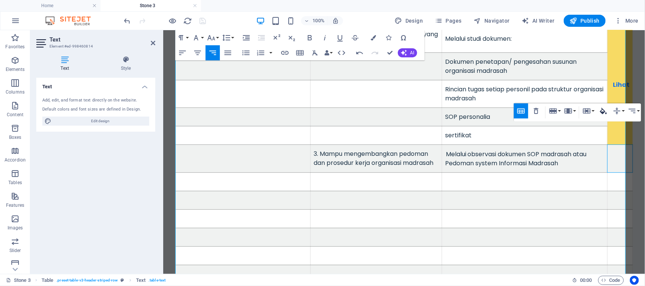
click at [602, 113] on icon "button" at bounding box center [603, 111] width 7 height 6
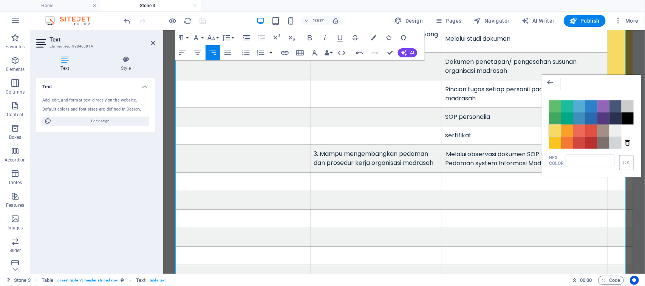
click at [555, 128] on span "Color #F7DA64" at bounding box center [555, 131] width 12 height 12
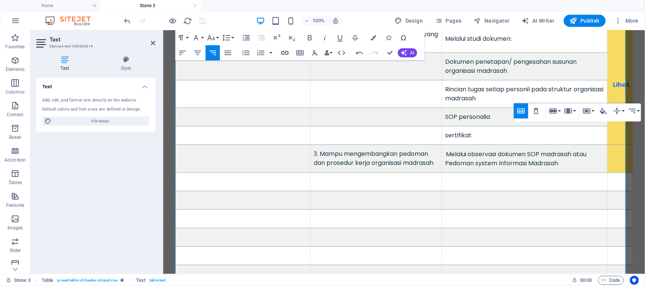
click at [284, 55] on icon "button" at bounding box center [284, 52] width 9 height 9
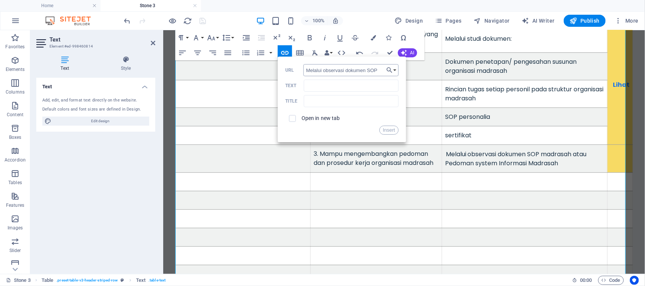
scroll to position [0, 0]
type input "M"
click at [616, 80] on link "Lihat" at bounding box center [621, 84] width 17 height 9
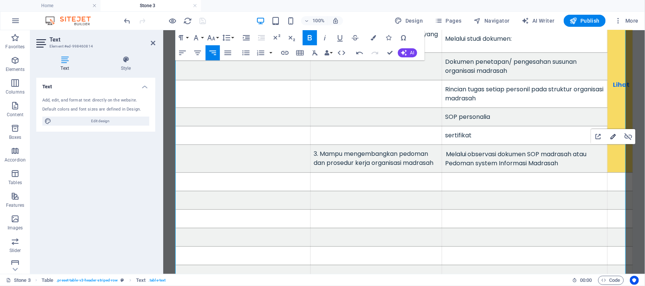
type input "https://fliphtml5.com/bookcase/iuhhs"
type input "Lihat"
type input "2"
checkbox input "true"
click at [613, 136] on icon "button" at bounding box center [613, 136] width 9 height 9
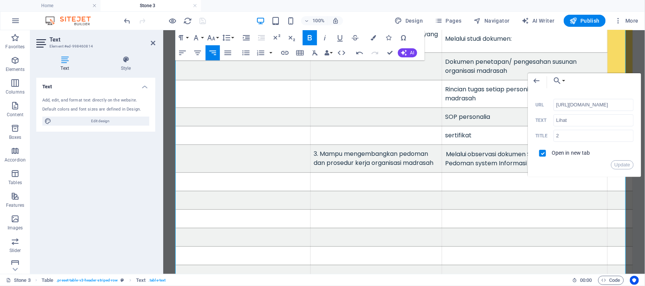
scroll to position [0, 5]
click at [572, 109] on input "https://fliphtml5.com/bookcase/iuhhs" at bounding box center [594, 105] width 80 height 12
click at [497, 176] on td at bounding box center [524, 181] width 165 height 19
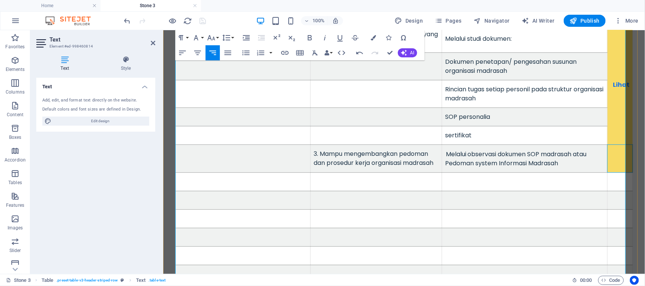
click at [614, 145] on td at bounding box center [619, 159] width 25 height 28
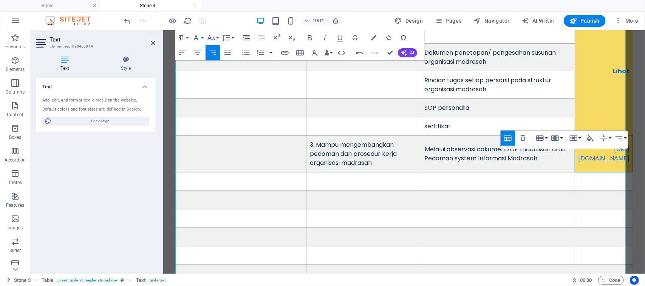
scroll to position [67, 2]
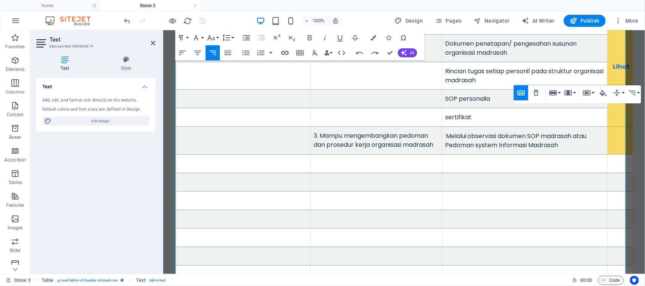
checkbox input "false"
click at [284, 54] on icon "button" at bounding box center [284, 52] width 9 height 9
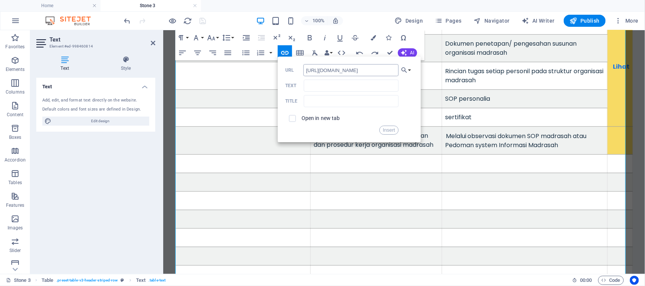
scroll to position [0, 3]
type input "https://fliphtml5.com/bookcase/iuhhs"
click at [311, 83] on input "Text" at bounding box center [351, 86] width 94 height 12
type input "Lihat"
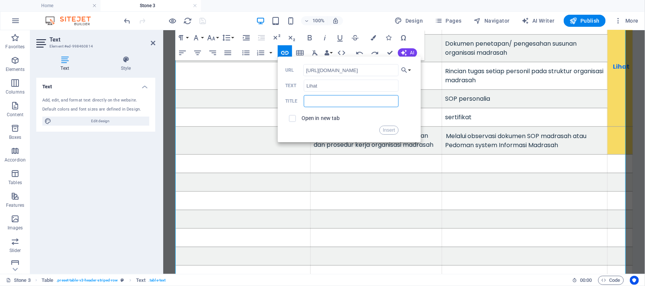
click at [331, 103] on input "text" at bounding box center [351, 101] width 94 height 12
type input "3"
click at [289, 116] on input "checkbox" at bounding box center [291, 117] width 7 height 7
checkbox input "true"
click at [386, 131] on button "Insert" at bounding box center [388, 130] width 19 height 9
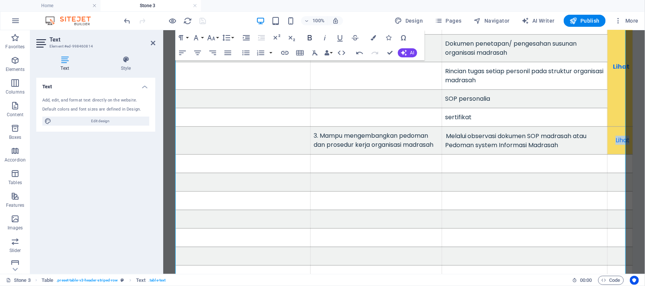
click at [309, 36] on icon "button" at bounding box center [310, 37] width 4 height 5
click at [596, 154] on td at bounding box center [524, 163] width 165 height 19
click at [514, 158] on td at bounding box center [524, 163] width 165 height 19
click at [399, 161] on td at bounding box center [375, 163] width 131 height 19
click at [260, 157] on td at bounding box center [242, 163] width 135 height 19
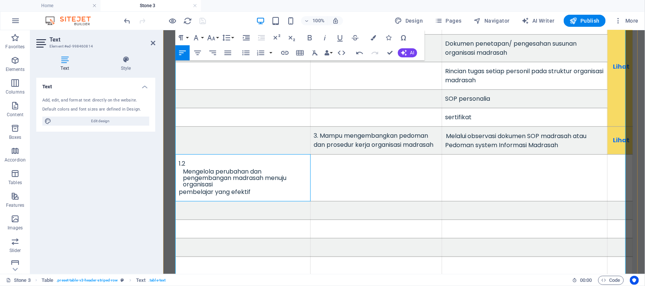
click at [178, 185] on td "1.2 Mengelola perubahan dan pengembangan madrasah menuju organisasi pembelajar …" at bounding box center [242, 177] width 135 height 47
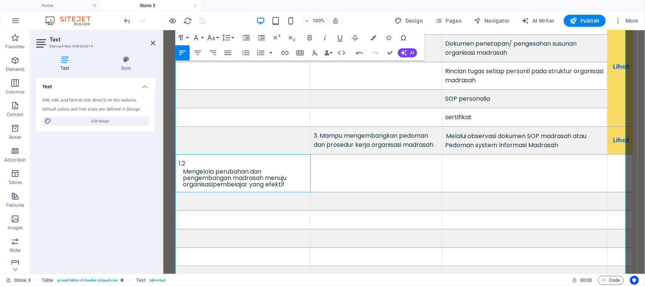
click at [182, 172] on td "1.2 Mengelola perubahan dan pengembangan madrasah menuju organisasi pembelajar …" at bounding box center [242, 173] width 135 height 38
click at [183, 168] on p "Mengelola perubahan dan pengembangan madrasah menuju organisasi pembelajar yang…" at bounding box center [245, 177] width 124 height 19
click at [346, 166] on td at bounding box center [375, 172] width 131 height 37
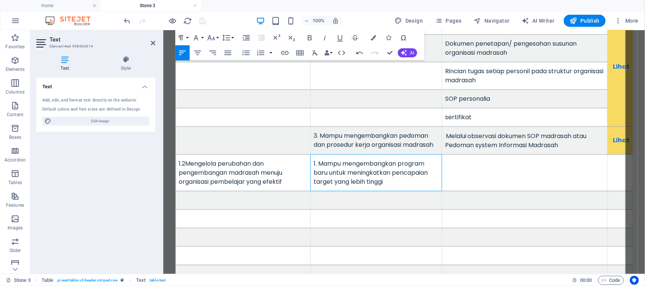
click at [473, 164] on td at bounding box center [524, 172] width 165 height 37
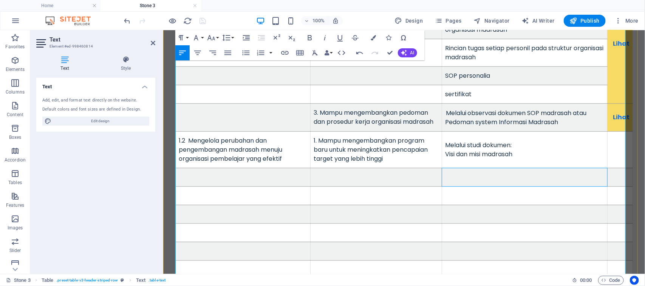
click at [444, 175] on td at bounding box center [524, 177] width 165 height 19
click at [467, 187] on td at bounding box center [524, 195] width 165 height 19
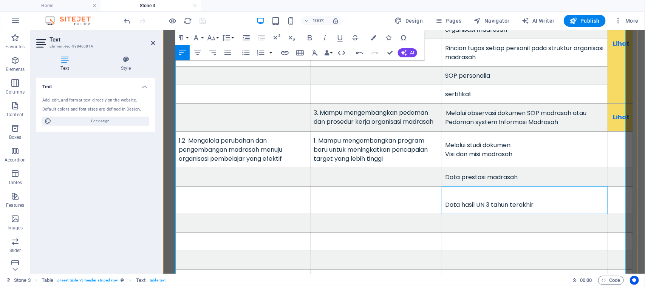
click at [449, 190] on td "Data hasil UN 3 tahun terakhir" at bounding box center [524, 200] width 165 height 28
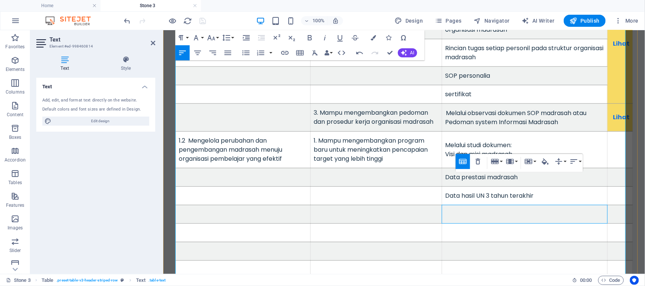
click at [446, 208] on td at bounding box center [524, 214] width 165 height 19
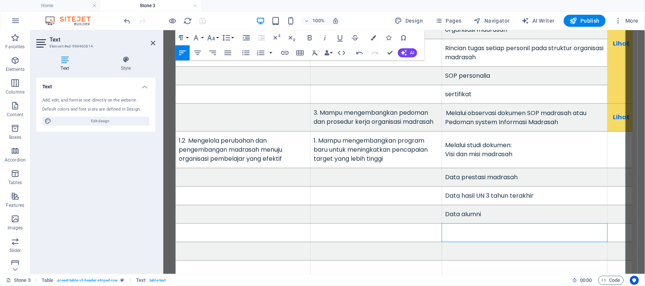
click at [461, 234] on td at bounding box center [524, 232] width 165 height 19
click at [609, 141] on td at bounding box center [619, 149] width 25 height 37
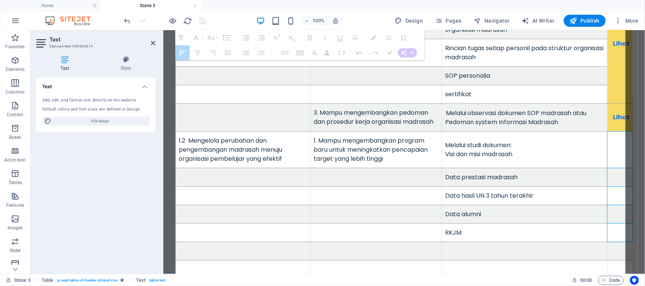
drag, startPoint x: 609, startPoint y: 144, endPoint x: 616, endPoint y: 221, distance: 77.8
click at [616, 221] on tbody "1. U s a h a P enge m b an g an Madra s ah Mengembangkan madrasah sesuai dengan…" at bounding box center [403, 108] width 457 height 452
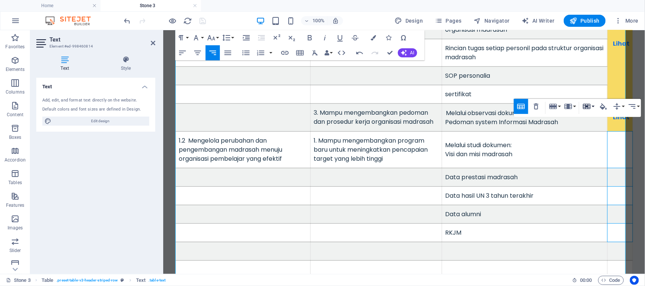
click at [583, 107] on icon "button" at bounding box center [586, 106] width 9 height 9
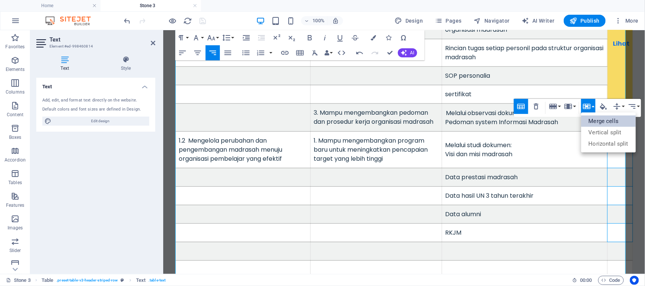
click at [595, 121] on link "Merge cells" at bounding box center [608, 121] width 55 height 11
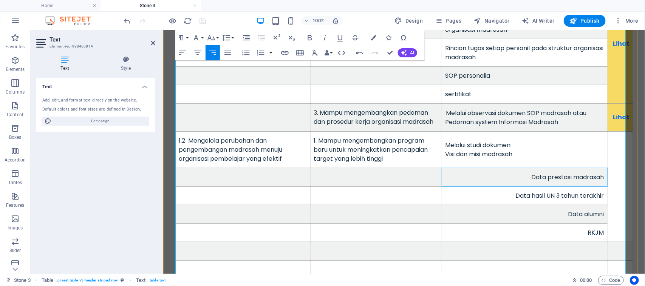
click at [568, 172] on td "Data prestasi madrasah" at bounding box center [524, 177] width 165 height 19
click at [184, 51] on icon "button" at bounding box center [182, 52] width 9 height 9
click at [179, 53] on icon "button" at bounding box center [182, 52] width 9 height 9
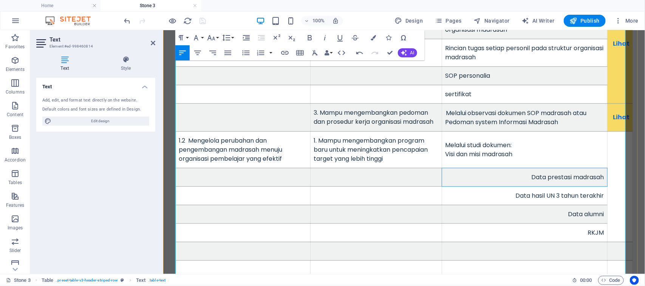
click at [458, 178] on td "Data prestasi madrasah" at bounding box center [524, 177] width 165 height 19
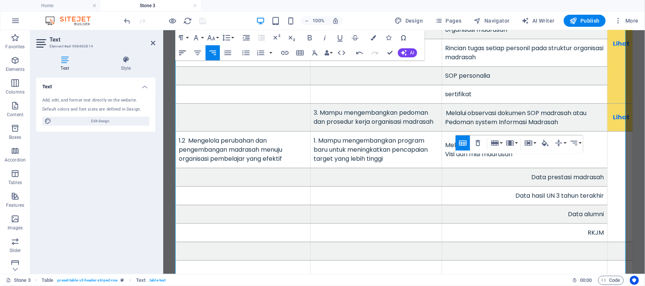
click at [178, 54] on icon "button" at bounding box center [182, 52] width 9 height 9
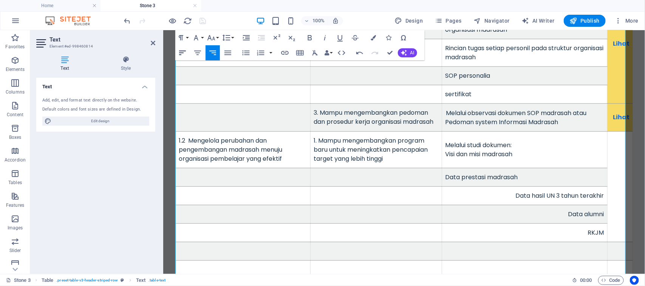
click at [178, 54] on icon "button" at bounding box center [182, 52] width 9 height 9
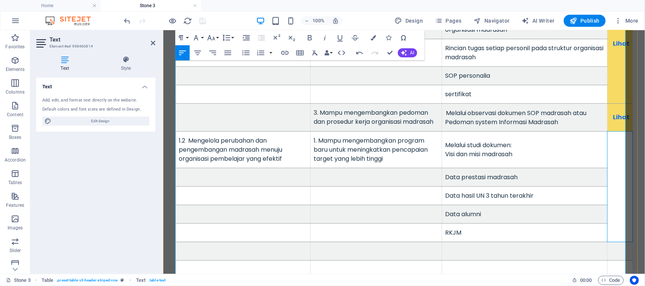
click at [612, 175] on td at bounding box center [619, 186] width 25 height 111
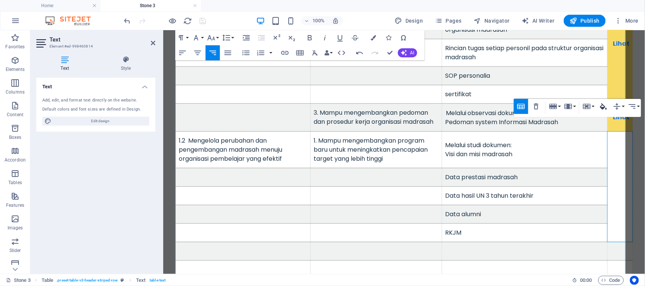
click at [605, 108] on icon "button" at bounding box center [603, 106] width 9 height 9
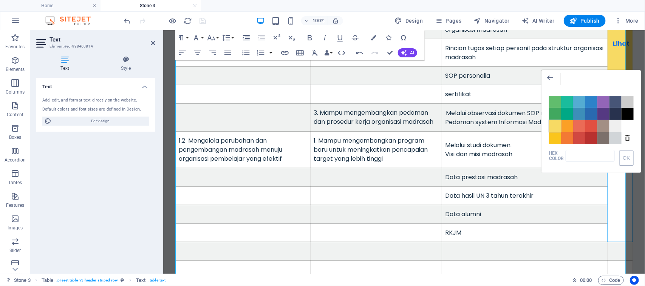
click at [551, 129] on span "Color #F7DA64" at bounding box center [555, 126] width 12 height 12
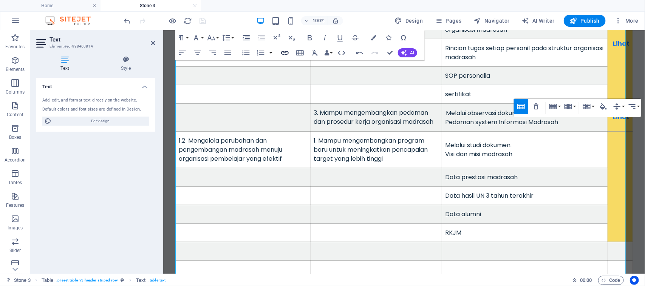
checkbox input "false"
click at [284, 50] on icon "button" at bounding box center [284, 52] width 9 height 9
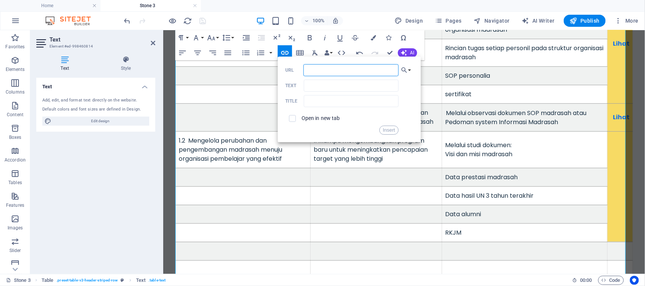
click at [318, 69] on input "URL" at bounding box center [350, 70] width 95 height 12
type input "https://fliphtml5.com/bookcase/iuhhs"
click at [321, 85] on input "Text" at bounding box center [351, 86] width 94 height 12
type input "Lihat"
click at [332, 106] on input "text" at bounding box center [351, 101] width 94 height 12
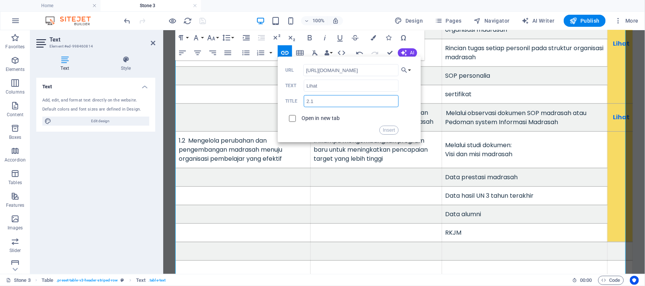
type input "2.1"
click at [294, 118] on input "checkbox" at bounding box center [291, 117] width 7 height 7
checkbox input "true"
click at [388, 131] on button "Insert" at bounding box center [388, 130] width 19 height 9
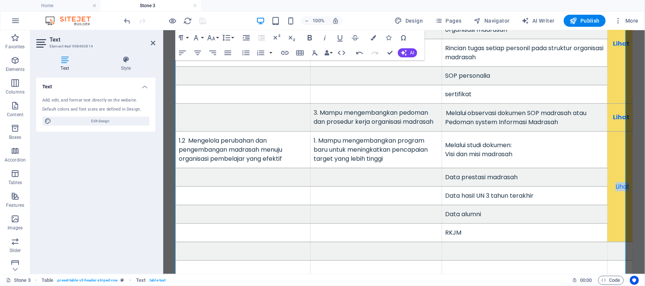
click at [308, 39] on icon "button" at bounding box center [310, 37] width 4 height 5
click at [425, 205] on td at bounding box center [375, 214] width 131 height 19
click at [282, 177] on td at bounding box center [242, 177] width 135 height 19
drag, startPoint x: 152, startPoint y: 42, endPoint x: 176, endPoint y: 32, distance: 25.9
click at [152, 42] on icon at bounding box center [153, 43] width 5 height 6
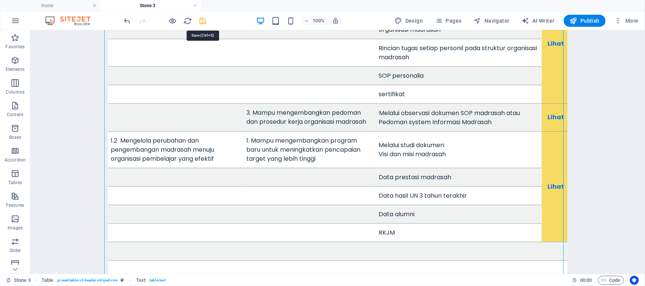
click at [203, 22] on icon "save" at bounding box center [203, 21] width 9 height 9
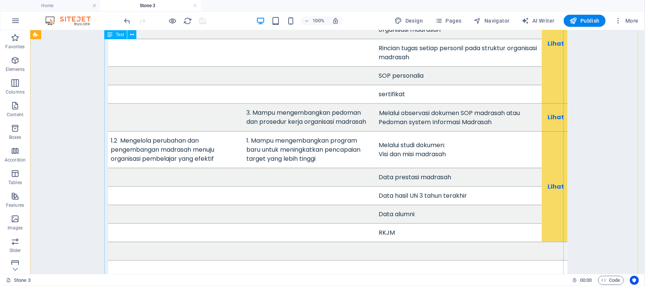
click at [399, 145] on div "U n su r T u gas U ta m a I n d ik ator K i ne rj a B u k ti Fis i k Aksi 1. U …" at bounding box center [337, 99] width 459 height 470
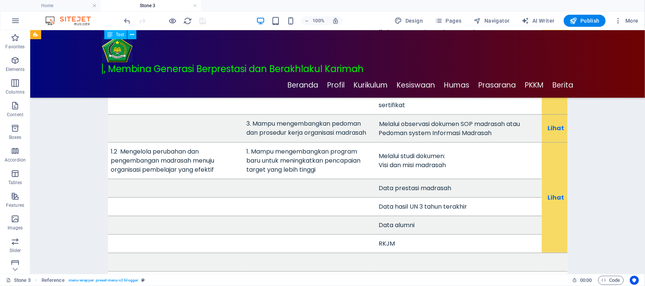
scroll to position [227, 0]
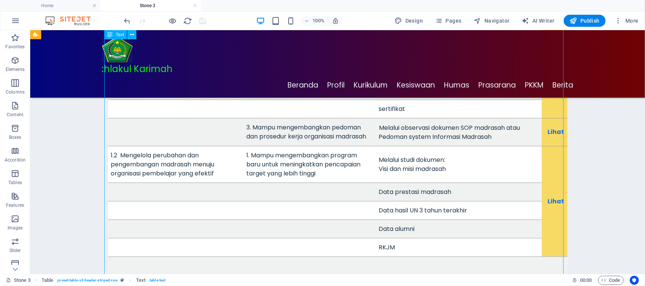
drag, startPoint x: 330, startPoint y: 124, endPoint x: 402, endPoint y: 102, distance: 75.4
click at [402, 102] on div "U n su r T u gas U ta m a I n d ik ator K i ne rj a B u k ti Fis i k Aksi 1. U …" at bounding box center [337, 114] width 459 height 470
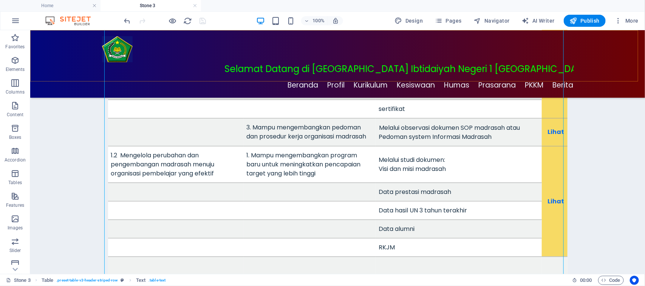
click at [363, 62] on div "Selamat Datang di [GEOGRAPHIC_DATA] Ibtidaiyah Negeri 1 [GEOGRAPHIC_DATA], Memb…" at bounding box center [338, 70] width 472 height 16
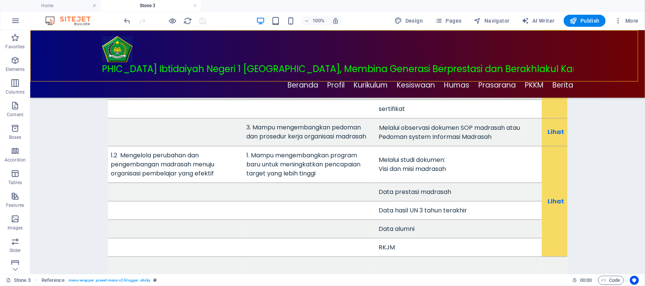
click at [363, 62] on div "Selamat Datang di [GEOGRAPHIC_DATA] Ibtidaiyah Negeri 1 [GEOGRAPHIC_DATA], Memb…" at bounding box center [338, 70] width 472 height 16
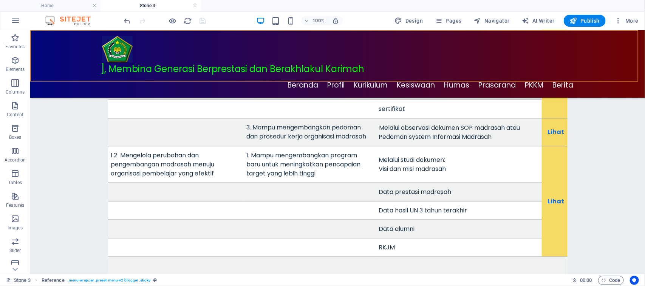
click at [302, 62] on div "Selamat Datang di [GEOGRAPHIC_DATA] Ibtidaiyah Negeri 1 [GEOGRAPHIC_DATA], Memb…" at bounding box center [338, 70] width 472 height 16
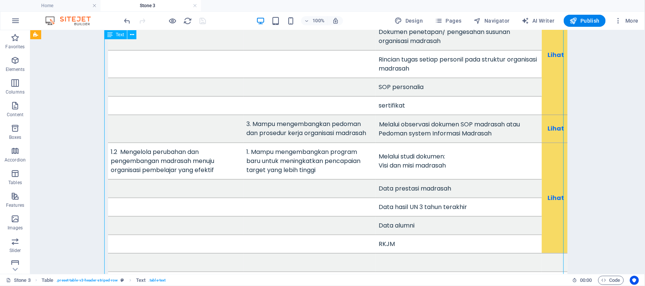
scroll to position [264, 0]
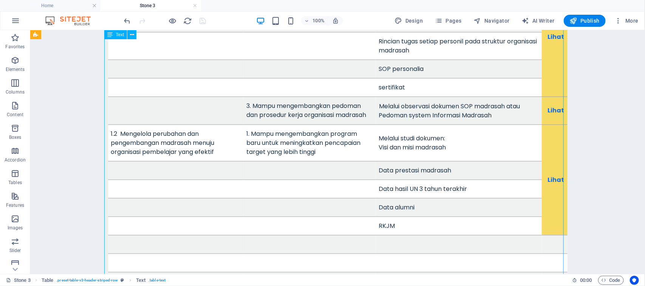
click at [552, 94] on div "U n su r T u gas U ta m a I n d ik ator K i ne rj a B u k ti Fis i k Aksi 1. U …" at bounding box center [337, 92] width 459 height 470
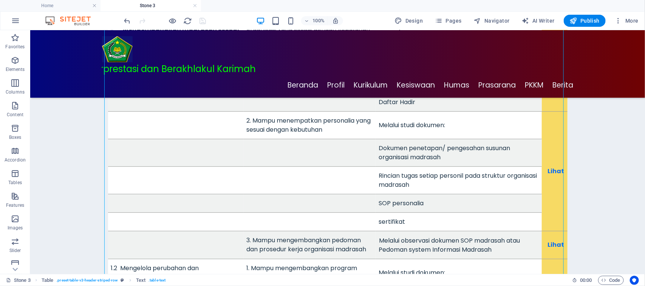
scroll to position [0, 0]
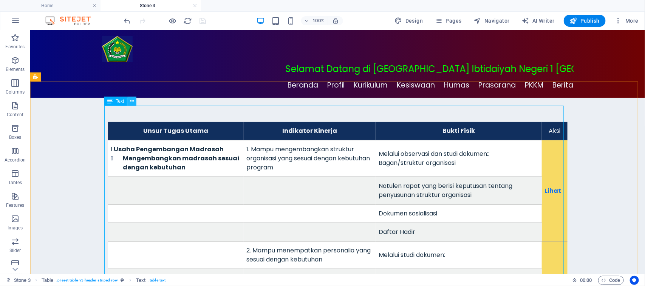
click at [131, 101] on icon at bounding box center [132, 101] width 4 height 8
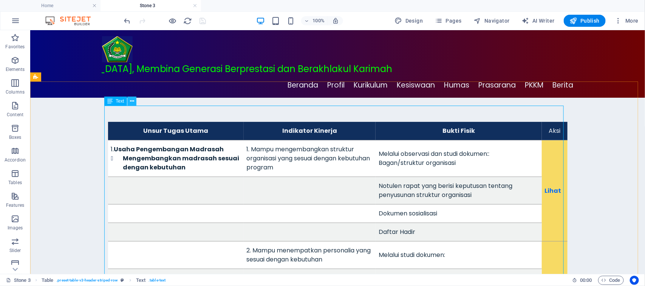
click at [132, 99] on icon at bounding box center [132, 101] width 4 height 8
